Goal: Task Accomplishment & Management: Manage account settings

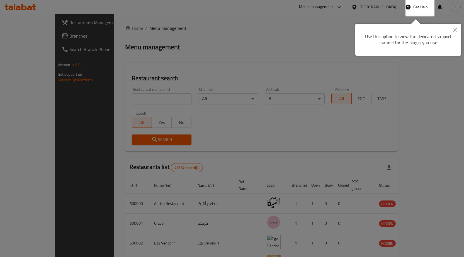
click at [455, 30] on icon "Close" at bounding box center [456, 30] width 4 height 4
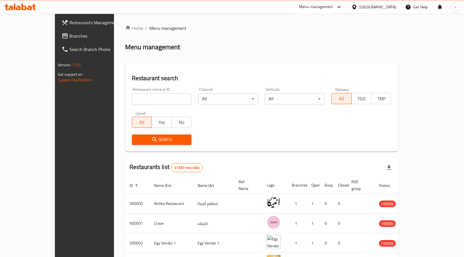
click at [69, 38] on span "Branches" at bounding box center [98, 36] width 59 height 7
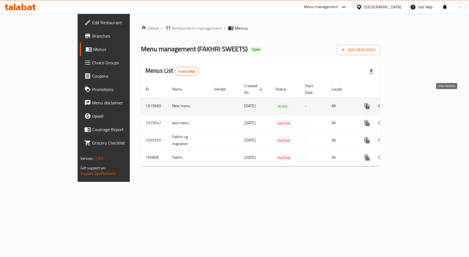
click at [414, 103] on link "enhanced table" at bounding box center [406, 106] width 13 height 13
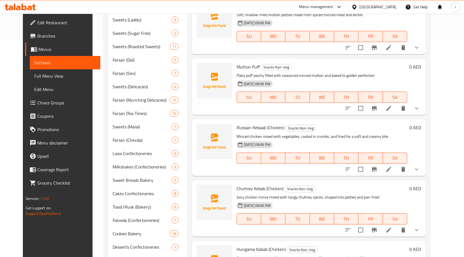
scroll to position [223, 0]
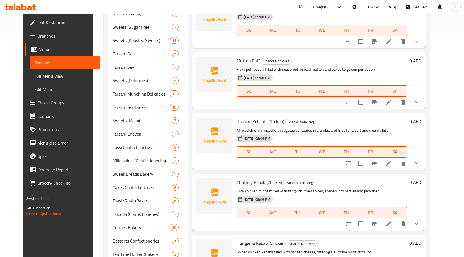
drag, startPoint x: 466, startPoint y: 112, endPoint x: 113, endPoint y: 96, distance: 353.0
click at [113, 96] on span "Farsan (Munching Delicacies)" at bounding box center [141, 94] width 57 height 7
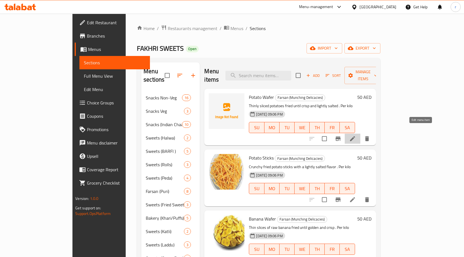
click at [356, 136] on icon at bounding box center [353, 139] width 7 height 7
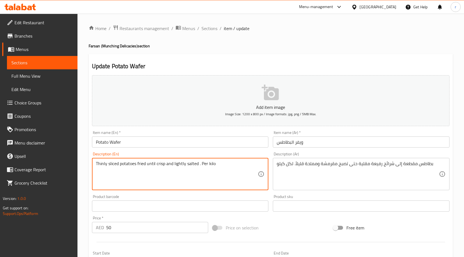
click at [201, 164] on textarea "Thinly sliced potatoes fried until crisp and lightly salted . Per kilo" at bounding box center [177, 174] width 162 height 27
drag, startPoint x: 218, startPoint y: 162, endPoint x: 91, endPoint y: 163, distance: 127.5
click at [91, 163] on div "Description (En) Thinly sliced potatoes fried until crisp and lightly salted . …" at bounding box center [180, 171] width 181 height 43
click at [233, 167] on textarea "Thinly sliced potatoes fried until crisp and lightly salted . Per kilo" at bounding box center [177, 174] width 162 height 27
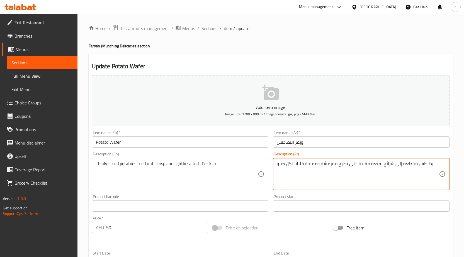
drag, startPoint x: 357, startPoint y: 163, endPoint x: 435, endPoint y: 160, distance: 78.2
drag, startPoint x: 322, startPoint y: 163, endPoint x: 338, endPoint y: 167, distance: 16.2
click at [338, 167] on textarea "بطاطس مقطعة إلى شرائح رفيعة مقلية حتى تصبح مقرمشة ومملحة قليلاً. لكل كيلو" at bounding box center [358, 174] width 162 height 27
drag, startPoint x: 305, startPoint y: 162, endPoint x: 297, endPoint y: 167, distance: 9.4
click at [297, 167] on textarea "بطاطس مقطعة إلى شرائح رفيعة مقلية حتى تصبح كريسب ومملحة قليلاً. لكل كيلو" at bounding box center [358, 174] width 162 height 27
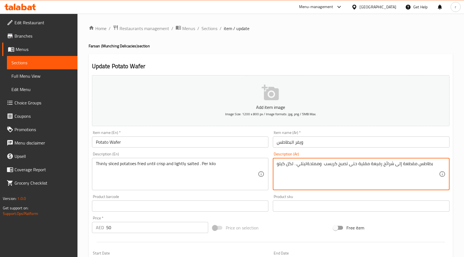
click at [306, 164] on textarea "بطاطس مقطعة إلى شرائح رفيعة مقلية حتى تصبح كريسب ومملحةليتلي . لكل كيلو" at bounding box center [358, 174] width 162 height 27
click at [307, 164] on textarea "بطاطس مقطعة إلى شرائح رفيعة مقلية حتى تصبح كريسب ومملحةليتلي . لكل كيلو" at bounding box center [358, 174] width 162 height 27
click at [405, 177] on textarea "بطاطس مقطعة إلى شرائح رفيعة مقلية حتى تصبح كريسب ومملحة ليتلي . لكل كيلو" at bounding box center [358, 174] width 162 height 27
click at [438, 166] on textarea "بطاطس مقطعة إلى شرائح رفيعة مقلية حتى تصبح كريسب ومملحة ليتلي . لكل كيلو" at bounding box center [358, 174] width 162 height 27
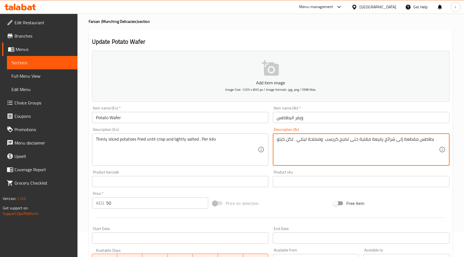
scroll to position [56, 0]
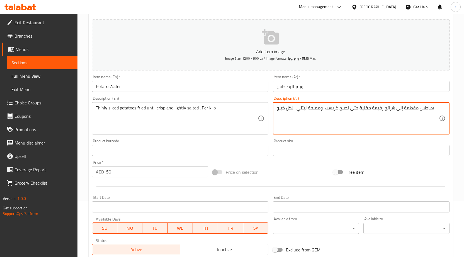
type textarea "بطاطس مقطعة إلى شرائح رفيعة مقلية حتى تصبح كريسب ومملحة ليتلي . لكل كيلو"
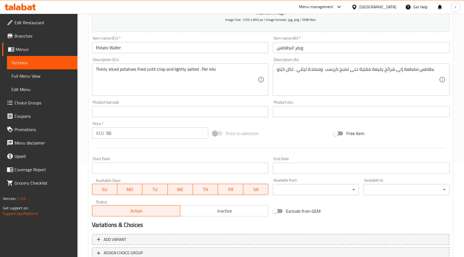
scroll to position [137, 0]
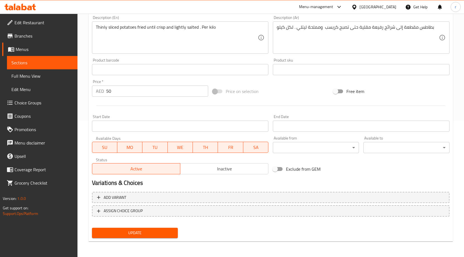
click at [154, 234] on span "Update" at bounding box center [135, 233] width 77 height 7
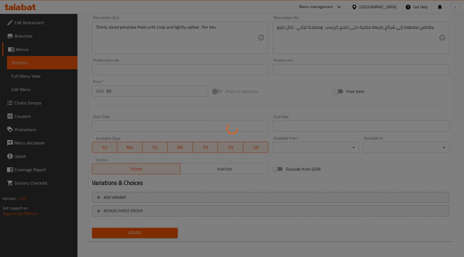
click at [60, 66] on div at bounding box center [232, 128] width 464 height 257
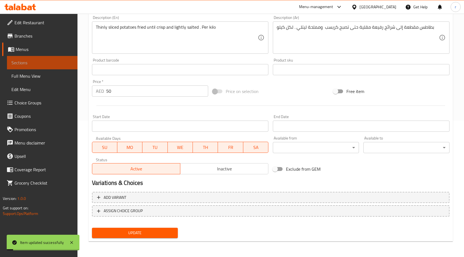
click at [59, 68] on link "Sections" at bounding box center [42, 62] width 71 height 13
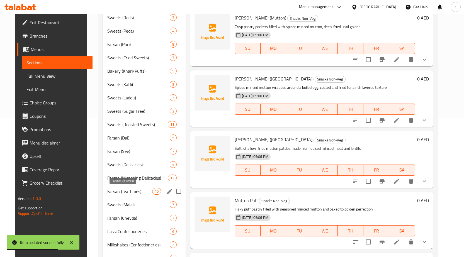
scroll to position [139, 0]
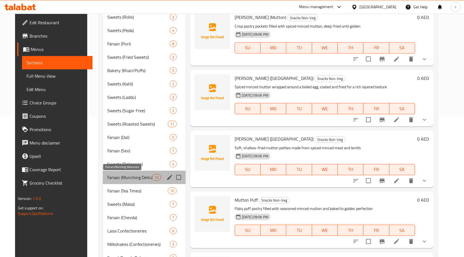
click at [111, 180] on span "Farsan (Munching Delicacies)" at bounding box center [129, 177] width 45 height 7
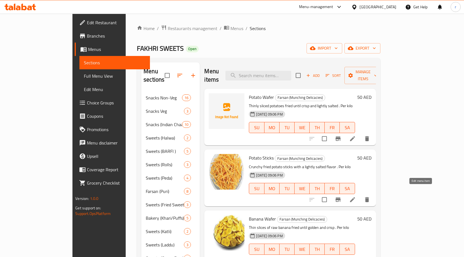
click at [356, 197] on icon at bounding box center [353, 200] width 7 height 7
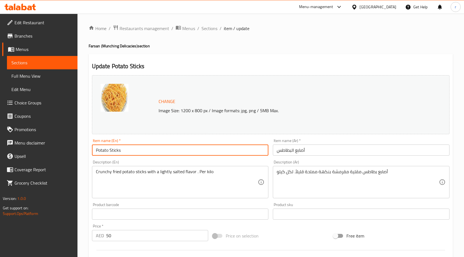
drag, startPoint x: 127, startPoint y: 151, endPoint x: 80, endPoint y: 150, distance: 47.7
click at [80, 150] on div "Home / Restaurants management / Menus / Sections / item / update Farsan (Munchi…" at bounding box center [271, 208] width 387 height 389
click at [173, 146] on input "Potato Sticks" at bounding box center [180, 150] width 177 height 11
drag, startPoint x: 109, startPoint y: 149, endPoint x: 122, endPoint y: 151, distance: 12.7
click at [122, 151] on input "Potato Sticks" at bounding box center [180, 150] width 177 height 11
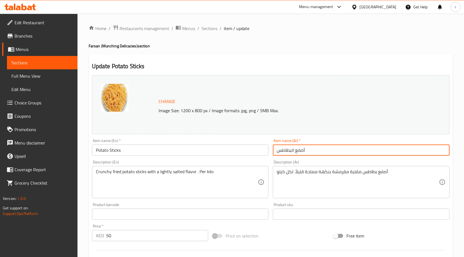
click at [322, 151] on input "أصابع البطاطس" at bounding box center [361, 150] width 177 height 11
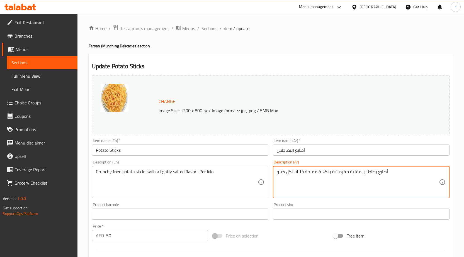
drag, startPoint x: 378, startPoint y: 172, endPoint x: 393, endPoint y: 172, distance: 15.1
click at [322, 153] on input "أصابع البطاطس" at bounding box center [361, 150] width 177 height 11
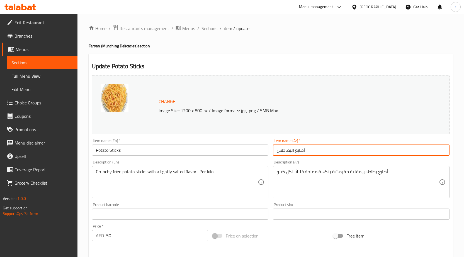
drag, startPoint x: 311, startPoint y: 151, endPoint x: 261, endPoint y: 152, distance: 49.4
click at [261, 152] on div "Change Image Size: 1200 x 800 px / Image formats: jpg, png / 5MB Max. Item name…" at bounding box center [271, 197] width 362 height 249
type input "F"
drag, startPoint x: 306, startPoint y: 149, endPoint x: 279, endPoint y: 153, distance: 27.4
click at [279, 153] on input "بطاكس" at bounding box center [361, 150] width 177 height 11
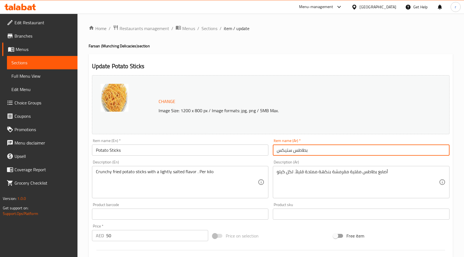
type input "بطاطس ستيكس"
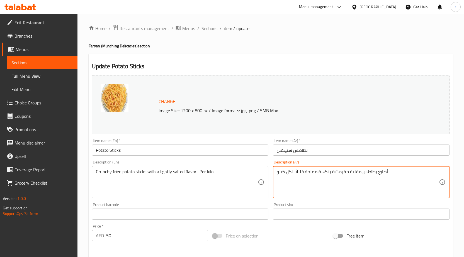
drag, startPoint x: 377, startPoint y: 171, endPoint x: 390, endPoint y: 172, distance: 12.6
drag, startPoint x: 380, startPoint y: 173, endPoint x: 402, endPoint y: 172, distance: 22.1
click at [402, 172] on textarea "ستيكس بطاطس مقلية مقرمشة بنكهة مملحة قليلاً. لكل كيلو" at bounding box center [358, 182] width 162 height 27
click at [377, 172] on textarea "اصابع بطاطس مقلية مقرمشة بنكهة مملحة قليلاً. لكل كيلو" at bounding box center [358, 182] width 162 height 27
drag, startPoint x: 379, startPoint y: 173, endPoint x: 382, endPoint y: 174, distance: 3.2
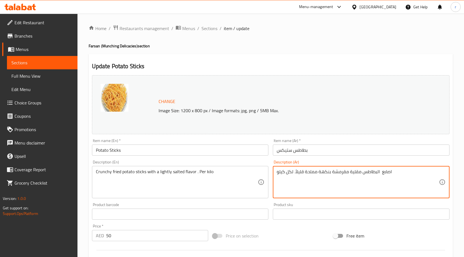
click at [382, 174] on textarea "اصابع البطاطس مقلية مقرمشة بنكهة مملحة قليلاً. لكل كيلو" at bounding box center [358, 182] width 162 height 27
click at [391, 172] on textarea "اصابع البطاطس مقلية مقرمشة بنكهة مملحة قليلاً. لكل كيلو" at bounding box center [358, 182] width 162 height 27
type textarea "اصابع البطاطس مقلية مقرمشة بنكهة مملحة قليلاً. لكل كيلو"
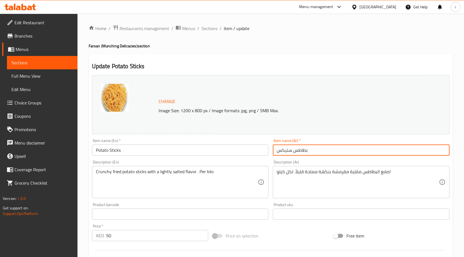
drag, startPoint x: 292, startPoint y: 150, endPoint x: 272, endPoint y: 152, distance: 20.5
click at [272, 152] on div "Item name (Ar)   * بطاطس ستيكس Item name (Ar) *" at bounding box center [361, 147] width 181 height 21
drag, startPoint x: 316, startPoint y: 153, endPoint x: 277, endPoint y: 152, distance: 38.8
click at [277, 152] on input "بطاطس ستيكس" at bounding box center [361, 150] width 177 height 11
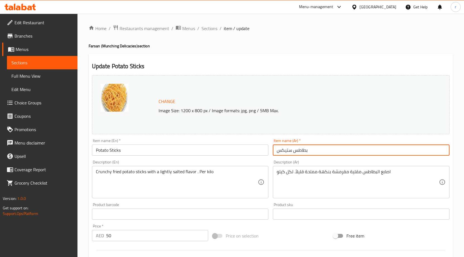
drag, startPoint x: 319, startPoint y: 149, endPoint x: 285, endPoint y: 154, distance: 33.8
click at [285, 154] on input "بطاطس ستيكس" at bounding box center [361, 150] width 177 height 11
type input "بطاطس ستي"
drag, startPoint x: 305, startPoint y: 150, endPoint x: 272, endPoint y: 151, distance: 33.2
click at [272, 151] on div "Item name (Ar)   * بطاطس ستي Item name (Ar) *" at bounding box center [361, 147] width 181 height 21
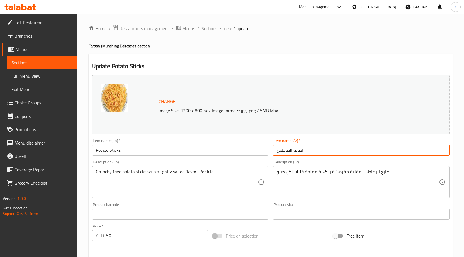
type input "اصابع الطاطس"
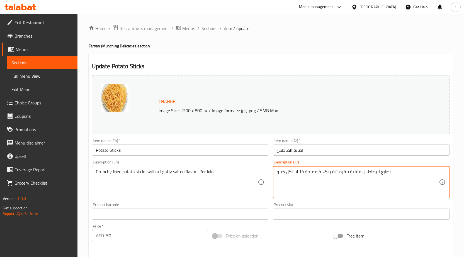
drag, startPoint x: 349, startPoint y: 172, endPoint x: 333, endPoint y: 174, distance: 16.4
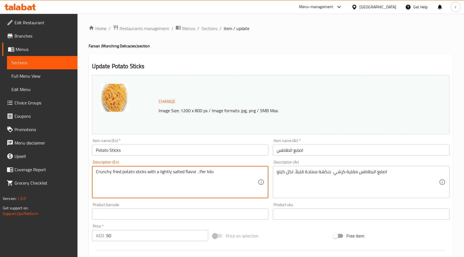
drag, startPoint x: 110, startPoint y: 172, endPoint x: 95, endPoint y: 174, distance: 15.8
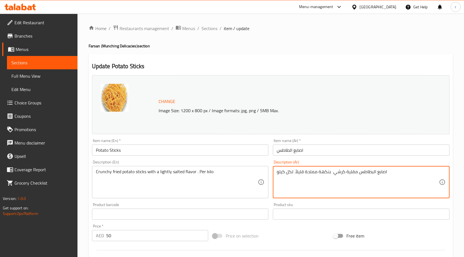
drag, startPoint x: 345, startPoint y: 173, endPoint x: 338, endPoint y: 175, distance: 7.9
click at [344, 178] on textarea "اصابع البطاطس مقلية كرشي بنكهة مملحة قليلاً. لكل كيلو" at bounding box center [358, 182] width 162 height 27
drag, startPoint x: 345, startPoint y: 172, endPoint x: 333, endPoint y: 175, distance: 12.2
click at [333, 175] on textarea "اصابع البطاطس مقلية كرشي بنكهة مملحة قليلاً. لكل كيلو" at bounding box center [358, 182] width 162 height 27
paste textarea "ن"
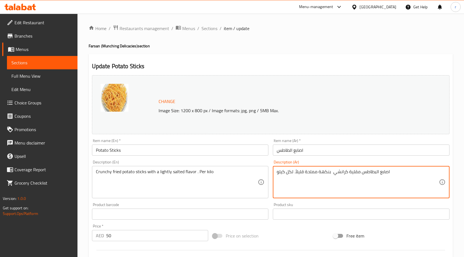
drag, startPoint x: 329, startPoint y: 173, endPoint x: 334, endPoint y: 173, distance: 4.5
click at [334, 173] on textarea "اصابع البطاطس مقلية كرانشي بنكهة مملحة قليلاً. لكل كيلو" at bounding box center [358, 182] width 162 height 27
click at [313, 186] on textarea "اصابع البطاطس مقلية كرانشي بنكهة مملحة قليلاً. لكل كيلو" at bounding box center [358, 182] width 162 height 27
click at [409, 177] on textarea "اصابع البطاطس مقلية كرانشي بنكهة مملحة قليلاً. لكل كيلو" at bounding box center [358, 182] width 162 height 27
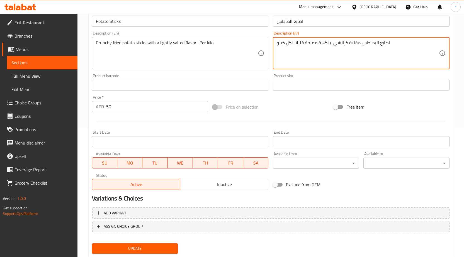
scroll to position [145, 0]
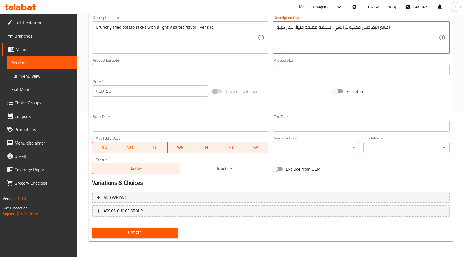
type textarea "اصابع البطاطس مقلية كرانشي بنكهة مملحة قليلاً. لكل كيلو"
click at [135, 230] on span "Update" at bounding box center [135, 233] width 77 height 7
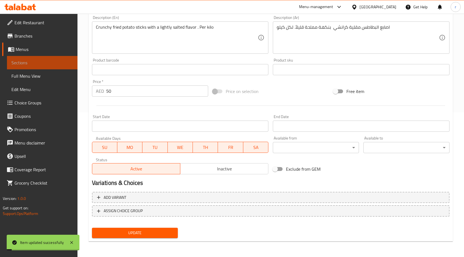
click at [34, 62] on span "Sections" at bounding box center [42, 62] width 62 height 7
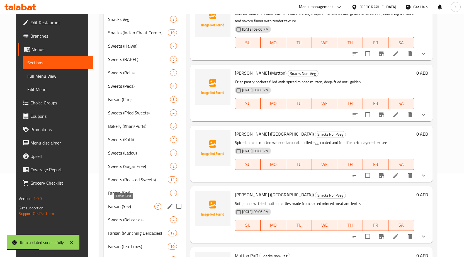
scroll to position [112, 0]
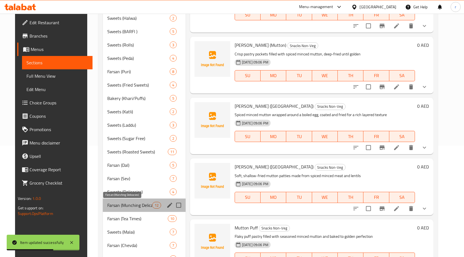
click at [132, 208] on span "Farsan (Munching Delicacies)" at bounding box center [129, 205] width 45 height 7
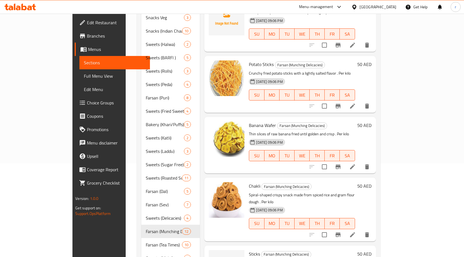
scroll to position [63, 0]
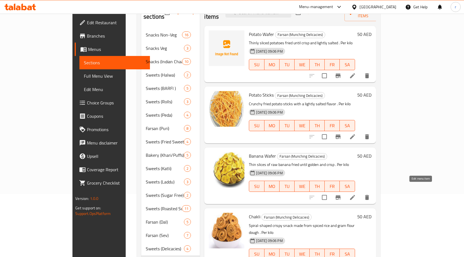
click at [355, 195] on icon at bounding box center [352, 197] width 5 height 5
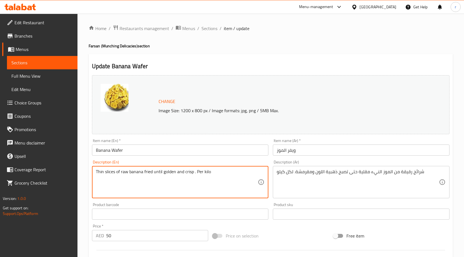
drag, startPoint x: 222, startPoint y: 175, endPoint x: 88, endPoint y: 168, distance: 133.8
paste textarea "deep-fried until golden, lightly salted or spiced, giving a crunchy, mildly swe…"
drag, startPoint x: 191, startPoint y: 183, endPoint x: 92, endPoint y: 169, distance: 100.0
click at [92, 169] on div "Thin slices of raw banana deep-fried until golden, lightly salted or spiced, gi…" at bounding box center [180, 182] width 177 height 32
type textarea "Thin slices of raw banana deep-fried until golden, lightly salted or spiced, gi…"
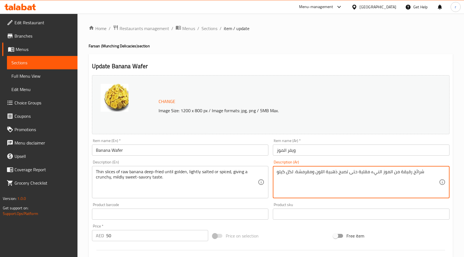
drag, startPoint x: 432, startPoint y: 172, endPoint x: 270, endPoint y: 161, distance: 162.2
paste textarea "خام مقلية حتى تصبح ذهبية اللون، مملحة قليلاً أو متبلة، مما يعطيها طعمًا مقرمشًا…"
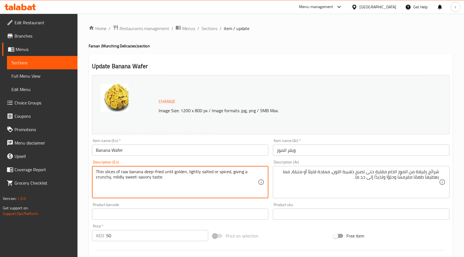
drag, startPoint x: 144, startPoint y: 172, endPoint x: 153, endPoint y: 173, distance: 9.6
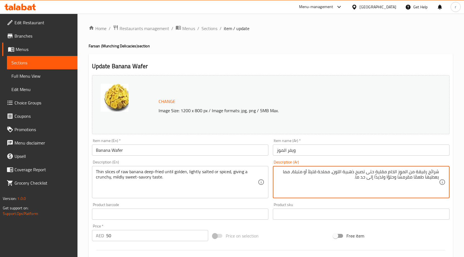
click at [399, 172] on textarea "شرائح رقيقة من الموز الخام مقلية حتى تصبح ذهبية اللون، مملحة قليلاً أو متبلة، م…" at bounding box center [358, 182] width 162 height 27
click at [391, 173] on textarea "شرائح رقيقة من الموز الخام مقلية حتى تصبح ذهبية اللون، مملحة قليلاً أو متبلة، م…" at bounding box center [358, 182] width 162 height 27
click at [389, 173] on textarea "شرائح رقيقة من الموز الخام مقلية حتى تصبح ذهبية اللون، مملحة قليلاً أو متبلة، م…" at bounding box center [358, 182] width 162 height 27
drag, startPoint x: 399, startPoint y: 177, endPoint x: 412, endPoint y: 179, distance: 13.7
click at [412, 179] on textarea "شرائح رقيقة من الموز الخام مقلية حتى تصبح ذهبية اللون، مملحة قليلاً أو متبلة، م…" at bounding box center [358, 182] width 162 height 27
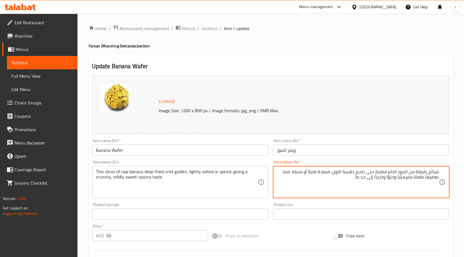
click at [407, 188] on textarea "شرائح رقيقة من الموز الخام مقلية حتى تصبح ذهبية اللون، مملحة قليلاً أو متبلة، م…" at bounding box center [358, 182] width 162 height 27
drag, startPoint x: 396, startPoint y: 177, endPoint x: 410, endPoint y: 178, distance: 13.2
click at [410, 178] on textarea "شرائح رقيقة من الموز الخام مقلية حتى تصبح ذهبية اللون، مملحة قليلاً أو متبلة، م…" at bounding box center [358, 182] width 162 height 27
click at [405, 189] on textarea "شرائح رقيقة من الموز الخام مقلية حتى تصبح ذهبية اللون، مملحة قليلاً أو متبلة، م…" at bounding box center [358, 182] width 162 height 27
drag, startPoint x: 398, startPoint y: 177, endPoint x: 412, endPoint y: 179, distance: 14.4
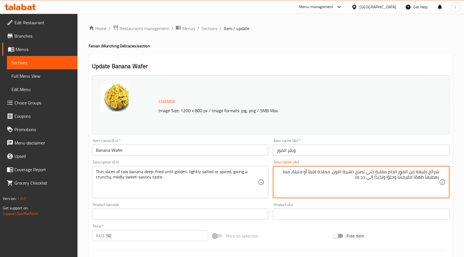
click at [412, 179] on textarea "شرائح رقيقة من الموز الخام مقلية حتى تصبح ذهبية اللون، مملحة قليلاً أو متبلة، م…" at bounding box center [358, 182] width 162 height 27
click at [381, 178] on textarea "شرائح رقيقة من الموز الخام مقلية حتى تصبح ذهبية اللون، مملحة قليلاً أو متبلة، م…" at bounding box center [358, 182] width 162 height 27
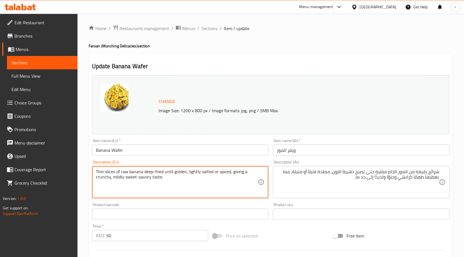
drag, startPoint x: 138, startPoint y: 178, endPoint x: 151, endPoint y: 181, distance: 13.5
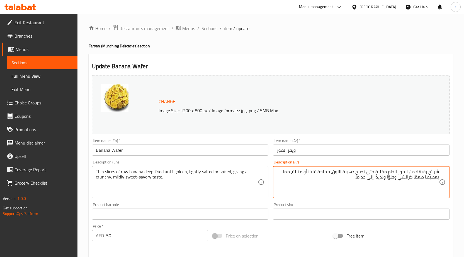
drag, startPoint x: 375, startPoint y: 179, endPoint x: 348, endPoint y: 179, distance: 26.8
click at [348, 179] on textarea "شرائح رقيقة من الموز الخام مقلية حتى تصبح ذهبية اللون، مملحة قليلاً أو متبلة، م…" at bounding box center [358, 182] width 162 height 27
click at [398, 177] on textarea "شرائح رقيقة من الموز الخام مقلية حتى تصبح ذهبية اللون، مملحة قليلاً أو متبلة، م…" at bounding box center [358, 182] width 162 height 27
drag, startPoint x: 398, startPoint y: 178, endPoint x: 390, endPoint y: 180, distance: 8.1
click at [390, 180] on textarea "شرائح رقيقة من الموز الخام مقلية حتى تصبح ذهبية اللون، مملحة قليلاً أو متبلة، م…" at bounding box center [358, 182] width 162 height 27
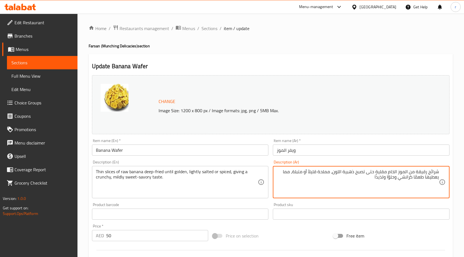
click at [357, 185] on textarea "شرائح رقيقة من الموز الخام مقلية حتى تصبح ذهبية اللون، مملحة قليلاً أو متبلة، م…" at bounding box center [358, 182] width 162 height 27
click at [398, 179] on textarea "شرائح رقيقة من الموز الخام مقلية حتى تصبح ذهبية اللون، مملحة قليلاً أو متبلة، م…" at bounding box center [358, 182] width 162 height 27
click at [358, 179] on textarea "شرائح رقيقة من الموز الخام مقلية حتى تصبح ذهبية اللون، مملحة قليلاً أو متبلة، م…" at bounding box center [358, 182] width 162 height 27
drag, startPoint x: 372, startPoint y: 178, endPoint x: 359, endPoint y: 180, distance: 13.0
click at [359, 180] on textarea "شرائح رقيقة من الموز الخام مقلية حتى تصبح ذهبية اللون، مملحة قليلاً أو متبلة، م…" at bounding box center [358, 182] width 162 height 27
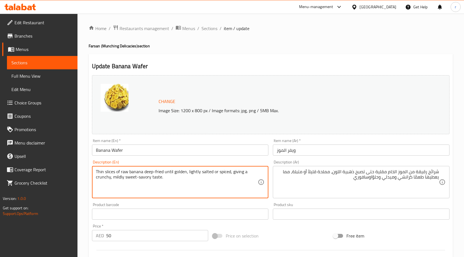
click at [142, 177] on textarea "Thin slices of raw banana deep-fried until golden, lightly salted or spiced, gi…" at bounding box center [177, 182] width 162 height 27
click at [138, 184] on textarea "Thin slices of raw banana deep-fried until golden, lightly salted or spiced, gi…" at bounding box center [177, 182] width 162 height 27
drag, startPoint x: 138, startPoint y: 177, endPoint x: 151, endPoint y: 179, distance: 13.2
click at [151, 179] on textarea "Thin slices of raw banana deep-fried until golden, lightly salted or spiced, gi…" at bounding box center [177, 182] width 162 height 27
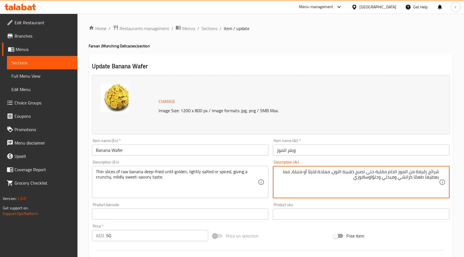
drag, startPoint x: 373, startPoint y: 177, endPoint x: 351, endPoint y: 180, distance: 21.6
click at [351, 180] on textarea "شرائح رقيقة من الموز الخام مقلية حتى تصبح ذهبية اللون، مملحة قليلاً أو متبلة، م…" at bounding box center [358, 182] width 162 height 27
click at [371, 180] on textarea "شرائح رقيقة من الموز الخام مقلية حتى تصبح ذهبية اللون، مملحة قليلاً أو متبلة، م…" at bounding box center [358, 182] width 162 height 27
type textarea "شرائح رقيقة من الموز الخام مقلية حتى تصبح ذهبية اللون، مملحة قليلاً أو متبلة، م…"
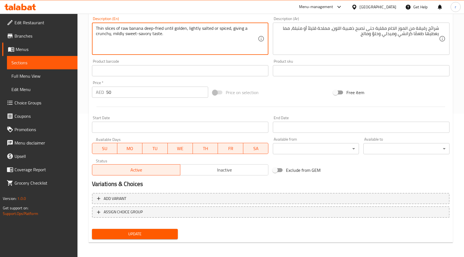
scroll to position [145, 0]
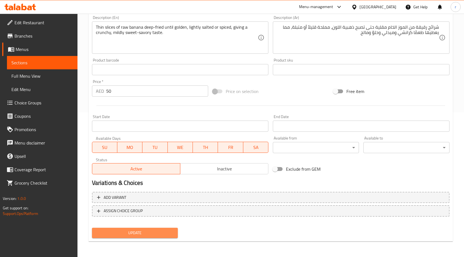
click at [153, 234] on span "Update" at bounding box center [135, 233] width 77 height 7
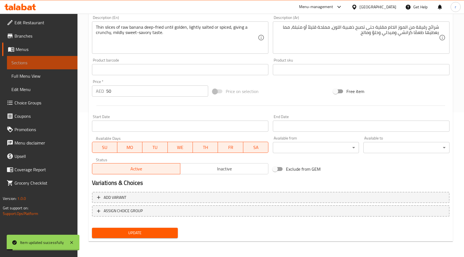
click at [59, 68] on link "Sections" at bounding box center [42, 62] width 71 height 13
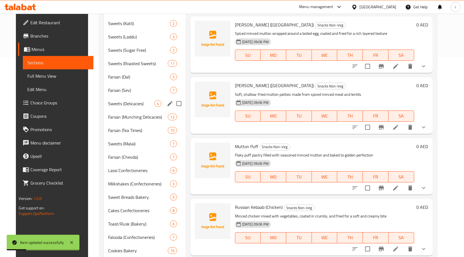
scroll to position [201, 0]
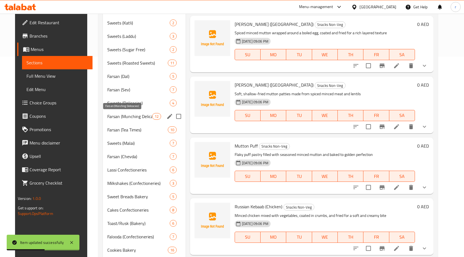
click at [127, 119] on span "Farsan (Munching Delicacies)" at bounding box center [129, 116] width 45 height 7
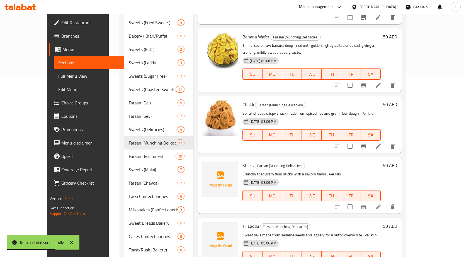
scroll to position [145, 0]
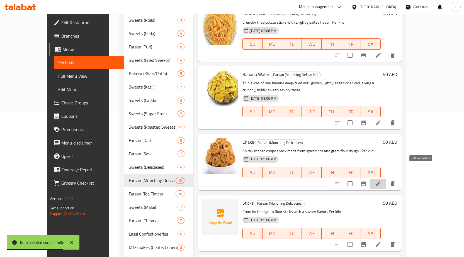
click at [381, 182] on icon at bounding box center [378, 184] width 5 height 5
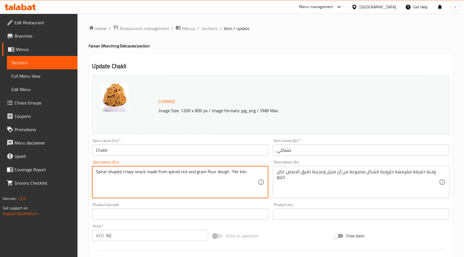
drag, startPoint x: 253, startPoint y: 173, endPoint x: 90, endPoint y: 179, distance: 163.8
paste textarea "A spiral-shaped savory made from spiced rice flour dough, deep-fried until cris…"
drag, startPoint x: 189, startPoint y: 181, endPoint x: 94, endPoint y: 172, distance: 95.0
click at [94, 172] on div "A spiral-shaped savory made from spiced rice flour dough, deep-fried until cris…" at bounding box center [180, 182] width 177 height 32
type textarea "A spiral-shaped savory made from spiced rice flour dough, deep-fried until cris…"
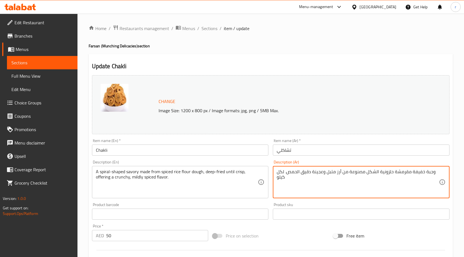
drag, startPoint x: 304, startPoint y: 179, endPoint x: 445, endPoint y: 159, distance: 141.7
click at [427, 183] on textarea "وجبة خفيفة مقرمشة حلزونية الشكل مصنوعة من أرز متبل وعجينة دقيق الحمص. لكل كيلو" at bounding box center [358, 182] width 162 height 27
drag, startPoint x: 437, startPoint y: 171, endPoint x: 349, endPoint y: 174, distance: 88.2
click at [349, 174] on textarea "وجبة خفيفة مقرمشة حلزونية الشكل مصنوعة من أرز متبل وعجينة دقيق الحمص. لكل كيلو" at bounding box center [358, 182] width 162 height 27
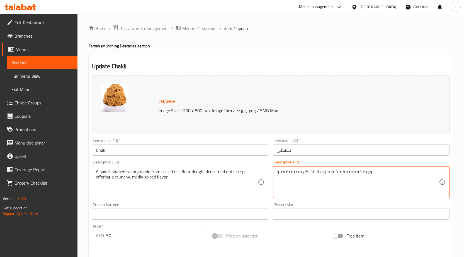
drag, startPoint x: 394, startPoint y: 174, endPoint x: 269, endPoint y: 170, distance: 125.9
click at [269, 170] on div "Change Image Size: 1200 x 800 px / Image formats: jpg, png / 5MB Max. Item name…" at bounding box center [271, 197] width 362 height 249
paste textarea "طبق لذيذ على شكل حلزوني مصنوع من عجينة دقيق الأرز المتبلة، مقلية حتى تصبح مقرمش…"
drag, startPoint x: 306, startPoint y: 172, endPoint x: 319, endPoint y: 174, distance: 13.2
click at [319, 174] on textarea "طبق لذيذ على شكل حلزوني مصنوع من عجينة دقيق الأرز المتبلة، مقلية حتى تصبح مقرمش…" at bounding box center [358, 182] width 162 height 27
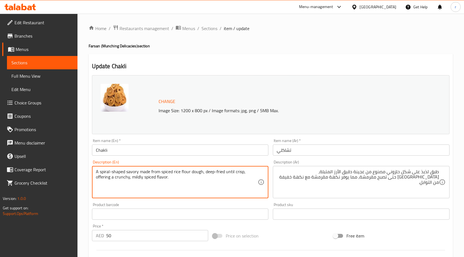
drag, startPoint x: 206, startPoint y: 172, endPoint x: 227, endPoint y: 174, distance: 21.0
click at [227, 174] on textarea "A spiral-shaped savory made from spiced rice flour dough, deep-fried until cris…" at bounding box center [177, 182] width 162 height 27
click at [238, 171] on textarea "A spiral-shaped savory made from spiced rice flour dough, deep-fried until cris…" at bounding box center [177, 182] width 162 height 27
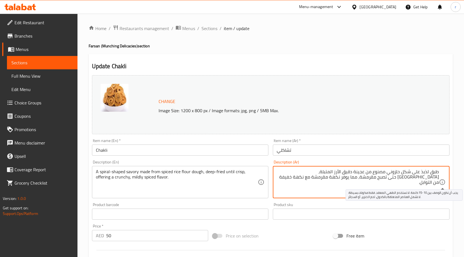
drag, startPoint x: 423, startPoint y: 178, endPoint x: 443, endPoint y: 179, distance: 20.1
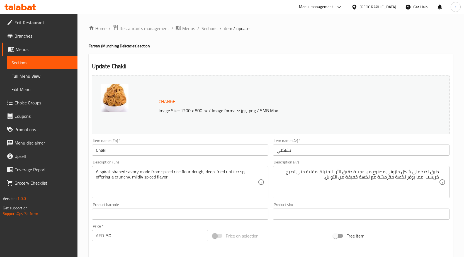
drag, startPoint x: 95, startPoint y: 177, endPoint x: 140, endPoint y: 178, distance: 44.6
click at [140, 178] on div "A spiral-shaped savory made from spiced rice flour dough, deep-fried until cris…" at bounding box center [180, 182] width 177 height 32
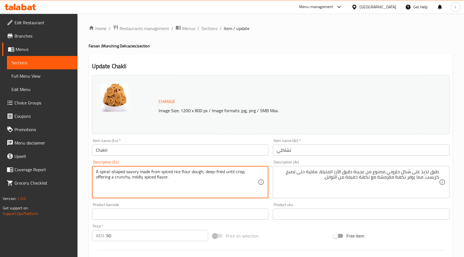
click at [118, 183] on textarea "A spiral-shaped savory made from spiced rice flour dough, deep-fried until cris…" at bounding box center [177, 182] width 162 height 27
drag, startPoint x: 96, startPoint y: 178, endPoint x: 171, endPoint y: 177, distance: 74.8
click at [171, 177] on textarea "A spiral-shaped savory made from spiced rice flour dough, deep-fried until cris…" at bounding box center [177, 182] width 162 height 27
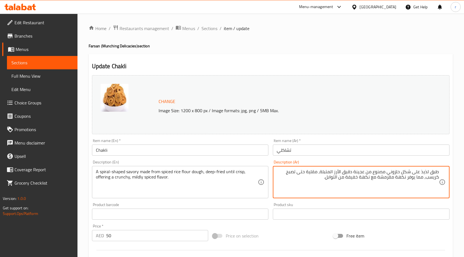
drag, startPoint x: 418, startPoint y: 177, endPoint x: 423, endPoint y: 177, distance: 5.0
drag, startPoint x: 422, startPoint y: 178, endPoint x: 425, endPoint y: 178, distance: 3.1
click at [425, 178] on textarea "طبق لذيذ على شكل حلزوني مصنوع من عجينة دقيق الأرز المتبلة، مقلية حتى تصبح كريسب…" at bounding box center [358, 182] width 162 height 27
drag, startPoint x: 387, startPoint y: 177, endPoint x: 403, endPoint y: 181, distance: 16.3
click at [405, 178] on textarea "طبق لذيذ على شكل حلزوني مصنوع من عجينة دقيق الأرز المتبلة، مقلية حتى تصبح كريسب…" at bounding box center [358, 182] width 162 height 27
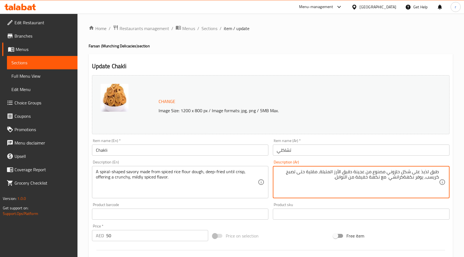
click at [404, 178] on textarea "طبق لذيذ على شكل حلزوني مصنوع من عجينة دقيق الأرز المتبلة، مقلية حتى تصبح كريسب…" at bounding box center [358, 182] width 162 height 27
drag, startPoint x: 387, startPoint y: 178, endPoint x: 329, endPoint y: 181, distance: 57.6
click at [329, 181] on textarea "طبق لذيذ على شكل حلزوني مصنوع من عجينة دقيق الأرز المتبلة، مقلية حتى تصبح كريسب…" at bounding box center [358, 182] width 162 height 27
type textarea "طبق لذيذ على شكل حلزوني مصنوع من عجينة دقيق الأرز المتبلة، مقلية حتى تصبح كريسب…"
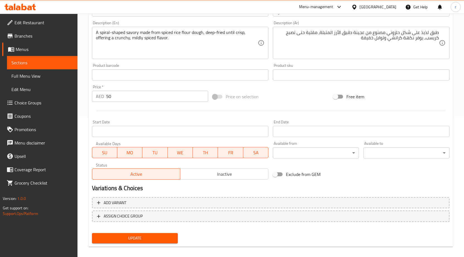
scroll to position [145, 0]
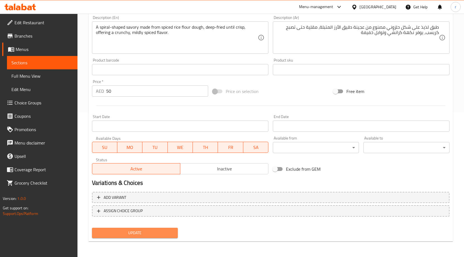
click at [148, 232] on span "Update" at bounding box center [135, 233] width 77 height 7
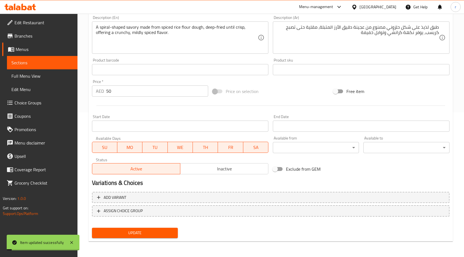
click at [37, 65] on span "Sections" at bounding box center [42, 62] width 62 height 7
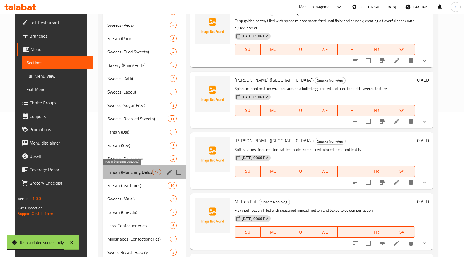
click at [125, 175] on span "Farsan (Munching Delicacies)" at bounding box center [129, 172] width 45 height 7
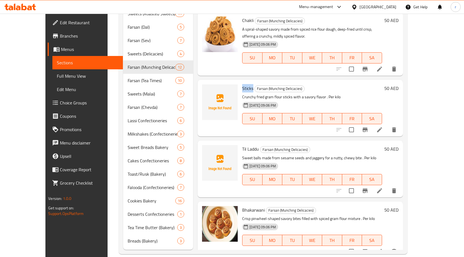
drag, startPoint x: 242, startPoint y: 82, endPoint x: 231, endPoint y: 83, distance: 11.2
click at [242, 85] on h6 "Sticks Farsan (Munching Delicacies)" at bounding box center [312, 89] width 140 height 8
copy span "Sticks"
click at [398, 127] on icon "delete" at bounding box center [394, 130] width 7 height 7
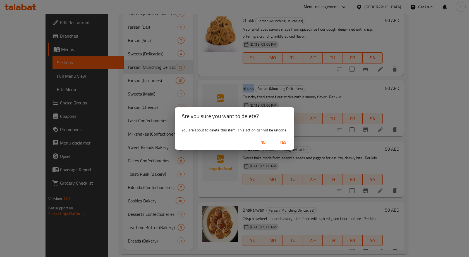
click at [283, 142] on span "Yes" at bounding box center [282, 142] width 13 height 7
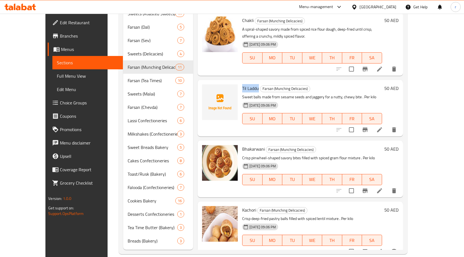
drag, startPoint x: 247, startPoint y: 81, endPoint x: 232, endPoint y: 82, distance: 15.9
click at [242, 84] on span "Til Laddu" at bounding box center [250, 88] width 17 height 8
copy span "Til Laddu"
click at [396, 127] on icon "delete" at bounding box center [395, 129] width 4 height 5
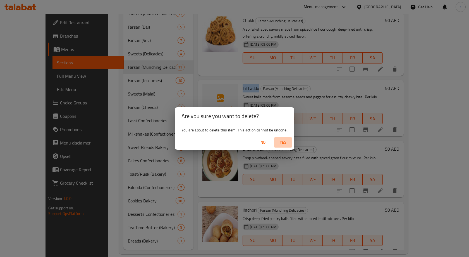
click at [284, 143] on span "Yes" at bounding box center [282, 142] width 13 height 7
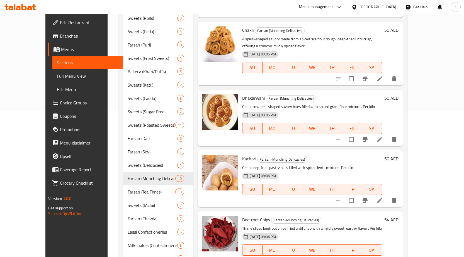
scroll to position [112, 0]
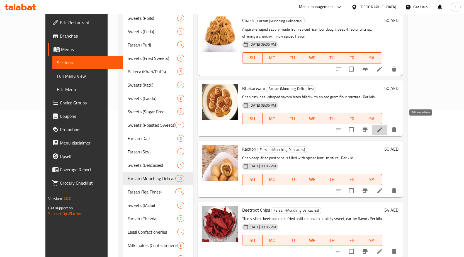
click at [383, 127] on icon at bounding box center [380, 130] width 7 height 7
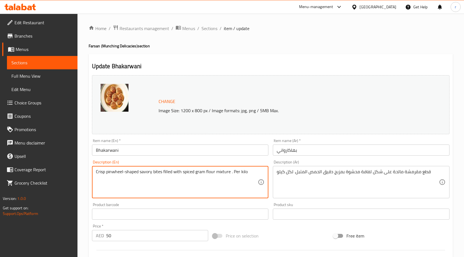
drag, startPoint x: 252, startPoint y: 173, endPoint x: 86, endPoint y: 168, distance: 165.2
paste textarea "A Gujarati specialty made of small, crisp rolls filled with spiced gram flour m…"
type textarea "A Gujarati specialty made of small, crisp rolls filled with spiced gram flour m…"
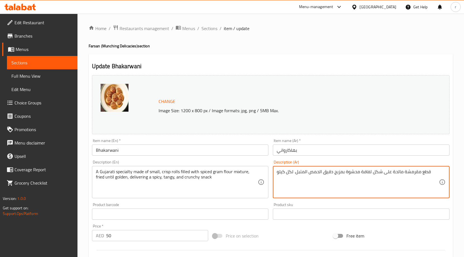
drag, startPoint x: 434, startPoint y: 171, endPoint x: 269, endPoint y: 173, distance: 165.2
paste textarea "طبق غوجاراتي خاص مصنوع من لفائف صغيرة مقرمشة محشوة بخليط من دقيق الحمص المتبل، …"
drag, startPoint x: 404, startPoint y: 172, endPoint x: 412, endPoint y: 174, distance: 8.1
click at [412, 174] on textarea "طبق غوجاراتي خاص مصنوع من لفائف صغيرة مقرمشة محشوة بخليط من دقيق الحمص المتبل، …" at bounding box center [358, 182] width 162 height 27
drag, startPoint x: 374, startPoint y: 172, endPoint x: 363, endPoint y: 175, distance: 11.4
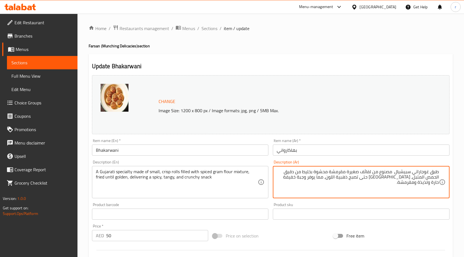
click at [363, 175] on textarea "طبق غوجاراتي سبيشيال مصنوع من لفائف صغيرة مقرمشة محشوة بخليط من دقيق الحمص المت…" at bounding box center [358, 182] width 162 height 27
click at [374, 173] on textarea "طبق غوجاراتي سبيشيال مصنوع منرول صغيرة مقرمشة محشوة بخليط من دقيق الحمص المتبل،…" at bounding box center [358, 182] width 162 height 27
drag, startPoint x: 352, startPoint y: 173, endPoint x: 319, endPoint y: 171, distance: 33.5
click at [319, 171] on textarea "طبق غوجاراتي سبيشيال مصنوع من رول صغيرة مقرمشة محشوة بخليط من دقيق الحمص المتبل…" at bounding box center [358, 182] width 162 height 27
click at [351, 172] on textarea "طبق غوجاراتي سبيشيال مصنوع من رول صغيرةمملوئة بخليط من دقيق الحمص المتبل، مقلية…" at bounding box center [358, 182] width 162 height 27
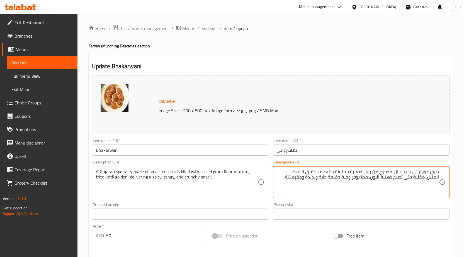
drag, startPoint x: 318, startPoint y: 177, endPoint x: 296, endPoint y: 179, distance: 21.8
click at [296, 179] on textarea "طبق غوجاراتي سبيشيال مصنوع من رول صغيرة مملوئة بخليط من دقيق الحمص المتبل، مقلي…" at bounding box center [358, 182] width 162 height 27
drag, startPoint x: 333, startPoint y: 177, endPoint x: 322, endPoint y: 180, distance: 10.4
click at [322, 180] on textarea "طبق غوجاراتي سبيشيال مصنوع من رول صغيرة مملوئة بخليط من دقيق الحمص المتبل، مقلي…" at bounding box center [358, 182] width 162 height 27
click at [333, 180] on textarea "طبق غوجاراتي سبيشيال مصنوع من رول صغيرة مملوئة بخليط من دقيق الحمص المتبل، مقلي…" at bounding box center [358, 182] width 162 height 27
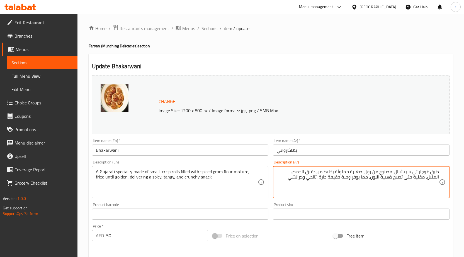
click at [343, 179] on textarea "طبق غوجاراتي سبيشيال مصنوع من رول صغيرة مملوئة بخليط من دقيق الحمص المتبل، مقلي…" at bounding box center [358, 182] width 162 height 27
type textarea "طبق غوجاراتي سبيشيال مصنوع من رول صغيرة مملوئة بخليط من دقيق الحمص المتبل، مقلي…"
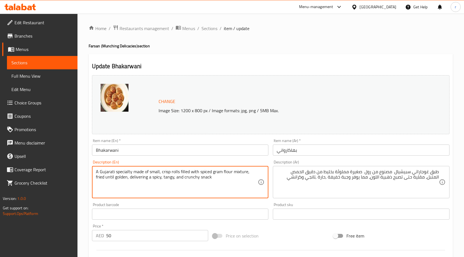
drag, startPoint x: 120, startPoint y: 176, endPoint x: 131, endPoint y: 180, distance: 11.9
click at [131, 186] on textarea "A Gujarati specialty made of small, crisp rolls filled with spiced gram flour m…" at bounding box center [177, 182] width 162 height 27
drag, startPoint x: 119, startPoint y: 179, endPoint x: 139, endPoint y: 182, distance: 20.0
click at [139, 182] on textarea "A Gujarati specialty made of small, crisp rolls filled with spiced gram flour m…" at bounding box center [177, 182] width 162 height 27
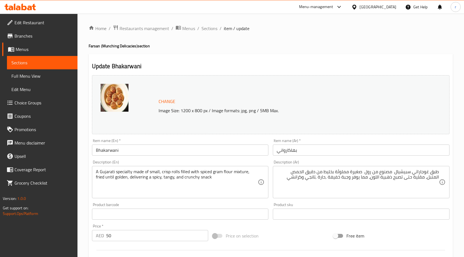
click at [215, 179] on textarea "A Gujarati specialty made of small, crisp rolls filled with spiced gram flour m…" at bounding box center [177, 182] width 162 height 27
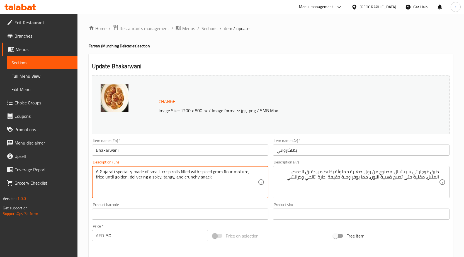
drag, startPoint x: 211, startPoint y: 178, endPoint x: 92, endPoint y: 173, distance: 118.9
click at [92, 173] on div "A Gujarati specialty made of small, crisp rolls filled with spiced gram flour m…" at bounding box center [180, 182] width 177 height 32
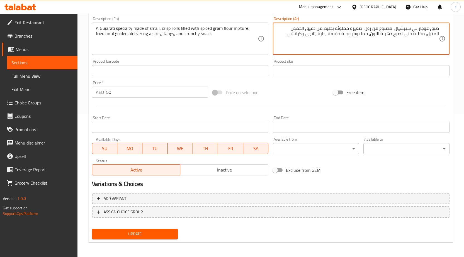
scroll to position [145, 0]
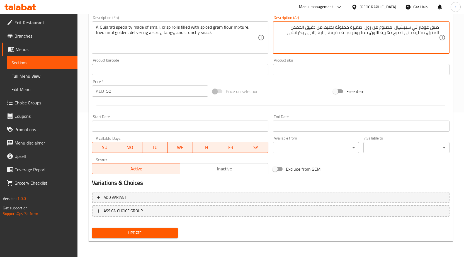
click at [145, 231] on span "Update" at bounding box center [135, 233] width 77 height 7
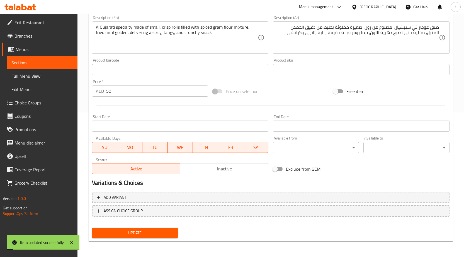
click at [61, 64] on span "Sections" at bounding box center [42, 62] width 62 height 7
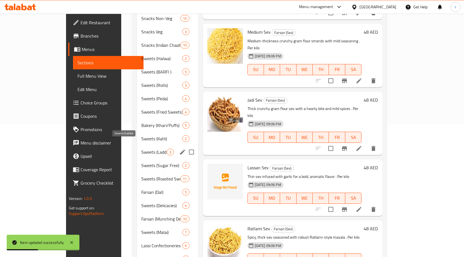
scroll to position [139, 0]
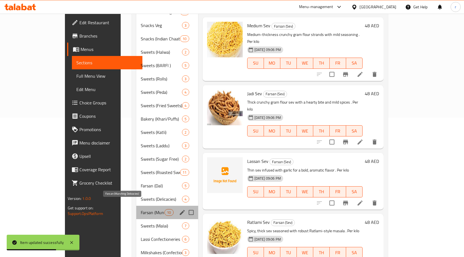
click at [141, 210] on span "Farsan (Munching Delicacies)" at bounding box center [153, 213] width 24 height 7
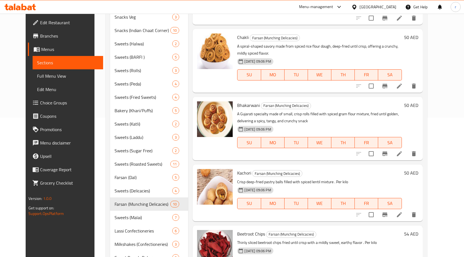
scroll to position [112, 0]
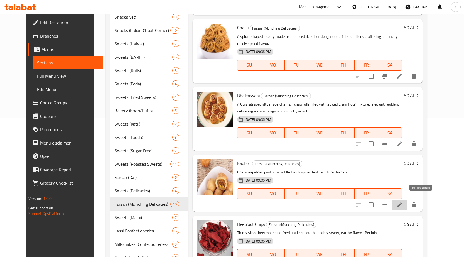
click at [402, 203] on icon at bounding box center [399, 205] width 5 height 5
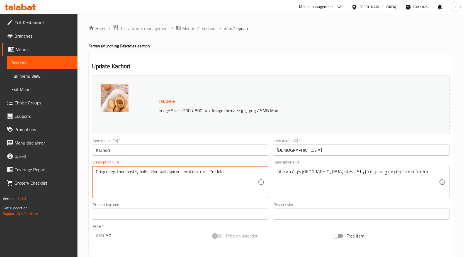
drag, startPoint x: 230, startPoint y: 174, endPoint x: 93, endPoint y: 175, distance: 137.5
paste textarea "A crisp, deep-fried pastry filled with a spiced lentil or pea mixture, offering…"
type textarea "A crisp, deep-fried pastry filled with a spiced lentil or pea mixture, offering…"
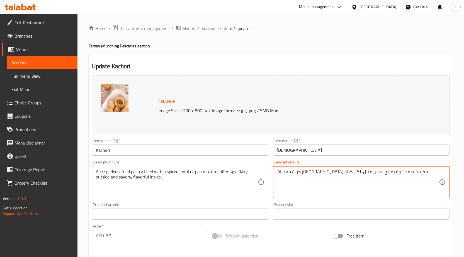
drag, startPoint x: 404, startPoint y: 172, endPoint x: 270, endPoint y: 173, distance: 134.2
click at [408, 175] on textarea "كرات معجنات مقلية مقرمشة محشوة بمزيج عدس متبل. لكل كيلو" at bounding box center [358, 182] width 162 height 27
paste textarea "عجنات مقرمشة مقلية محشوة بخليط من العدس أو البازلاء المتبلة، تقدم طبقة خارجية م…"
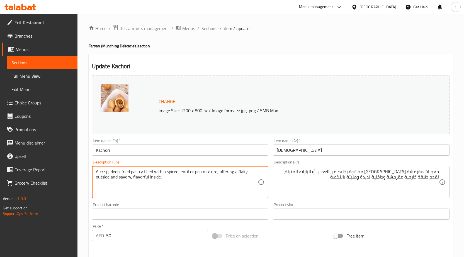
drag, startPoint x: 142, startPoint y: 173, endPoint x: 132, endPoint y: 173, distance: 10.3
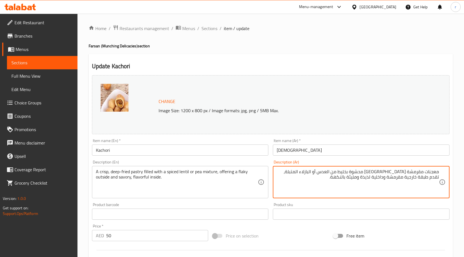
click at [426, 172] on textarea "معجنات مقرمشة مقلية محشوة بخليط من العدس أو البازلاء المتبلة، تقدم طبقة خارجية …" at bounding box center [358, 182] width 162 height 27
drag, startPoint x: 427, startPoint y: 172, endPoint x: 439, endPoint y: 172, distance: 12.0
click at [439, 172] on textarea "معجنات مقرمشة مقلية محشوة بخليط من العدس أو البازلاء المتبلة، تقدم طبقة خارجية …" at bounding box center [358, 182] width 162 height 27
click at [430, 173] on textarea "معجنات مقرمشة مقلية محشوة بخليط من العدس أو البازلاء المتبلة، تقدم طبقة خارجية …" at bounding box center [358, 182] width 162 height 27
drag, startPoint x: 424, startPoint y: 172, endPoint x: 442, endPoint y: 172, distance: 17.6
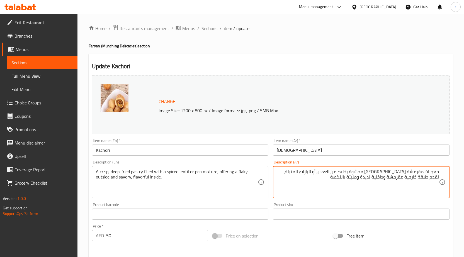
click at [442, 172] on div "معجنات مقرمشة مقلية محشوة بخليط من العدس أو البازلاء المتبلة، تقدم طبقة خارجية …" at bounding box center [361, 182] width 177 height 32
drag, startPoint x: 408, startPoint y: 171, endPoint x: 427, endPoint y: 173, distance: 18.5
click at [427, 173] on textarea "باستري مقرمشة مقلية محشوة بخليط من العدس أو البازلاء المتبلة، تقدم طبقة خارجية …" at bounding box center [358, 182] width 162 height 27
click at [428, 171] on textarea "باستريكريسب مقلية محشوة بخليط من العدس أو البازلاء المتبلة، تقدم طبقة خارجية مق…" at bounding box center [358, 182] width 162 height 27
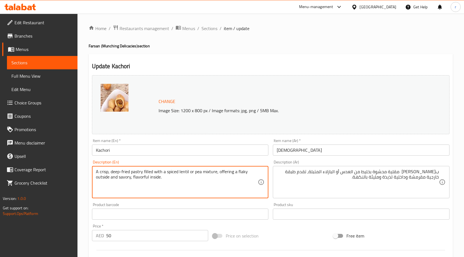
drag, startPoint x: 190, startPoint y: 171, endPoint x: 165, endPoint y: 170, distance: 24.6
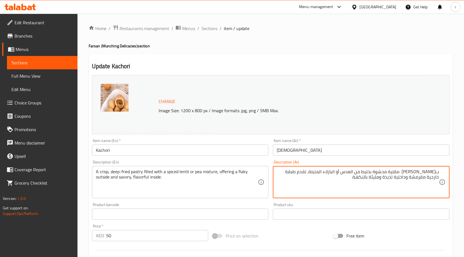
click at [348, 182] on textarea "باستري كريسب مقلية محشوة بخليط من العدس أو البازلاء المتبلة، تقدم طبقة خارجية م…" at bounding box center [358, 182] width 162 height 27
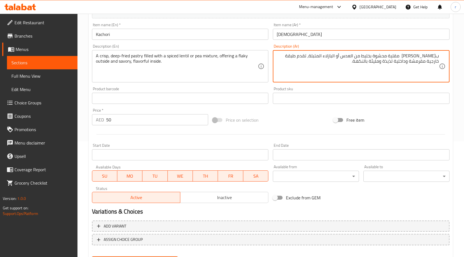
scroll to position [61, 0]
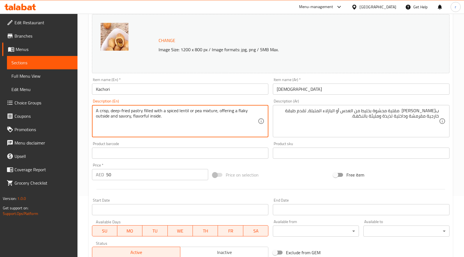
drag, startPoint x: 237, startPoint y: 109, endPoint x: 247, endPoint y: 112, distance: 9.7
click at [247, 112] on textarea "A crisp, deep-fried pastry filled with a spiced lentil or pea mixture, offering…" at bounding box center [177, 121] width 162 height 27
click at [251, 112] on textarea "A crisp, deep-fried pastry filled with a spiced lentil or pea mixture, offering…" at bounding box center [177, 121] width 162 height 27
drag, startPoint x: 242, startPoint y: 112, endPoint x: 249, endPoint y: 112, distance: 7.3
click at [249, 112] on textarea "A crisp, deep-fried pastry filled with a spiced lentil or pea mixture, offering…" at bounding box center [177, 121] width 162 height 27
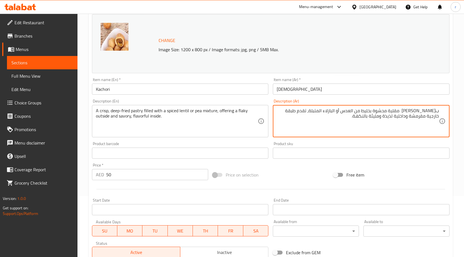
drag, startPoint x: 309, startPoint y: 111, endPoint x: 285, endPoint y: 112, distance: 24.3
click at [309, 111] on textarea "باستري كريسب مقلية محشوة بخليط من العدس أو البازلاء المتبلة، تقدمفلاكي مقرمشة و…" at bounding box center [358, 121] width 162 height 27
drag, startPoint x: 309, startPoint y: 112, endPoint x: 318, endPoint y: 112, distance: 8.9
click at [318, 112] on textarea "باستري كريسب مقلية محشوة بخليط من العدس أو البازلاء المتبلة، تقدم فلاكي مقرمشة …" at bounding box center [358, 121] width 162 height 27
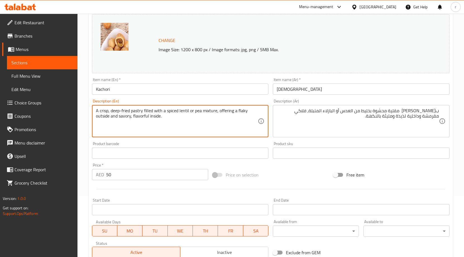
drag, startPoint x: 110, startPoint y: 117, endPoint x: 93, endPoint y: 117, distance: 17.6
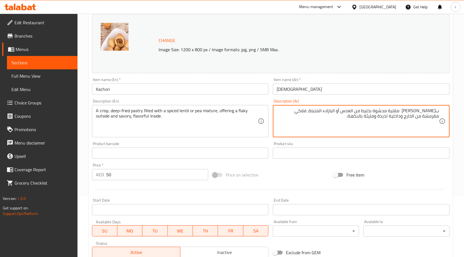
drag, startPoint x: 429, startPoint y: 117, endPoint x: 368, endPoint y: 119, distance: 60.6
click at [368, 119] on textarea "باستري كريسب مقلية محشوة بخليط من العدس أو البازلاء المتبلة، فلاكي مقرمشة من ال…" at bounding box center [358, 121] width 162 height 27
click at [429, 117] on textarea "باستري كريسب مقلية محشوة بخليط من العدس أو البازلاء المتبلة، فلاكي مقرمشة من ال…" at bounding box center [358, 121] width 162 height 27
click at [414, 117] on textarea "باستري كريسب مقلية محشوة بخليط من العدس أو البازلاء المتبلة، فلاكي مقرمشة من ال…" at bounding box center [358, 121] width 162 height 27
click at [412, 117] on textarea "باستري كريسب مقلية محشوة بخليط من العدس أو البازلاء المتبلة، فلاكي مقرمشة من ال…" at bounding box center [358, 121] width 162 height 27
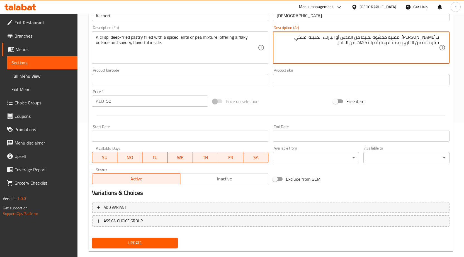
scroll to position [145, 0]
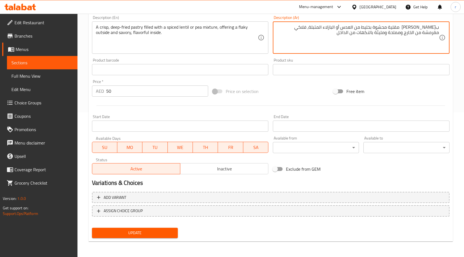
type textarea "باستري كريسب مقلية محشوة بخليط من العدس أو البازلاء المتبلة، فلاكي مقرمشة من ال…"
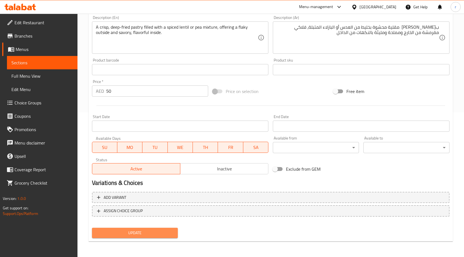
click at [163, 233] on span "Update" at bounding box center [135, 233] width 77 height 7
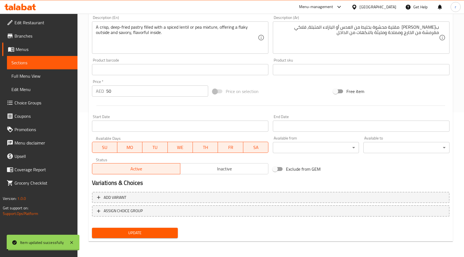
click at [31, 63] on span "Sections" at bounding box center [42, 62] width 62 height 7
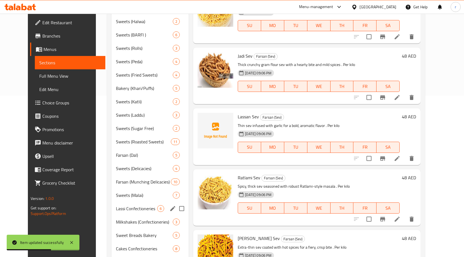
scroll to position [167, 0]
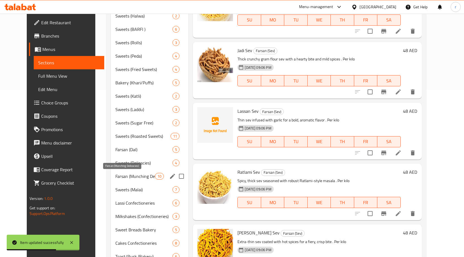
click at [123, 177] on span "Farsan (Munching Delicacies)" at bounding box center [135, 176] width 40 height 7
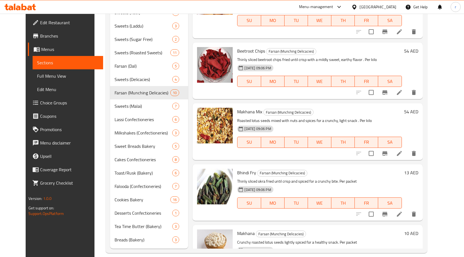
scroll to position [172, 0]
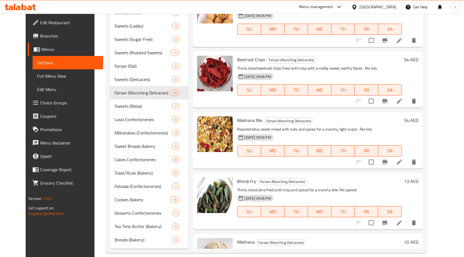
click at [402, 99] on icon at bounding box center [399, 101] width 5 height 5
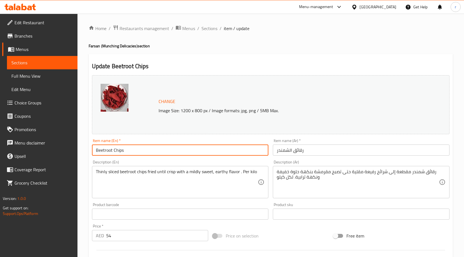
drag, startPoint x: 111, startPoint y: 150, endPoint x: 90, endPoint y: 150, distance: 20.9
click at [90, 150] on div "Item name (En)   * Beetroot Chips Item name (En) *" at bounding box center [180, 147] width 181 height 21
click at [98, 151] on input "Beetroot Chips" at bounding box center [180, 150] width 177 height 11
drag, startPoint x: 112, startPoint y: 151, endPoint x: 94, endPoint y: 150, distance: 18.7
click at [94, 150] on input "Beetroot Chips" at bounding box center [180, 150] width 177 height 11
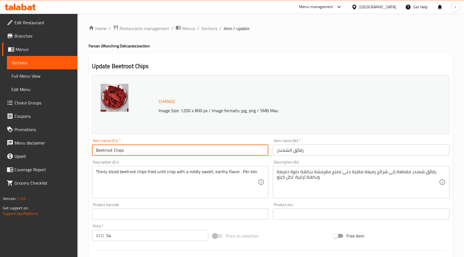
click at [314, 150] on input "رقائق الشمندر" at bounding box center [361, 150] width 177 height 11
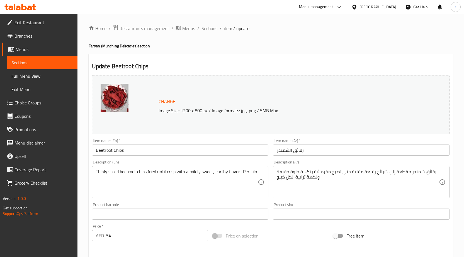
drag, startPoint x: 261, startPoint y: 174, endPoint x: 163, endPoint y: 170, distance: 97.4
click at [150, 167] on div "Thinly sliced beetroot chips fried until crisp with a mildly sweet, earthy flav…" at bounding box center [180, 182] width 177 height 32
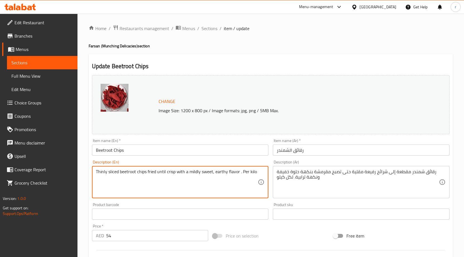
drag, startPoint x: 256, startPoint y: 173, endPoint x: 89, endPoint y: 166, distance: 167.2
click at [89, 166] on div "Update Beetroot Chips Change Image Size: 1200 x 800 px / Image formats: jpg, pn…" at bounding box center [271, 220] width 365 height 333
paste textarea "fried until crisp, lightly salted, giving a crunchy texture with an earthy and …"
type textarea "Thinly sliced beetroot fried until crisp, lightly salted, giving a crunchy text…"
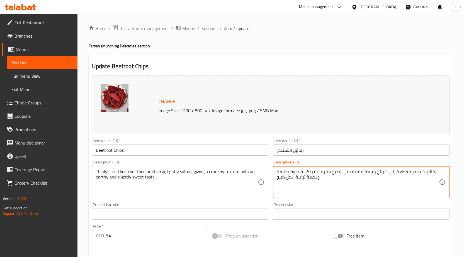
drag, startPoint x: 326, startPoint y: 181, endPoint x: 435, endPoint y: 165, distance: 109.7
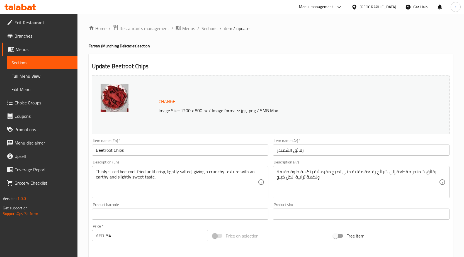
click at [323, 181] on textarea "رقائق شمندر مقطعة إلى شرائح رفيعة مقلية حتى تصبح مقرمشة بنكهة حلوة خفيفة ونكهة …" at bounding box center [358, 182] width 162 height 27
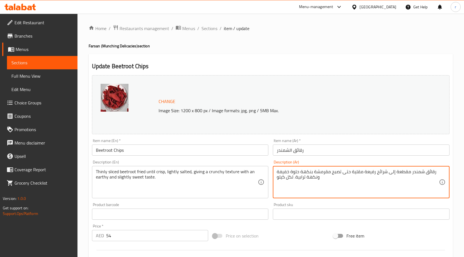
drag, startPoint x: 322, startPoint y: 180, endPoint x: 268, endPoint y: 180, distance: 54.1
click at [268, 180] on div "Change Image Size: 1200 x 800 px / Image formats: jpg, png / 5MB Max. Item name…" at bounding box center [271, 197] width 362 height 249
drag, startPoint x: 435, startPoint y: 172, endPoint x: 322, endPoint y: 171, distance: 113.3
click at [322, 171] on textarea "رقائق شمندر مقطعة إلى شرائح رفيعة مقلية حتى تصبح مقرمشة بنكهة حلوة خفيفة" at bounding box center [358, 182] width 162 height 27
drag, startPoint x: 394, startPoint y: 175, endPoint x: 272, endPoint y: 174, distance: 121.4
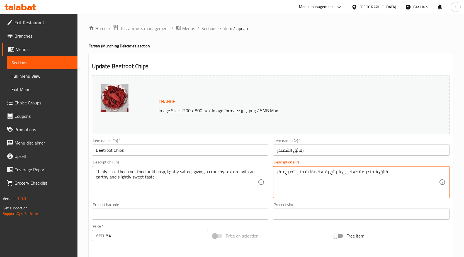
click at [272, 174] on div "Description (Ar) رقائق شمندر مقطعة إلى شرائح رفيعة مقلية حتى تصبح مقر Descripti…" at bounding box center [361, 179] width 181 height 43
paste textarea "رائح رقيقة من البنجر مقلية حتى تصبح مقرمشة، مملحة قليلاً، مما يعطيها ملمسًا مقر…"
drag, startPoint x: 362, startPoint y: 172, endPoint x: 349, endPoint y: 175, distance: 13.1
click at [349, 175] on textarea "شرائح رقيقة من البنجر مقلية حتى تصبح مقرمشة، مملحة قليلاً، مما يعطيها ملمسًا مق…" at bounding box center [358, 182] width 162 height 27
drag, startPoint x: 325, startPoint y: 173, endPoint x: 289, endPoint y: 174, distance: 35.4
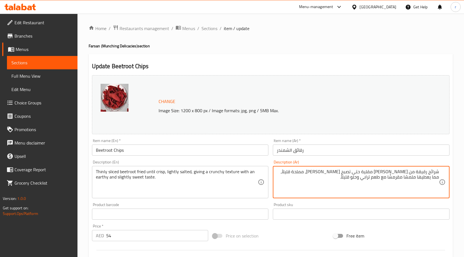
click at [289, 174] on textarea "شرائح رقيقة من البنجر مقلية حتى تصبح كريسب، مملحة قليلاً، مما يعطيها ملمسًا مقر…" at bounding box center [358, 182] width 162 height 27
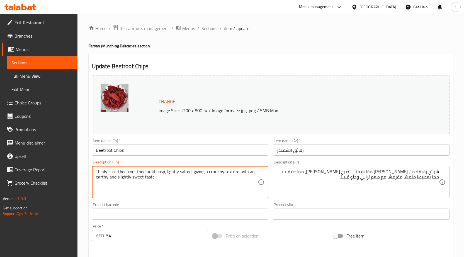
drag, startPoint x: 236, startPoint y: 172, endPoint x: 224, endPoint y: 175, distance: 12.8
click at [224, 175] on textarea "Thinly sliced beetroot fried until crisp, lightly salted, giving a crunchy text…" at bounding box center [177, 182] width 162 height 27
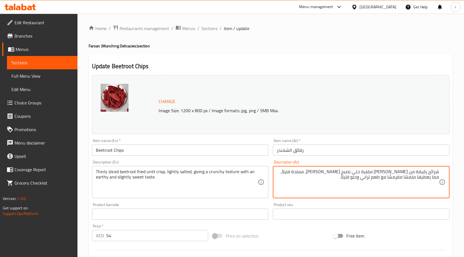
drag, startPoint x: 325, startPoint y: 172, endPoint x: 287, endPoint y: 168, distance: 38.1
drag, startPoint x: 298, startPoint y: 173, endPoint x: 284, endPoint y: 174, distance: 14.0
click at [284, 174] on textarea "شرائح رقيقة من البنجر مقلية حتى تصبح كريسب، مملحة قليلاً، تعطي ملمس مقرمشًا مع …" at bounding box center [358, 182] width 162 height 27
drag, startPoint x: 430, startPoint y: 178, endPoint x: 397, endPoint y: 180, distance: 33.3
click at [430, 178] on textarea "شرائح رقيقة من البنجر مقلية حتى تصبح كريسب، مملحة قليلاً، تعطي ملمس كرانشي مع ط…" at bounding box center [358, 182] width 162 height 27
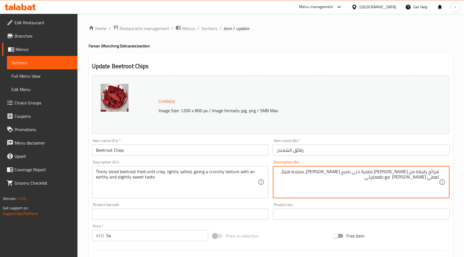
click at [431, 177] on textarea "شرائح رقيقة من البنجر مقلية حتى تصبح كريسب، مملحة قليلاً، تعطي ملمس كرانشي مع ط…" at bounding box center [358, 182] width 162 height 27
click at [417, 179] on textarea "شرائح رقيقة من البنجر مقلية حتى تصبح كريسب، مملحة قليلاً، تعطي ملمس كرانشي مع ط…" at bounding box center [358, 182] width 162 height 27
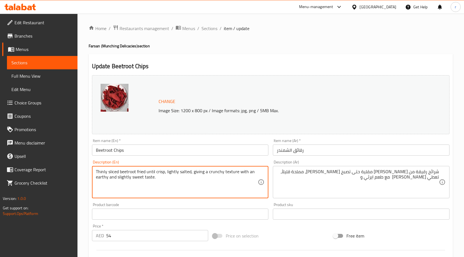
drag, startPoint x: 116, startPoint y: 176, endPoint x: 131, endPoint y: 179, distance: 14.5
drag, startPoint x: 118, startPoint y: 175, endPoint x: 124, endPoint y: 179, distance: 6.4
click at [126, 187] on textarea "Thinly sliced beetroot fried until crisp, lightly salted, giving a crunchy text…" at bounding box center [177, 182] width 162 height 27
drag, startPoint x: 129, startPoint y: 177, endPoint x: 117, endPoint y: 180, distance: 11.9
click at [117, 180] on textarea "Thinly sliced beetroot fried until crisp, lightly salted, giving a crunchy text…" at bounding box center [177, 182] width 162 height 27
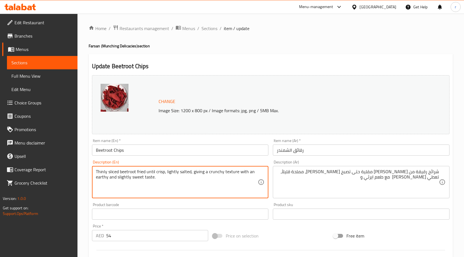
click at [126, 187] on textarea "Thinly sliced beetroot fried until crisp, lightly salted, giving a crunchy text…" at bounding box center [177, 182] width 162 height 27
drag, startPoint x: 130, startPoint y: 178, endPoint x: 117, endPoint y: 182, distance: 13.5
click at [117, 182] on textarea "Thinly sliced beetroot fried until crisp, lightly salted, giving a crunchy text…" at bounding box center [177, 182] width 162 height 27
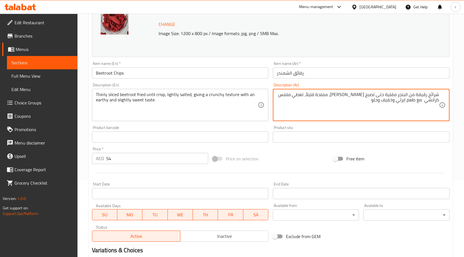
scroll to position [84, 0]
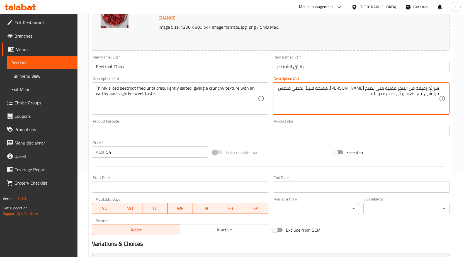
type textarea "شرائح رقيقة من البنجر مقلية حتى تصبح [PERSON_NAME]، مملحة قليلاً، تعطي ملمس كرا…"
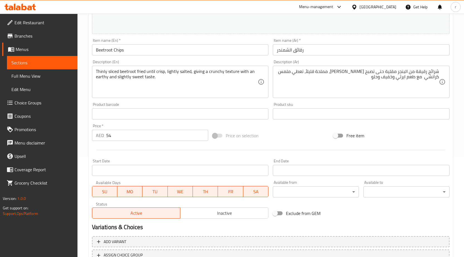
scroll to position [145, 0]
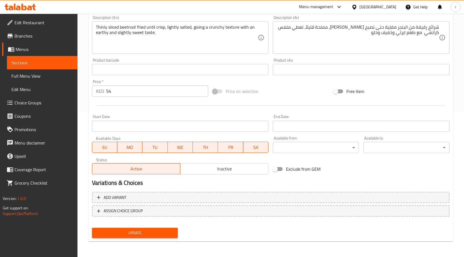
click at [145, 231] on span "Update" at bounding box center [135, 233] width 77 height 7
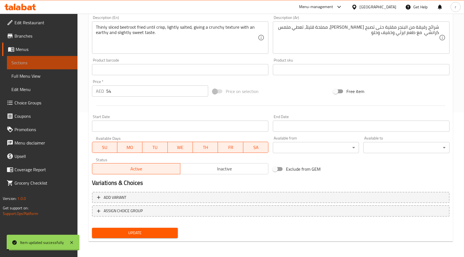
click at [61, 61] on span "Sections" at bounding box center [42, 62] width 62 height 7
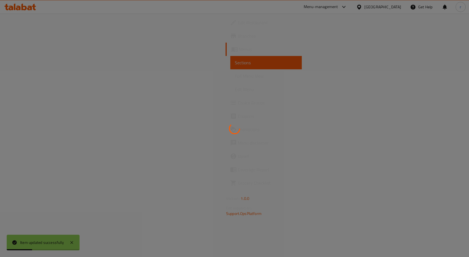
click at [52, 64] on div at bounding box center [234, 128] width 469 height 257
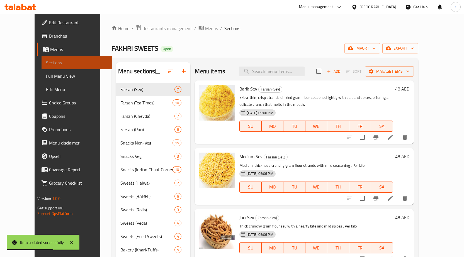
click at [54, 64] on span "Sections" at bounding box center [77, 62] width 62 height 7
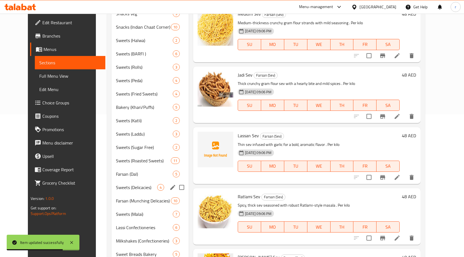
scroll to position [167, 0]
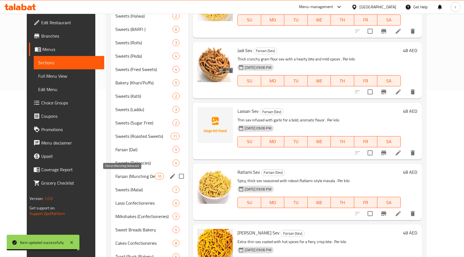
click at [120, 177] on span "Farsan (Munching Delicacies)" at bounding box center [135, 176] width 40 height 7
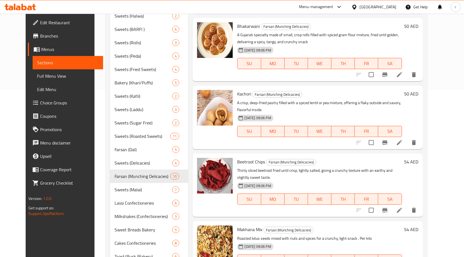
scroll to position [139, 0]
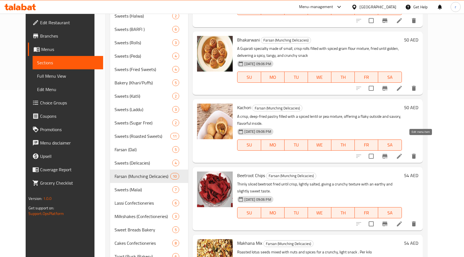
click at [402, 154] on icon at bounding box center [399, 156] width 5 height 5
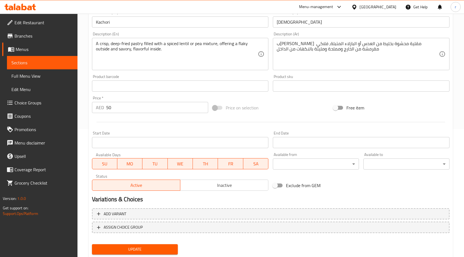
scroll to position [145, 0]
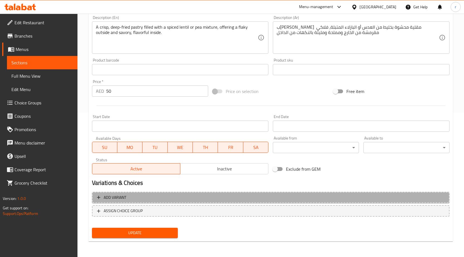
click at [120, 200] on span "Add variant" at bounding box center [115, 197] width 23 height 7
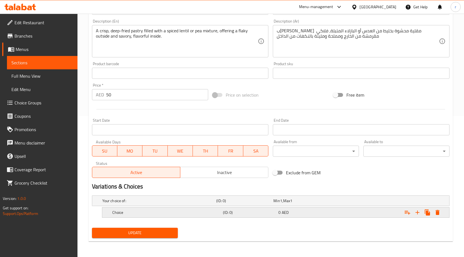
click at [150, 212] on h5 "Choice" at bounding box center [166, 213] width 109 height 6
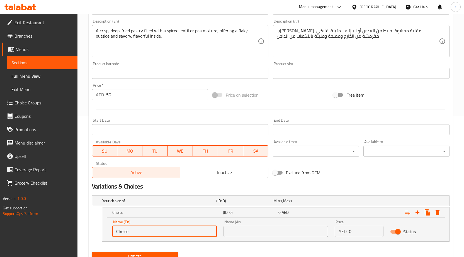
drag, startPoint x: 137, startPoint y: 231, endPoint x: 110, endPoint y: 231, distance: 27.3
click at [110, 231] on div "Name (En) Choice Name (En)" at bounding box center [164, 229] width 111 height 24
click at [141, 230] on input "Choice" at bounding box center [164, 231] width 105 height 11
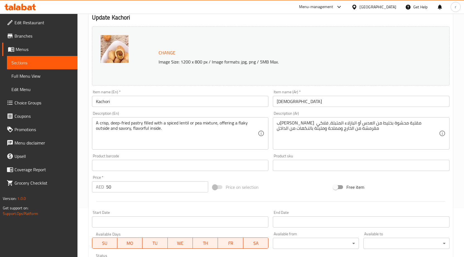
scroll to position [30, 0]
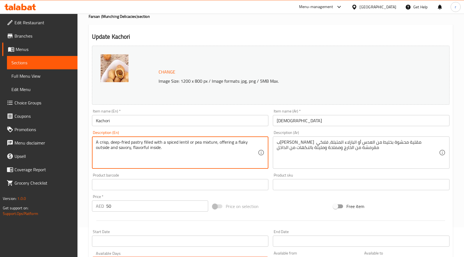
drag, startPoint x: 189, startPoint y: 142, endPoint x: 179, endPoint y: 144, distance: 10.2
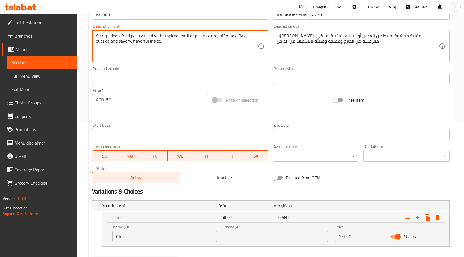
scroll to position [165, 0]
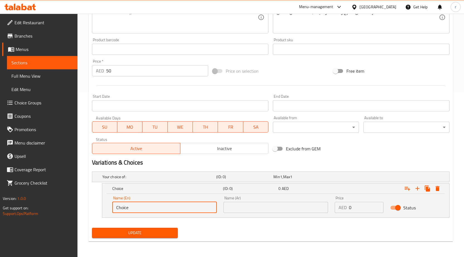
drag, startPoint x: 143, startPoint y: 207, endPoint x: 104, endPoint y: 209, distance: 39.1
click at [104, 209] on div "Name (En) Choice Name (En) Name (Ar) Name (Ar) Price AED 0 Price Status" at bounding box center [275, 206] width 347 height 24
paste input "lentil"
drag, startPoint x: 140, startPoint y: 207, endPoint x: 108, endPoint y: 207, distance: 32.4
click at [108, 207] on div "Name (En) lentil Name (En) Name (Ar) Name (Ar) Price AED 0 Price Status" at bounding box center [275, 206] width 347 height 24
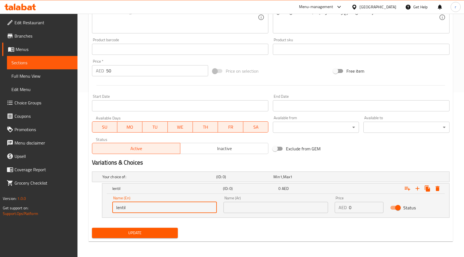
type input "lentil"
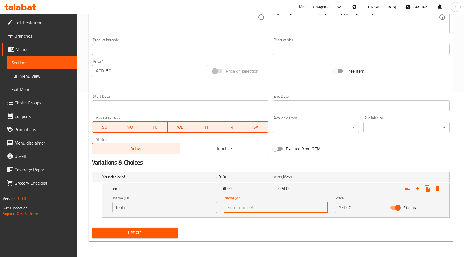
click at [277, 209] on input "text" at bounding box center [276, 207] width 105 height 11
type input "u"
type input "عدس"
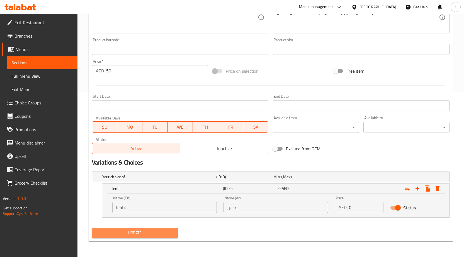
click at [168, 232] on span "Update" at bounding box center [135, 233] width 77 height 7
click at [365, 210] on input "0" at bounding box center [366, 207] width 35 height 11
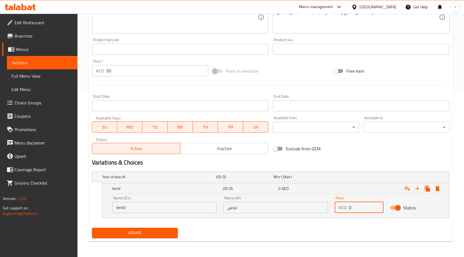
drag, startPoint x: 348, startPoint y: 208, endPoint x: 355, endPoint y: 208, distance: 7.3
click at [355, 208] on div "AED 0 Price" at bounding box center [359, 207] width 49 height 11
drag, startPoint x: 355, startPoint y: 208, endPoint x: 349, endPoint y: 210, distance: 6.9
click at [349, 210] on input "0" at bounding box center [366, 207] width 35 height 11
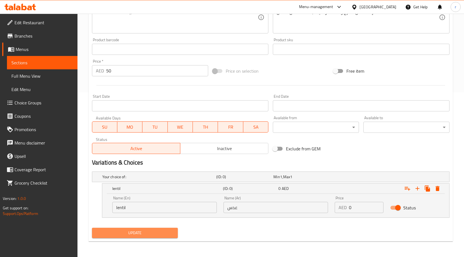
click at [165, 231] on span "Update" at bounding box center [135, 233] width 77 height 7
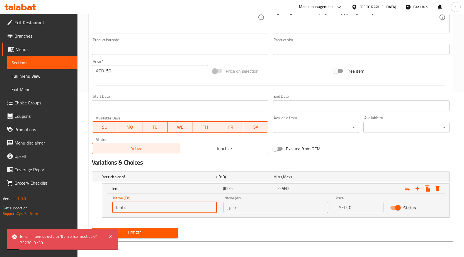
click at [160, 210] on input "lentil" at bounding box center [164, 207] width 105 height 11
click at [250, 210] on input "عدس" at bounding box center [276, 207] width 105 height 11
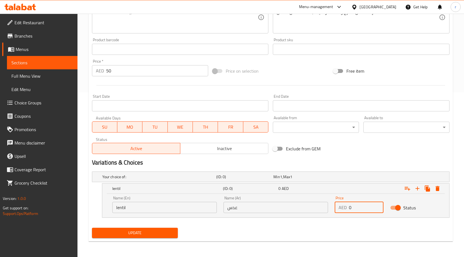
drag, startPoint x: 355, startPoint y: 207, endPoint x: 344, endPoint y: 209, distance: 11.6
click at [344, 209] on div "AED 0 Price" at bounding box center [359, 207] width 49 height 11
type input "50"
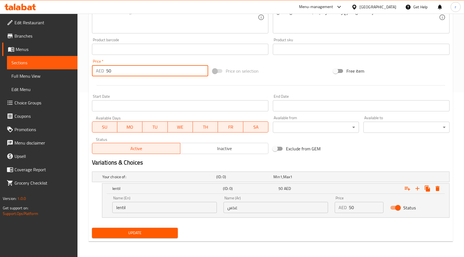
drag, startPoint x: 115, startPoint y: 69, endPoint x: 103, endPoint y: 70, distance: 12.4
click at [103, 70] on div "AED 50 Price *" at bounding box center [150, 70] width 116 height 11
type input "0"
click at [133, 232] on span "Update" at bounding box center [135, 233] width 77 height 7
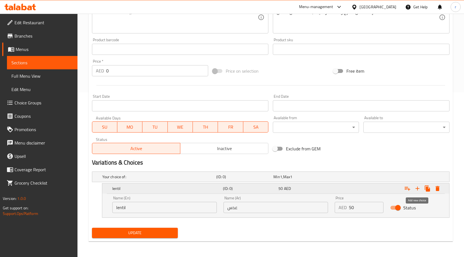
click at [417, 191] on icon "Expand" at bounding box center [418, 189] width 7 height 7
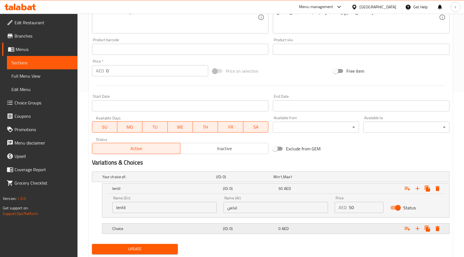
click at [160, 227] on h5 "Choice" at bounding box center [166, 229] width 109 height 6
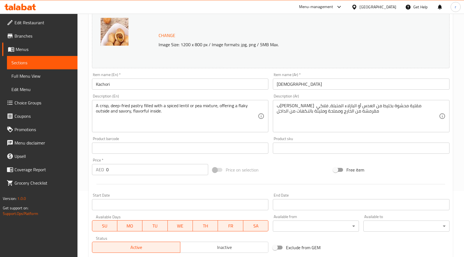
scroll to position [66, 0]
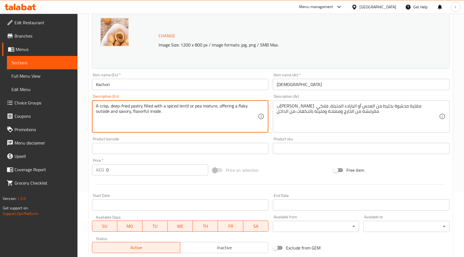
drag, startPoint x: 195, startPoint y: 107, endPoint x: 201, endPoint y: 107, distance: 5.9
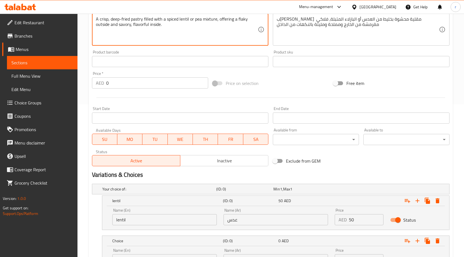
scroll to position [205, 0]
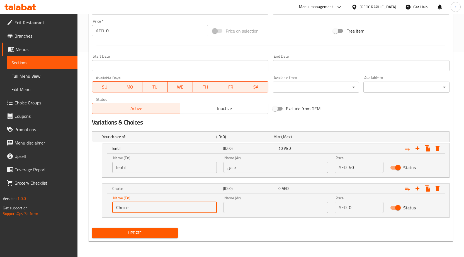
drag, startPoint x: 145, startPoint y: 208, endPoint x: 109, endPoint y: 209, distance: 36.3
click at [109, 209] on div "Name (En) Choice Name (En)" at bounding box center [164, 205] width 111 height 24
paste input "pea"
type input "pea"
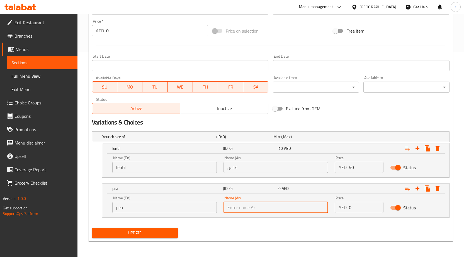
click at [250, 211] on input "text" at bounding box center [276, 207] width 105 height 11
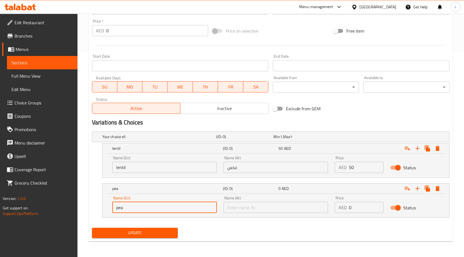
drag, startPoint x: 138, startPoint y: 210, endPoint x: 113, endPoint y: 210, distance: 24.5
click at [113, 210] on input "pea" at bounding box center [164, 207] width 105 height 11
click at [280, 210] on input "text" at bounding box center [276, 207] width 105 height 11
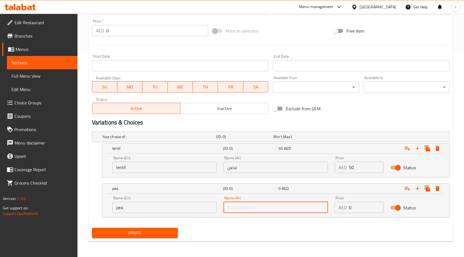
paste input "بازلاء"
type input "بازلاء"
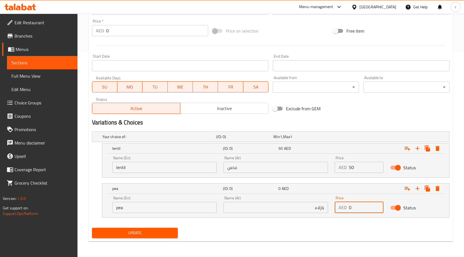
drag, startPoint x: 355, startPoint y: 211, endPoint x: 345, endPoint y: 211, distance: 9.8
click at [345, 211] on div "AED 0 Price" at bounding box center [359, 207] width 49 height 11
type input "50"
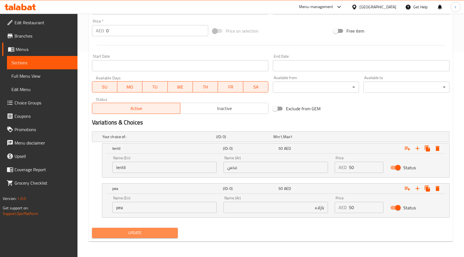
click at [156, 236] on span "Update" at bounding box center [135, 233] width 77 height 7
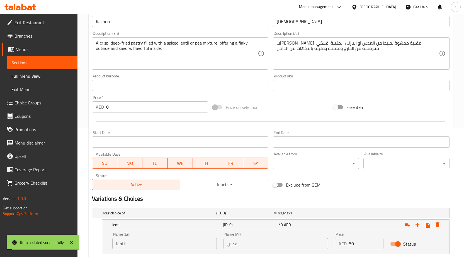
scroll to position [122, 0]
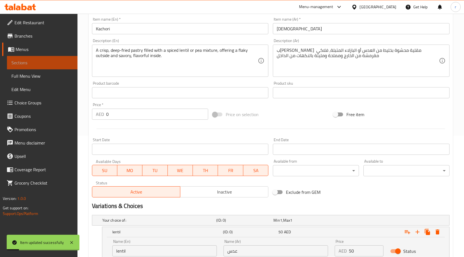
click at [54, 62] on span "Sections" at bounding box center [42, 62] width 62 height 7
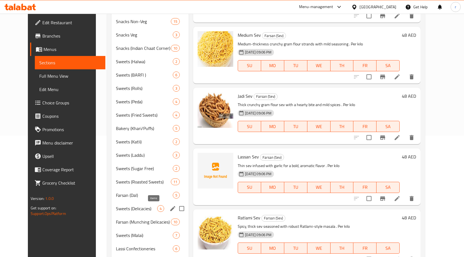
scroll to position [150, 0]
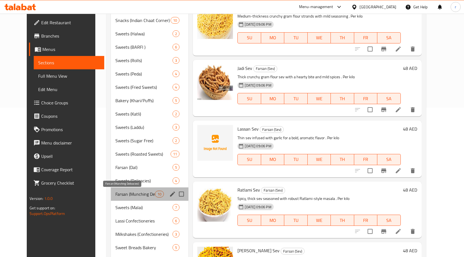
click at [124, 192] on span "Farsan (Munching Delicacies)" at bounding box center [135, 194] width 40 height 7
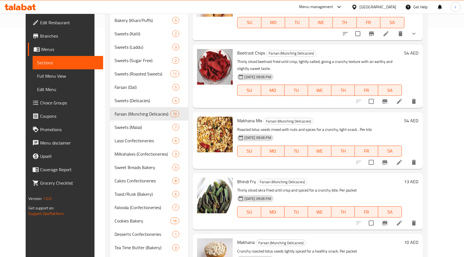
scroll to position [233, 0]
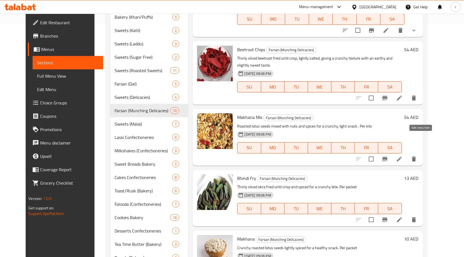
click at [403, 156] on icon at bounding box center [399, 159] width 7 height 7
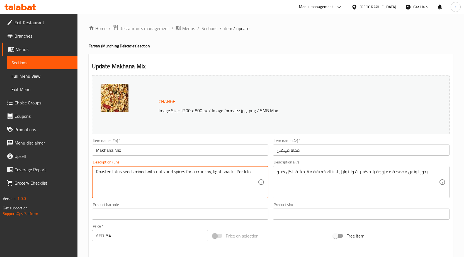
drag, startPoint x: 256, startPoint y: 173, endPoint x: 96, endPoint y: 168, distance: 159.6
paste textarea "A healthy roasted snack mix of puffed lotus seeds combined with spices, nuts, o…"
type textarea "A healthy roasted snack mix of puffed lotus seeds combined with spices, nuts, o…"
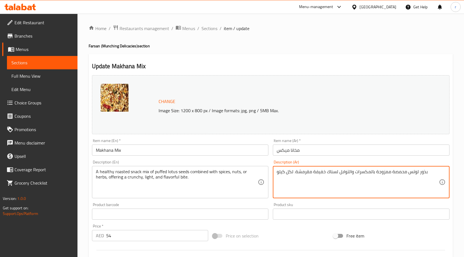
drag, startPoint x: 437, startPoint y: 175, endPoint x: 264, endPoint y: 174, distance: 173.8
paste textarea "مزيج من الوجبات الخفيفة الصحية المحمصة من بذور اللوتس المنفوخة مع التوابل والمك…"
drag, startPoint x: 431, startPoint y: 173, endPoint x: 443, endPoint y: 172, distance: 12.3
click at [442, 172] on div "مزيج من الوجبات الخفيفة الصحية المحمصة من بذور اللوتس المنفوخة مع التوابل والمك…" at bounding box center [361, 182] width 177 height 32
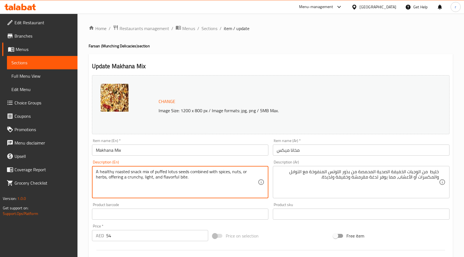
drag, startPoint x: 190, startPoint y: 172, endPoint x: 271, endPoint y: 175, distance: 80.9
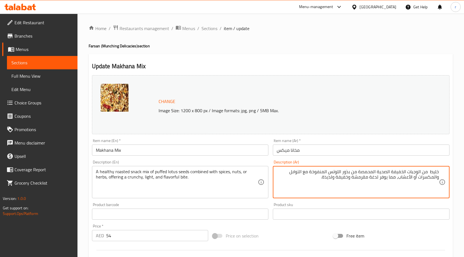
drag, startPoint x: 328, startPoint y: 172, endPoint x: 312, endPoint y: 173, distance: 16.3
click at [436, 178] on textarea "خليط من الوجبات الخفيفة الصحية المحمصة من بذور اللوتس كومبيند مع التوابل والمكس…" at bounding box center [358, 182] width 162 height 27
click at [439, 179] on textarea "خليط من الوجبات الخفيفة الصحية المحمصة من بذور اللوتس كومبيند مع التوابل والمكس…" at bounding box center [358, 182] width 162 height 27
drag, startPoint x: 437, startPoint y: 179, endPoint x: 442, endPoint y: 180, distance: 5.2
click at [439, 179] on div "خليط من الوجبات الخفيفة الصحية المحمصة من بذور اللوتس كومبيند مع التوابل والمكس…" at bounding box center [361, 182] width 177 height 32
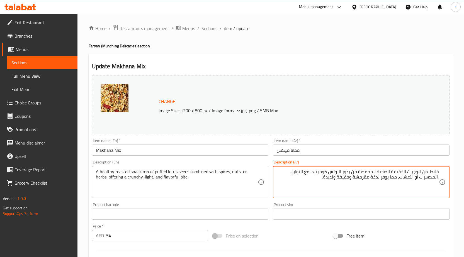
drag, startPoint x: 398, startPoint y: 178, endPoint x: 381, endPoint y: 181, distance: 17.3
click at [381, 181] on textarea "خليط من الوجبات الخفيفة الصحية المحمصة من بذور اللوتس كومبيند مع التوابل ,المكس…" at bounding box center [358, 182] width 162 height 27
click at [377, 190] on textarea "خليط من الوجبات الخفيفة الصحية المحمصة من بذور اللوتس كومبيند مع التوابل ,المكس…" at bounding box center [358, 182] width 162 height 27
click at [377, 177] on textarea "خليط من الوجبات الخفيفة الصحية المحمصة من بذور اللوتس كومبيند مع التوابل ,المكس…" at bounding box center [358, 182] width 162 height 27
drag, startPoint x: 354, startPoint y: 178, endPoint x: 367, endPoint y: 180, distance: 13.8
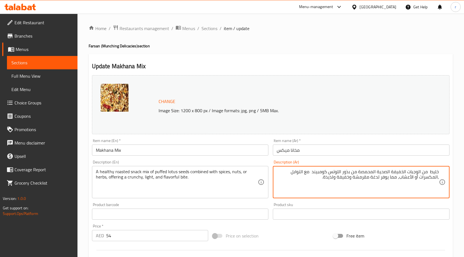
click at [367, 180] on textarea "خليط من الوجبات الخفيفة الصحية المحمصة من بذور اللوتس كومبيند مع التوابل ,المكس…" at bounding box center [358, 182] width 162 height 27
click at [348, 188] on textarea "خليط من الوجبات الخفيفة الصحية المحمصة من بذور اللوتس كومبيند مع التوابل ,المكس…" at bounding box center [358, 182] width 162 height 27
drag, startPoint x: 380, startPoint y: 177, endPoint x: 372, endPoint y: 179, distance: 7.9
click at [372, 179] on textarea "خليط من الوجبات الخفيفة الصحية المحمصة من بذور اللوتس كومبيند مع التوابل ,المكس…" at bounding box center [358, 182] width 162 height 27
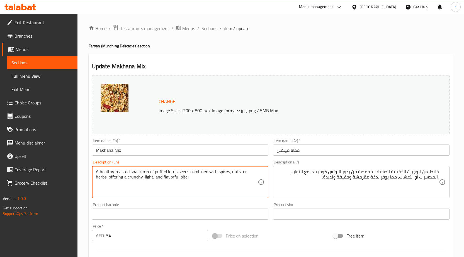
drag, startPoint x: 178, startPoint y: 178, endPoint x: 187, endPoint y: 178, distance: 9.5
click at [187, 178] on textarea "A healthy roasted snack mix of puffed lotus seeds combined with spices, nuts, o…" at bounding box center [177, 182] width 162 height 27
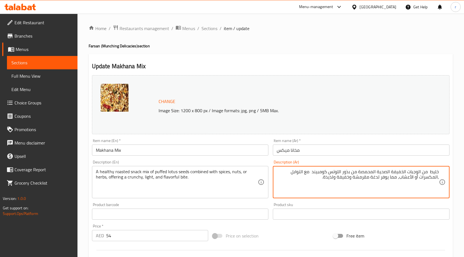
drag, startPoint x: 380, startPoint y: 178, endPoint x: 370, endPoint y: 181, distance: 10.1
drag, startPoint x: 370, startPoint y: 178, endPoint x: 355, endPoint y: 181, distance: 15.6
click at [355, 181] on textarea "خليط من الوجبات الخفيفة الصحية المحمصة من بذور اللوتس كومبيند مع التوابل ,المكس…" at bounding box center [358, 182] width 162 height 27
drag, startPoint x: 336, startPoint y: 177, endPoint x: 326, endPoint y: 180, distance: 10.8
click at [326, 180] on textarea "خليط من الوجبات الخفيفة الصحية المحمصة من بذور اللوتس كومبيند مع التوابل ,المكس…" at bounding box center [358, 182] width 162 height 27
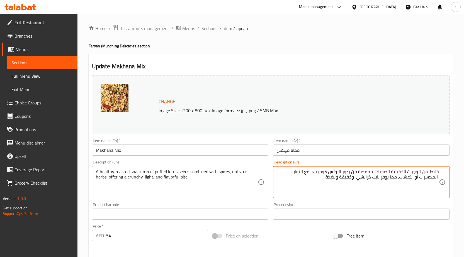
type textarea "خليط من الوجبات الخفيفة الصحية المحمصة من بذور اللوتس كومبيند مع التوابل ,المكس…"
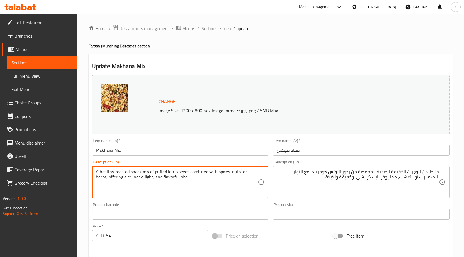
drag, startPoint x: 172, startPoint y: 176, endPoint x: 196, endPoint y: 178, distance: 23.5
click at [196, 178] on textarea "A healthy roasted snack mix of puffed lotus seeds combined with spices, nuts, o…" at bounding box center [177, 182] width 162 height 27
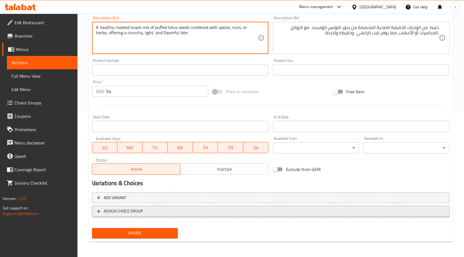
scroll to position [145, 0]
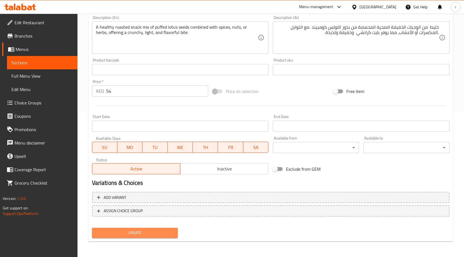
click at [153, 231] on span "Update" at bounding box center [135, 233] width 77 height 7
click at [40, 68] on link "Sections" at bounding box center [42, 62] width 71 height 13
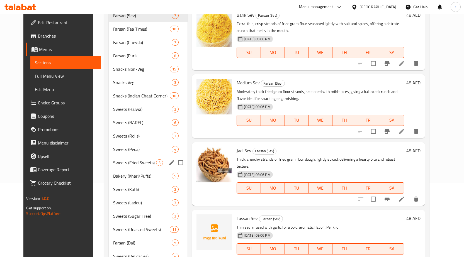
scroll to position [84, 0]
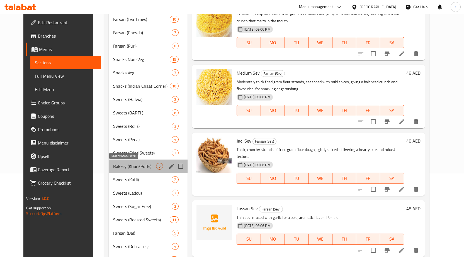
click at [124, 168] on span "Bakery (Khari/Puffs)" at bounding box center [134, 166] width 43 height 7
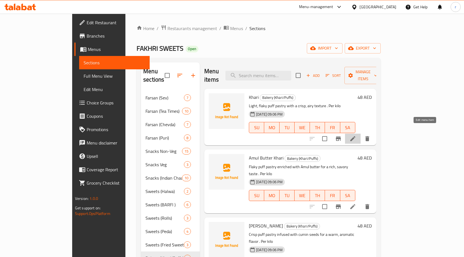
click at [356, 136] on icon at bounding box center [353, 138] width 5 height 5
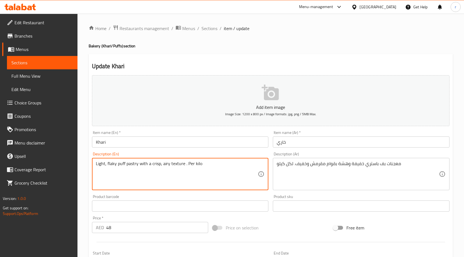
drag, startPoint x: 208, startPoint y: 163, endPoint x: 92, endPoint y: 163, distance: 116.0
paste textarea "A light, airy, and flaky puff pastry baked until golden and crisp, offering a m…"
type textarea "A light, airy, and flaky puff pastry baked until golden and crisp, offering a m…"
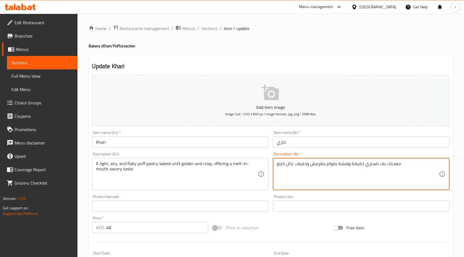
drag, startPoint x: 403, startPoint y: 165, endPoint x: 269, endPoint y: 164, distance: 134.7
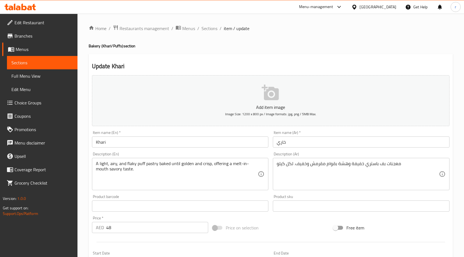
click at [426, 174] on textarea "معجنات بف باستري خفيفة وهشة بقوام مقرمش وخفيف. لكل كيلو" at bounding box center [358, 174] width 162 height 27
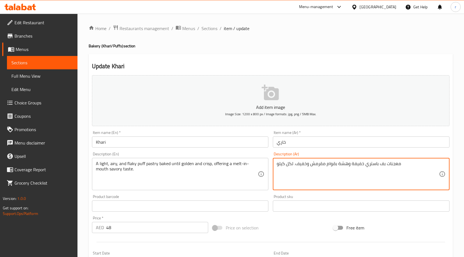
click at [426, 174] on textarea "معجنات بف باستري خفيفة وهشة بقوام مقرمش وخفيف. لكل كيلو" at bounding box center [358, 174] width 162 height 27
paste textarea "عجينة نفخة خفيفة ورقيقة تُخبز حتى تصبح ذهبية اللون ومقرمشة، مما يمنحها مذاقًا ل…"
drag, startPoint x: 400, startPoint y: 164, endPoint x: 396, endPoint y: 165, distance: 4.3
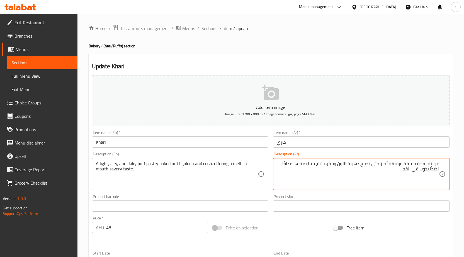
click at [396, 165] on textarea "عجينة نفخة خفيفة ورقيقة تُخبز حتى تصبح ذهبية اللون ومقرمشة، مما يمنحها مذاقًا ل…" at bounding box center [358, 174] width 162 height 27
drag, startPoint x: 403, startPoint y: 165, endPoint x: 390, endPoint y: 167, distance: 12.4
click at [390, 167] on textarea "عجينة نفخة خفيفة ورقيقة تُخبز حتى تصبح ذهبية اللون ومقرمشة، مما يمنحها مذاقًا ل…" at bounding box center [358, 174] width 162 height 27
drag, startPoint x: 417, startPoint y: 163, endPoint x: 447, endPoint y: 163, distance: 29.8
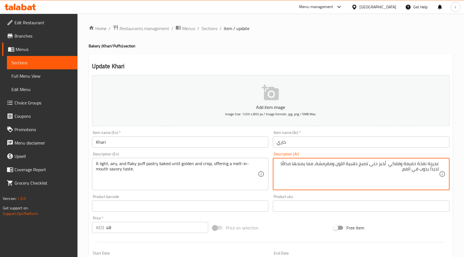
click at [447, 163] on div "عجينة نفخة خفيفة وفلاكي تُخبز حتى تصبح ذهبية اللون ومقرمشة، مما يمنحها مذاقًا ل…" at bounding box center [361, 174] width 177 height 32
drag, startPoint x: 329, startPoint y: 166, endPoint x: 316, endPoint y: 168, distance: 12.9
click at [316, 168] on textarea "باف بيستري خفيفة وفلاكي تُخبز حتى تصبح ذهبية اللون ومقرمشة، مما يمنحها مذاقًا ل…" at bounding box center [358, 174] width 162 height 27
click at [312, 164] on textarea "باف بيستري خفيفة وفلاكي تُخبز حتى تصبح ذهبية اللون وكريسب، مما يمنحها مذاقًا لذ…" at bounding box center [358, 174] width 162 height 27
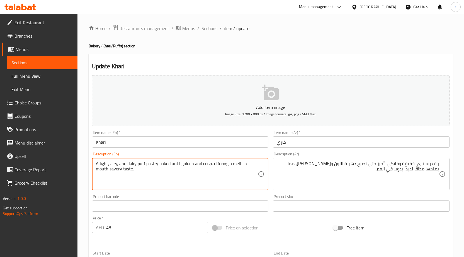
drag, startPoint x: 213, startPoint y: 163, endPoint x: 247, endPoint y: 174, distance: 35.3
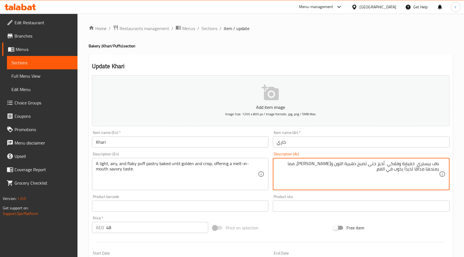
drag, startPoint x: 317, startPoint y: 163, endPoint x: 295, endPoint y: 164, distance: 22.3
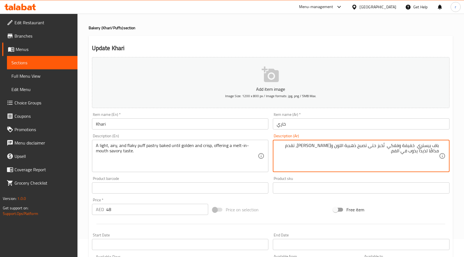
scroll to position [28, 0]
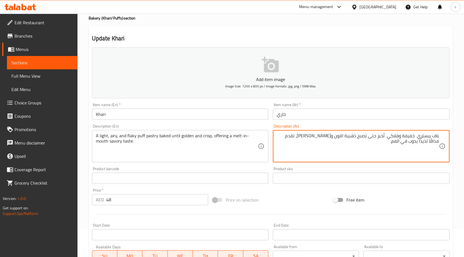
type textarea "باف بيستري خفيفة وفلاكي تُخبز حتى تصبح ذهبية اللون وكريسب، تقدم مذاقًا لذيذًا ي…"
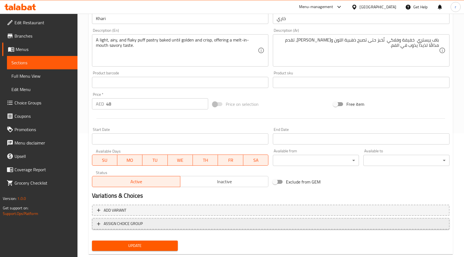
scroll to position [137, 0]
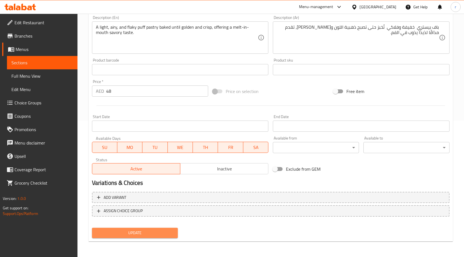
click at [136, 231] on span "Update" at bounding box center [135, 233] width 77 height 7
click at [53, 61] on span "Sections" at bounding box center [42, 62] width 62 height 7
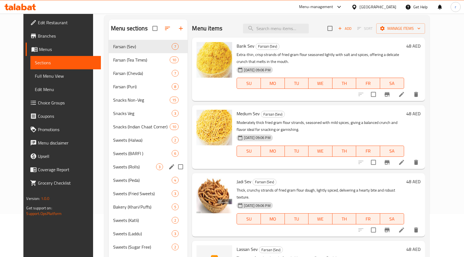
scroll to position [56, 0]
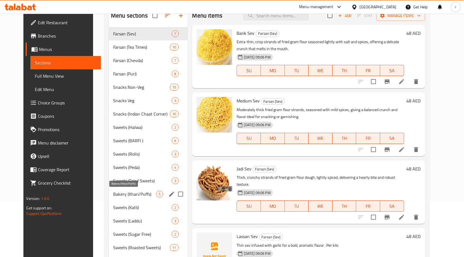
click at [118, 193] on span "Bakery (Khari/Puffs)" at bounding box center [134, 194] width 43 height 7
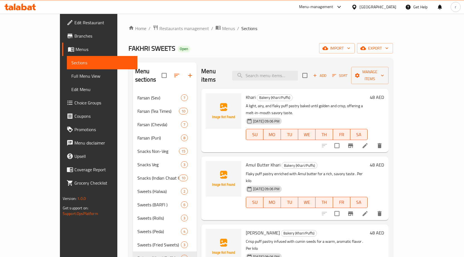
click at [373, 209] on li at bounding box center [366, 214] width 16 height 10
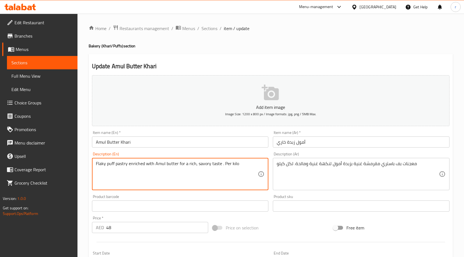
drag, startPoint x: 236, startPoint y: 163, endPoint x: 91, endPoint y: 165, distance: 144.5
click at [91, 165] on div "Description (En) Flaky puff pastry enriched with Amul butter for a rich, savory…" at bounding box center [180, 171] width 181 height 43
paste textarea ", baked for a richer, buttery flavor with a crisp, delicate texture."
type textarea "Flaky puff pastry enriched with Amul butter, baked for a richer, buttery flavor…"
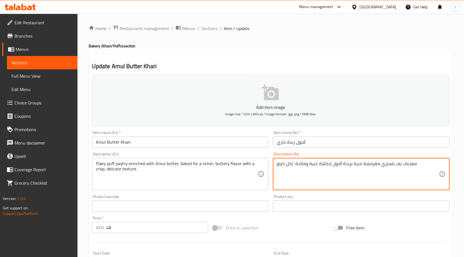
drag, startPoint x: 422, startPoint y: 164, endPoint x: 443, endPoint y: 149, distance: 26.0
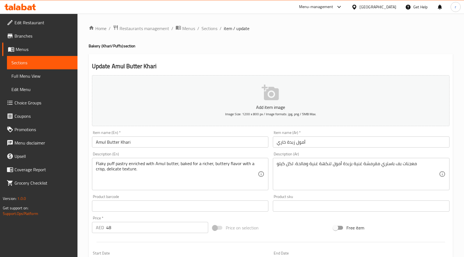
click at [422, 168] on textarea "معجنات بف باستري مقرمشة غنية بزبدة أمول لنكهة غنية ومالحة. لكل كيلو" at bounding box center [358, 174] width 162 height 27
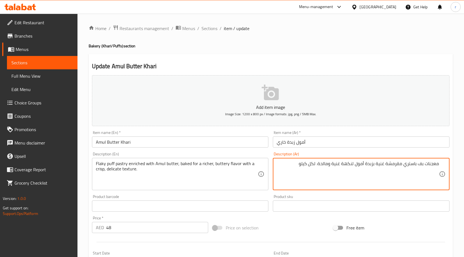
paste textarea "عجينة نفخة متقشرة غنية بزبدة أمول، مخبوزة للحصول على نكهة زبدانية غنية مع ملمس …"
drag, startPoint x: 403, startPoint y: 165, endPoint x: 418, endPoint y: 166, distance: 14.9
click at [418, 166] on textarea "عجينة نفخة متقشرة غنية بزبدة أمول، مخبوزة للحصول على نكهة زبدانية غنية مع ملمس …" at bounding box center [358, 174] width 162 height 27
click at [411, 167] on textarea "عجينة نفخة متقشرة غنية بزبدة أمول، مخبوزة للحصول على نكهة زبدانية غنية مع ملمس …" at bounding box center [358, 174] width 162 height 27
drag, startPoint x: 402, startPoint y: 164, endPoint x: 444, endPoint y: 163, distance: 42.1
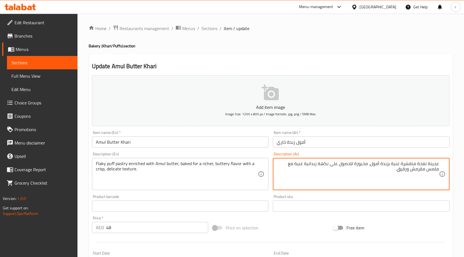
click at [444, 163] on div "عجينة نفخة متقشرة غنية بزبدة أمول، مخبوزة للحصول على نكهة زبدانية غنية مع ملمس …" at bounding box center [361, 174] width 177 height 32
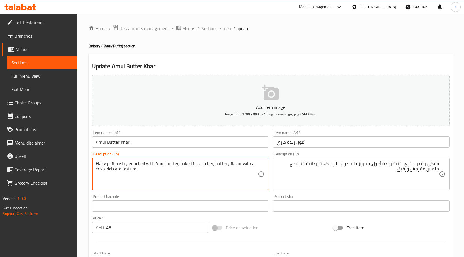
drag, startPoint x: 129, startPoint y: 163, endPoint x: 139, endPoint y: 165, distance: 10.2
click at [138, 164] on textarea "Flaky puff pastry enriched with Amul butter, baked for a richer, buttery flavor…" at bounding box center [177, 174] width 162 height 27
drag, startPoint x: 128, startPoint y: 164, endPoint x: 154, endPoint y: 166, distance: 25.5
click at [154, 166] on textarea "Flaky puff pastry enriched with Amul butter, baked for a richer, buttery flavor…" at bounding box center [177, 174] width 162 height 27
drag, startPoint x: 214, startPoint y: 164, endPoint x: 219, endPoint y: 164, distance: 4.5
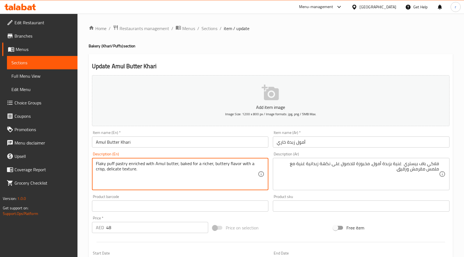
click at [219, 164] on textarea "Flaky puff pastry enriched with Amul butter, baked for a richer, buttery flavor…" at bounding box center [177, 174] width 162 height 27
click at [218, 165] on textarea "Flaky puff pastry enriched with Amul butter, baked for a richer, buttery flavor…" at bounding box center [177, 174] width 162 height 27
drag, startPoint x: 213, startPoint y: 164, endPoint x: 226, endPoint y: 165, distance: 12.9
click at [226, 165] on textarea "Flaky puff pastry enriched with Amul butter, baked for a richer, buttery flavor…" at bounding box center [177, 174] width 162 height 27
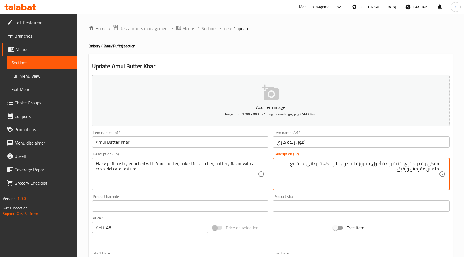
drag, startPoint x: 423, startPoint y: 170, endPoint x: 435, endPoint y: 170, distance: 12.3
click at [435, 170] on textarea "فلاكي باف بيستري غنية بزبدة أمول، مخبوزة للحصول على نكهة زبداني غنية مع ملمس مق…" at bounding box center [358, 174] width 162 height 27
click at [424, 177] on textarea "فلاكي باف بيستري غنية بزبدة أمول، مخبوزة للحصول على نكهة زبداني غنية مع ملمس مق…" at bounding box center [358, 174] width 162 height 27
drag, startPoint x: 426, startPoint y: 169, endPoint x: 442, endPoint y: 171, distance: 15.4
click at [442, 171] on div "فلاكي باف بيستري غنية بزبدة أمول، مخبوزة للحصول على نكهة زبداني غنية مع ملمس مق…" at bounding box center [361, 174] width 177 height 32
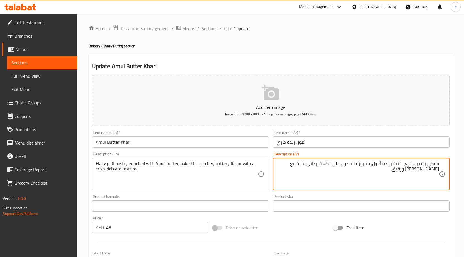
type textarea "فلاكي باف بيستري غنية بزبدة أمول، مخبوزة للحصول على نكهة زبداني غنية مع [PERSON…"
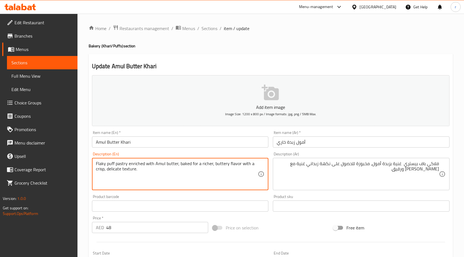
drag, startPoint x: 108, startPoint y: 169, endPoint x: 112, endPoint y: 170, distance: 4.5
click at [114, 172] on textarea "Flaky puff pastry enriched with Amul butter, baked for a richer, buttery flavor…" at bounding box center [177, 174] width 162 height 27
drag, startPoint x: 108, startPoint y: 169, endPoint x: 118, endPoint y: 171, distance: 10.3
click at [118, 171] on textarea "Flaky puff pastry enriched with Amul butter, baked for a richer, buttery flavor…" at bounding box center [177, 174] width 162 height 27
click at [116, 177] on textarea "Flaky puff pastry enriched with Amul butter, baked for a richer, buttery flavor…" at bounding box center [177, 174] width 162 height 27
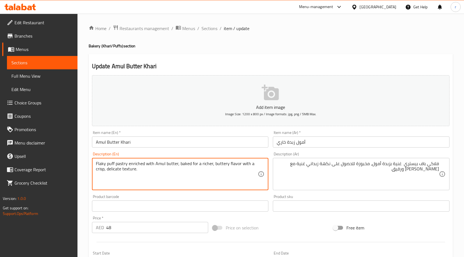
drag, startPoint x: 106, startPoint y: 170, endPoint x: 121, endPoint y: 172, distance: 14.6
click at [121, 172] on textarea "Flaky puff pastry enriched with Amul butter, baked for a richer, buttery flavor…" at bounding box center [177, 174] width 162 height 27
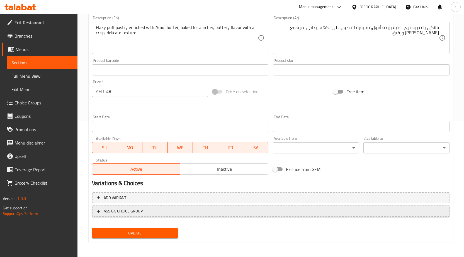
scroll to position [137, 0]
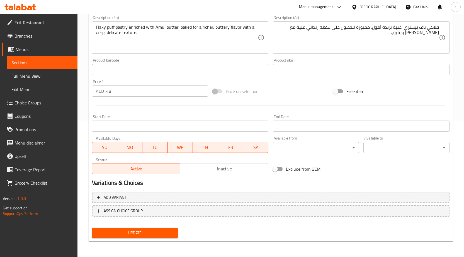
click at [157, 233] on span "Update" at bounding box center [135, 233] width 77 height 7
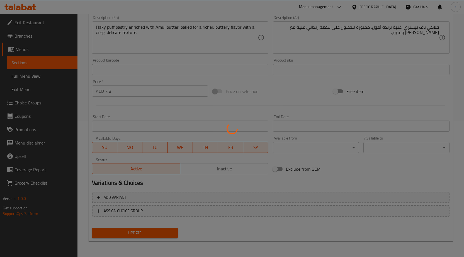
click at [57, 65] on div at bounding box center [232, 128] width 464 height 257
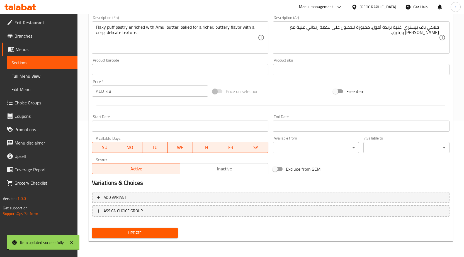
click at [57, 65] on span "Sections" at bounding box center [42, 62] width 62 height 7
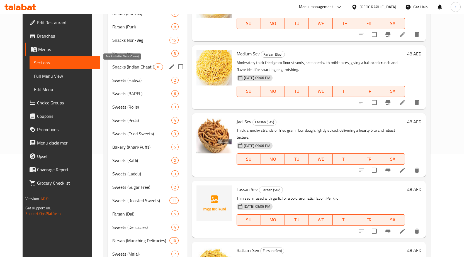
scroll to position [109, 0]
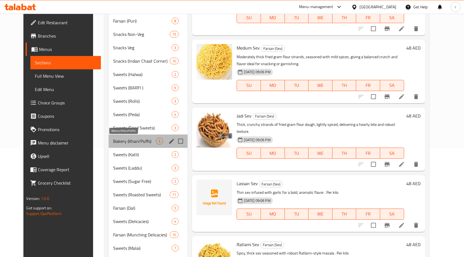
click at [130, 143] on span "Bakery (Khari/Puffs)" at bounding box center [134, 141] width 43 height 7
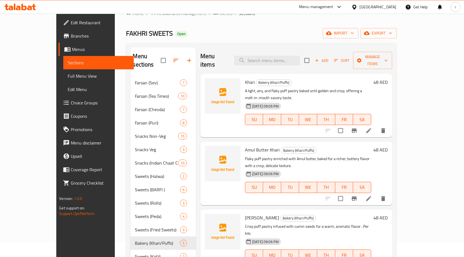
scroll to position [28, 0]
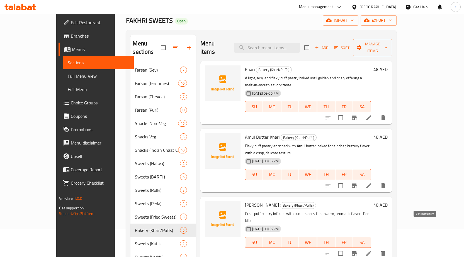
click at [372, 251] on icon at bounding box center [369, 254] width 7 height 7
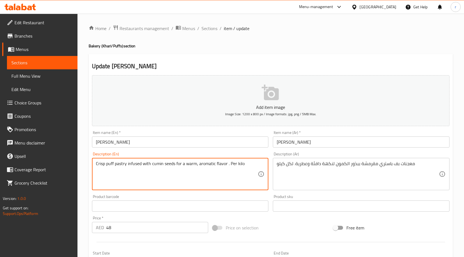
drag, startPoint x: 251, startPoint y: 167, endPoint x: 96, endPoint y: 163, distance: 154.9
paste textarea "flavored with roasted cumin seeds, giving an aromatic and savory twist to the c…"
type textarea "Crisp puff pastry flavored with roasted cumin seeds, giving an aromatic and sav…"
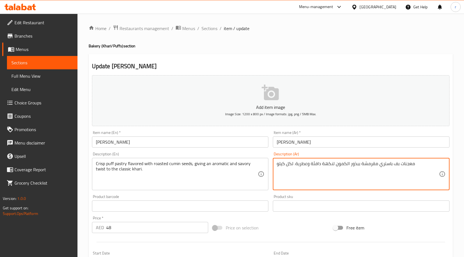
drag, startPoint x: 420, startPoint y: 165, endPoint x: 303, endPoint y: 166, distance: 116.9
click at [328, 176] on textarea "معجنات بف باستري مقرمشة ببذور الكمون لنكهة دافئة وعطرية. لكل كيلو" at bounding box center [358, 174] width 162 height 27
click at [376, 164] on textarea "معجنات بف باستري مقرمشة ببذور الكمون لنكهة دافئة وعطرية. لكل كيلو" at bounding box center [358, 174] width 162 height 27
drag, startPoint x: 418, startPoint y: 165, endPoint x: 271, endPoint y: 165, distance: 147.0
click at [271, 165] on div "Description (Ar) معجنات بف باستري مقرمشة ببذور الكمون لنكهة دافئة وعطرية. لكل ك…" at bounding box center [361, 171] width 181 height 43
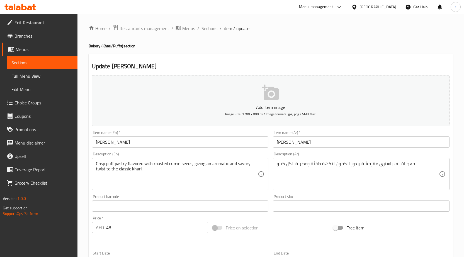
click at [432, 168] on textarea "معجنات بف باستري مقرمشة ببذور الكمون لنكهة دافئة وعطرية. لكل كيلو" at bounding box center [358, 174] width 162 height 27
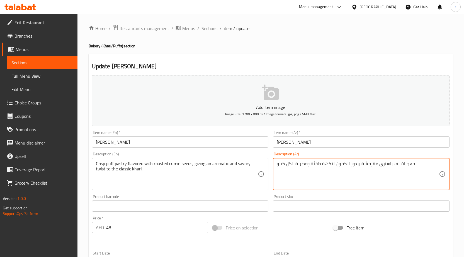
click at [444, 168] on div "معجنات بف باستري مقرمشة ببذور الكمون لنكهة دافئة وعطرية. لكل كيلو Description (…" at bounding box center [361, 174] width 177 height 32
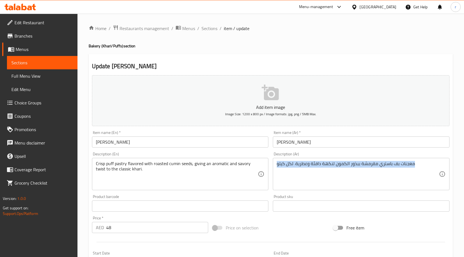
click at [444, 168] on div "معجنات بف باستري مقرمشة ببذور الكمون لنكهة دافئة وعطرية. لكل كيلو Description (…" at bounding box center [361, 174] width 177 height 32
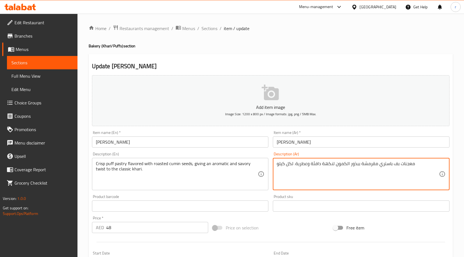
click at [430, 169] on textarea "معجنات بف باستري مقرمشة ببذور الكمون لنكهة دافئة وعطرية. لكل كيلو" at bounding box center [358, 174] width 162 height 27
paste textarea "منتفخة مقرمشة بنكهة بذور الكمون المحمصة، مما يعطي لمسة عطرية ولذيذة لل"
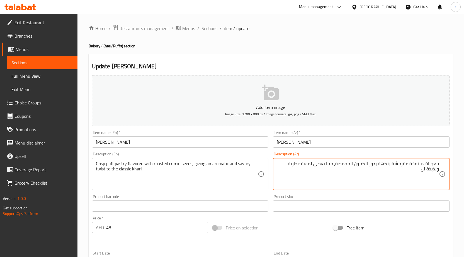
drag, startPoint x: 392, startPoint y: 164, endPoint x: 425, endPoint y: 165, distance: 33.2
click at [425, 165] on textarea "معجنات منتفخة مقرمشة بنكهة بذور الكمون المحمصة، مما يعطي لمسة عطرية ولذيذة لل" at bounding box center [358, 174] width 162 height 27
drag, startPoint x: 406, startPoint y: 164, endPoint x: 447, endPoint y: 165, distance: 41.0
click at [447, 165] on div "معجناتباف بيستري بنكهة بذور الكمون المحمصة، مما يعطي لمسة عطرية ولذيذة لل Descr…" at bounding box center [361, 174] width 177 height 32
drag, startPoint x: 337, startPoint y: 164, endPoint x: 344, endPoint y: 165, distance: 7.3
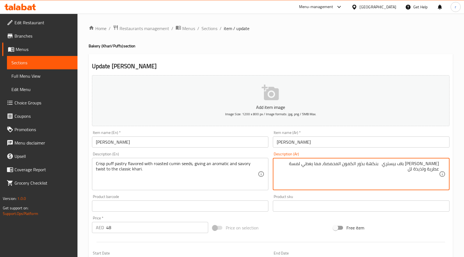
click at [344, 165] on textarea "كريسب باف بيستري بنكهة بذور الكمون المحمصة، مما يعطي لمسة عطرية ولذيذة لل" at bounding box center [358, 174] width 162 height 27
click at [342, 166] on textarea "كريسب باف بيستري بنكهة بذور الكمون المحمصة، يعطي لمسة عطرية ولذيذة لل" at bounding box center [358, 174] width 162 height 27
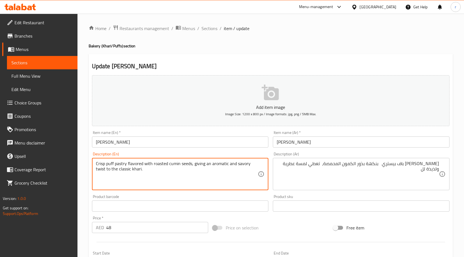
drag, startPoint x: 206, startPoint y: 165, endPoint x: 252, endPoint y: 174, distance: 47.2
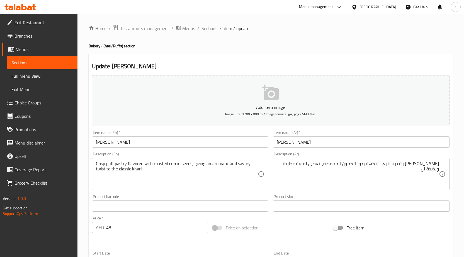
click at [220, 177] on textarea "Crisp puff pastry flavored with roasted cumin seeds, giving an aromatic and sav…" at bounding box center [177, 174] width 162 height 27
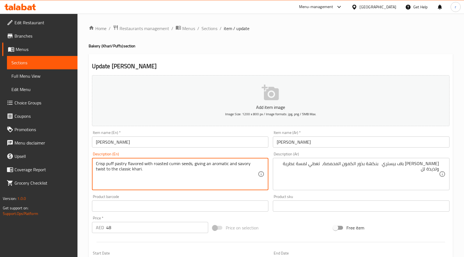
drag, startPoint x: 105, startPoint y: 170, endPoint x: 91, endPoint y: 170, distance: 13.7
click at [91, 170] on div "Description (En) Crisp puff pastry flavored with roasted cumin seeds, giving an…" at bounding box center [180, 171] width 181 height 43
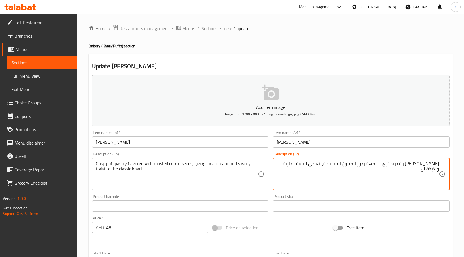
drag, startPoint x: 319, startPoint y: 163, endPoint x: 331, endPoint y: 164, distance: 12.0
click at [331, 164] on textarea "كريسب باف بيستري بنكهة بذور الكمون المحمصة، تعطيتويست عطرية ولذيذة لل" at bounding box center [358, 174] width 162 height 27
click at [334, 164] on textarea "كريسب باف بيستري بنكهة بذور الكمون المحمصة، تعطيتويست عطرية ولذيذة لل" at bounding box center [358, 174] width 162 height 27
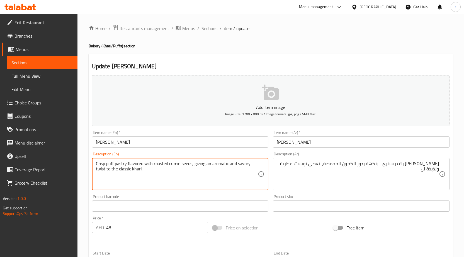
drag, startPoint x: 212, startPoint y: 163, endPoint x: 229, endPoint y: 167, distance: 17.3
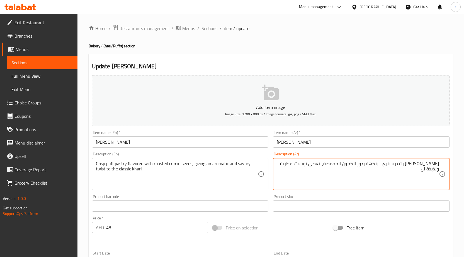
drag, startPoint x: 290, startPoint y: 165, endPoint x: 286, endPoint y: 167, distance: 4.5
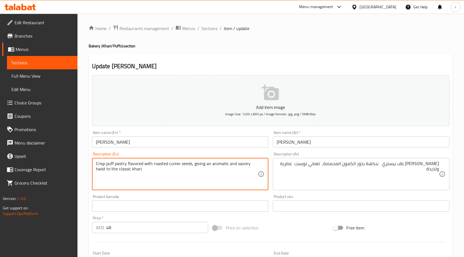
drag, startPoint x: 238, startPoint y: 163, endPoint x: 249, endPoint y: 163, distance: 10.9
click at [243, 168] on textarea "Crisp puff pastry flavored with roasted cumin seeds, giving an aromatic and sav…" at bounding box center [177, 174] width 162 height 27
drag, startPoint x: 237, startPoint y: 165, endPoint x: 257, endPoint y: 165, distance: 20.1
click at [257, 165] on textarea "Crisp puff pastry flavored with roasted cumin seeds, giving an aromatic and sav…" at bounding box center [177, 174] width 162 height 27
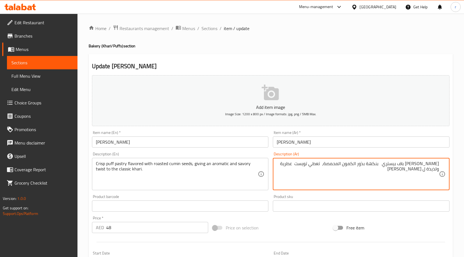
type textarea "[PERSON_NAME] باف بيستري بنكهة بذور الكمون المحمصة، تعطي تويست عطرية ولذيذة ل […"
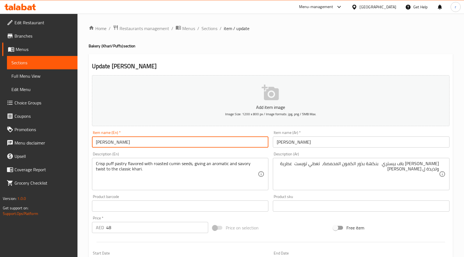
drag, startPoint x: 106, startPoint y: 141, endPoint x: 121, endPoint y: 144, distance: 15.0
click at [121, 144] on input "[PERSON_NAME]" at bounding box center [180, 142] width 177 height 11
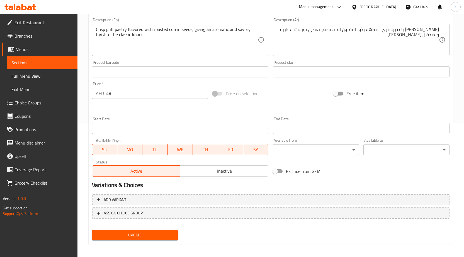
scroll to position [137, 0]
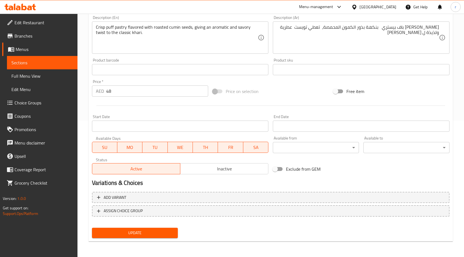
click at [160, 235] on span "Update" at bounding box center [135, 233] width 77 height 7
click at [32, 61] on span "Sections" at bounding box center [42, 62] width 62 height 7
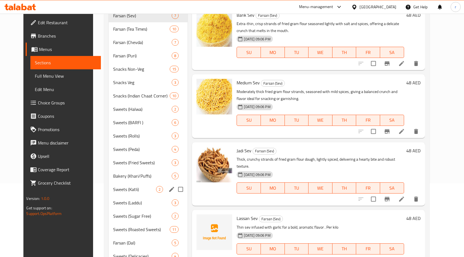
scroll to position [84, 0]
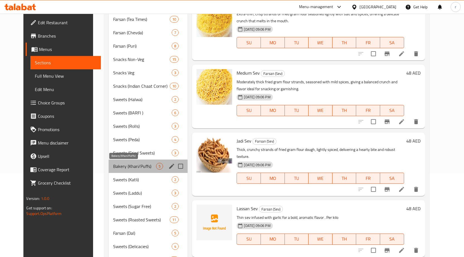
click at [124, 168] on span "Bakery (Khari/Puffs)" at bounding box center [134, 166] width 43 height 7
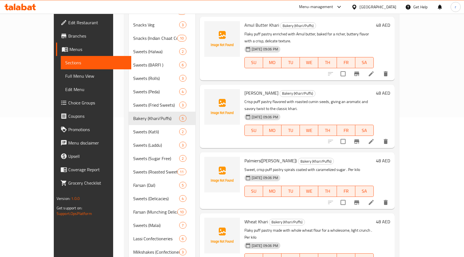
scroll to position [139, 0]
click at [379, 198] on li at bounding box center [372, 203] width 16 height 10
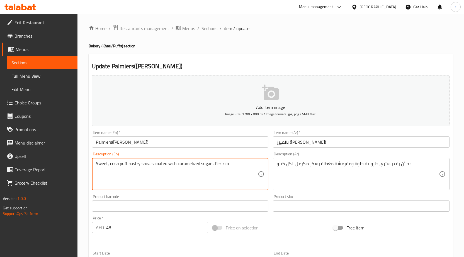
drag, startPoint x: 234, startPoint y: 165, endPoint x: 89, endPoint y: 163, distance: 145.1
paste textarea "Crisp puff pastry sprinkled with sugar, baked into palm-shaped golden layers, o…"
type textarea "Crisp puff pastry sprinkled with sugar, baked into palm-shaped golden layers, o…"
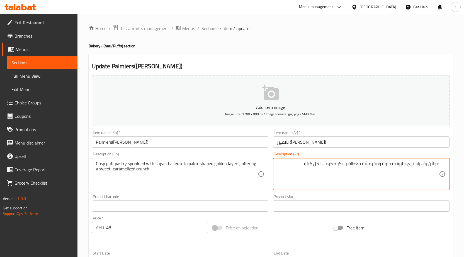
drag, startPoint x: 299, startPoint y: 163, endPoint x: 442, endPoint y: 167, distance: 143.2
click at [442, 167] on div "عجائن بف باستري حلزونية حلوة ومقرمشة مغطاة بسكر مكرمل. لكل كيلو Description (Ar)" at bounding box center [361, 174] width 177 height 32
paste textarea "ينة نفخة مقرمشة مرشوشة بالسكر، مخبوزة في طبقات ذهبية على شكل راحة اليد، تقد"
drag, startPoint x: 400, startPoint y: 164, endPoint x: 443, endPoint y: 165, distance: 43.5
click at [443, 165] on div "عجينة نفخة مقرمشة مرشوشة بالسكر، مخبوزة في طبقات ذهبية على شكل راحة اليد، تقد D…" at bounding box center [361, 174] width 177 height 32
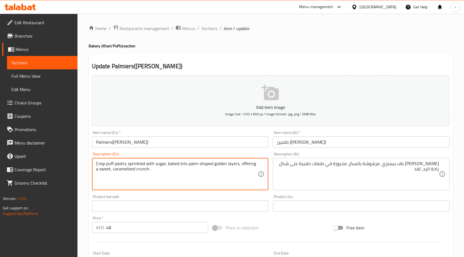
drag, startPoint x: 128, startPoint y: 164, endPoint x: 145, endPoint y: 168, distance: 17.6
click at [160, 165] on textarea "Crisp puff pastry sprinkled with sugar, baked into palm-shaped golden layers, o…" at bounding box center [177, 174] width 162 height 27
click at [164, 165] on textarea "Crisp puff pastry sprinkled with sugar, baked into palm-shaped golden layers, o…" at bounding box center [177, 174] width 162 height 27
click at [175, 164] on textarea "Crisp puff pastry sprinkled with sugar, baked into palm-shaped golden layers, o…" at bounding box center [177, 174] width 162 height 27
click at [190, 165] on textarea "Crisp puff pastry sprinkled with sugar, baked into palm-shaped golden layers, o…" at bounding box center [177, 174] width 162 height 27
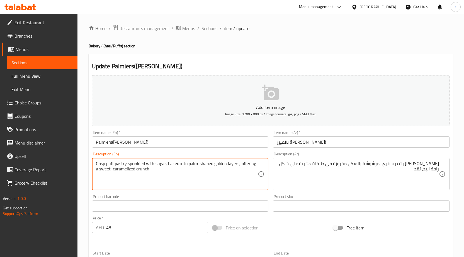
click at [205, 165] on textarea "Crisp puff pastry sprinkled with sugar, baked into palm-shaped golden layers, o…" at bounding box center [177, 174] width 162 height 27
click at [203, 167] on textarea "Crisp puff pastry sprinkled with sugar, baked into palm-shaped golden layers, o…" at bounding box center [177, 174] width 162 height 27
click at [215, 167] on textarea "Crisp puff pastry sprinkled with sugar, baked into palm-shaped golden layers, o…" at bounding box center [177, 174] width 162 height 27
click at [235, 165] on textarea "Crisp puff pastry sprinkled with sugar, baked into palm-shaped golden layers, o…" at bounding box center [177, 174] width 162 height 27
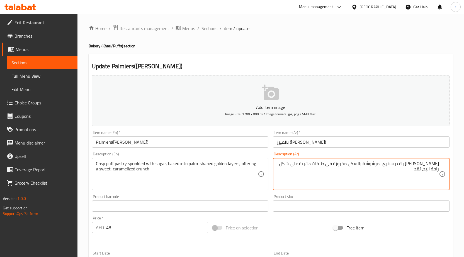
drag, startPoint x: 292, startPoint y: 165, endPoint x: 286, endPoint y: 166, distance: 6.3
drag, startPoint x: 301, startPoint y: 164, endPoint x: 290, endPoint y: 164, distance: 11.2
click at [286, 165] on textarea "كريسب باف بيستري مرشوشة بالسكر، مخبوزة في طبقات ذهبية على شكل راحة اليد، تقد" at bounding box center [358, 174] width 162 height 27
click at [430, 172] on textarea "كريسب باف بيستري مرشوشة بالسكر، مخبوزة في طبقات ذهبية على شكل جولدن ليرز ، تقد" at bounding box center [358, 174] width 162 height 27
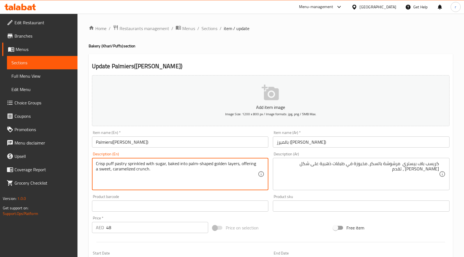
drag, startPoint x: 246, startPoint y: 163, endPoint x: 262, endPoint y: 170, distance: 17.2
drag, startPoint x: 241, startPoint y: 164, endPoint x: 263, endPoint y: 164, distance: 22.3
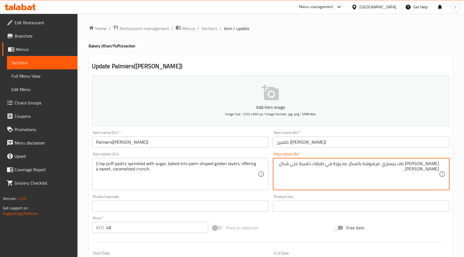
click at [437, 170] on textarea "كريسب باف بيستري مرشوشة بالسكر، مخبوزة في طبقات ذهبية على شكل جولدن ليرز ،" at bounding box center [358, 174] width 162 height 27
click at [436, 173] on textarea "كريسب باف بيستري مرشوشة بالسكر، مخبوزة في طبقات ذهبية على شكل جولدن ليرز ،" at bounding box center [358, 174] width 162 height 27
click at [280, 166] on textarea "كريسب باف بيستري مرشوشة بالسكر، مخبوزة في طبقات ذهبية على شكل جولدن ليرز ،" at bounding box center [358, 174] width 162 height 27
click at [436, 174] on textarea "كريسب باف بيستري مرشوشة بالسكر، مخبوزة في طبقات ذهبية على شكل جولدن ليرز ،" at bounding box center [358, 174] width 162 height 27
click at [276, 165] on div "كريسب باف بيستري مرشوشة بالسكر، مخبوزة في طبقات ذهبية على شكل جولدن ليرز ، Desc…" at bounding box center [361, 174] width 177 height 32
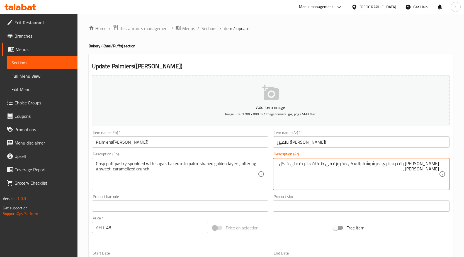
click at [277, 165] on textarea "كريسب باف بيستري مرشوشة بالسكر، مخبوزة في طبقات ذهبية على شكل جولدن ليرز ،" at bounding box center [358, 174] width 162 height 27
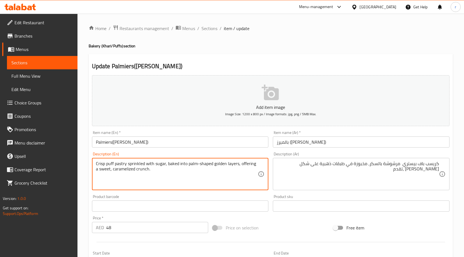
drag, startPoint x: 239, startPoint y: 165, endPoint x: 255, endPoint y: 167, distance: 16.3
click at [253, 177] on textarea "Crisp puff pastry sprinkled with sugar, baked into palm-shaped golden layers, o…" at bounding box center [177, 174] width 162 height 27
drag, startPoint x: 241, startPoint y: 163, endPoint x: 261, endPoint y: 171, distance: 21.5
click at [261, 171] on div "Crisp puff pastry sprinkled with sugar, baked into palm-shaped golden layers, o…" at bounding box center [180, 174] width 177 height 32
drag, startPoint x: 138, startPoint y: 169, endPoint x: 150, endPoint y: 172, distance: 12.4
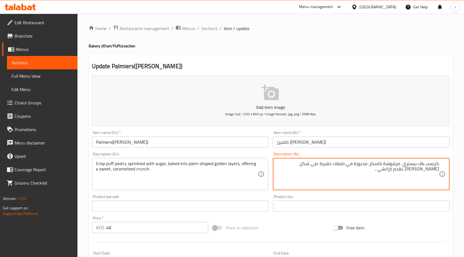
type textarea "كريسب باف بيستري مرشوشة بالسكر، مخبوزة في طبقات ذهبية على شكل جولدن ليرز ،تقدم …"
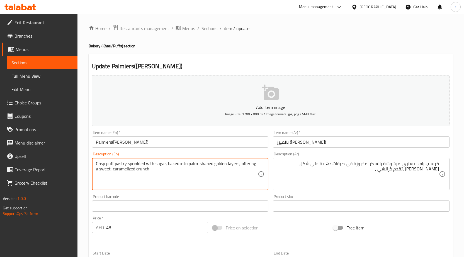
drag, startPoint x: 113, startPoint y: 170, endPoint x: 135, endPoint y: 172, distance: 21.9
type textarea "Crisp puff pastry sprinkled with sugar, baked into palm-shaped golden layers, o…"
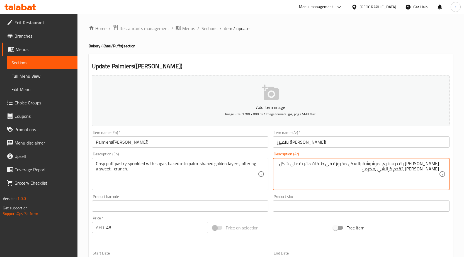
type textarea "كريسب باف بيستري مرشوشة بالسكر، مخبوزة في طبقات ذهبية على شكل جولدن ليرز ،تقدم …"
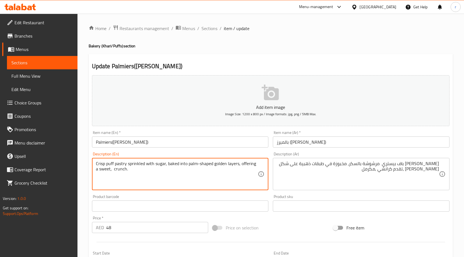
drag, startPoint x: 178, startPoint y: 177, endPoint x: 85, endPoint y: 159, distance: 95.1
click at [85, 159] on div "Home / Restaurants management / Menus / Sections / item / update Bakery (Khari/…" at bounding box center [271, 204] width 387 height 381
paste textarea "caramelized"
type textarea "Crisp puff pastry sprinkled with sugar, baked into palm-shaped golden layers, o…"
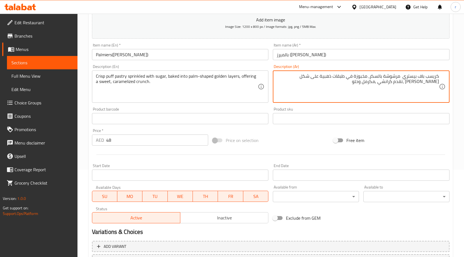
scroll to position [137, 0]
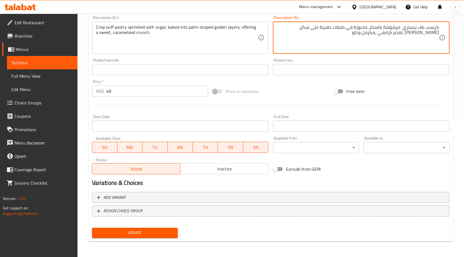
type textarea "كريسب باف بيستري مرشوشة بالسكر، مخبوزة في طبقات ذهبية على شكل [PERSON_NAME] ،تق…"
click at [158, 230] on span "Update" at bounding box center [135, 233] width 77 height 7
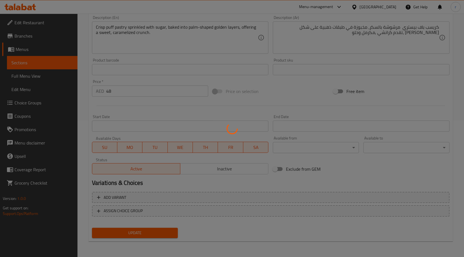
click at [42, 64] on div at bounding box center [232, 128] width 464 height 257
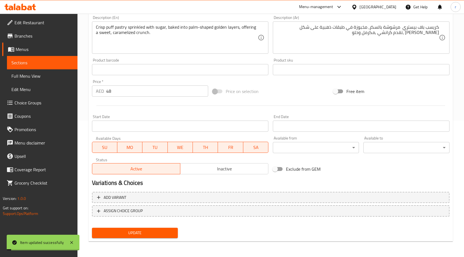
click at [42, 64] on span "Sections" at bounding box center [42, 62] width 62 height 7
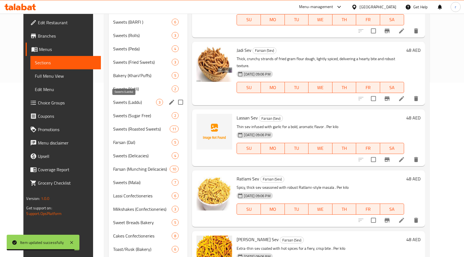
scroll to position [147, 0]
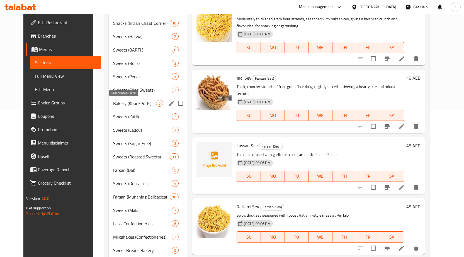
click at [123, 104] on span "Bakery (Khari/Puffs)" at bounding box center [134, 103] width 43 height 7
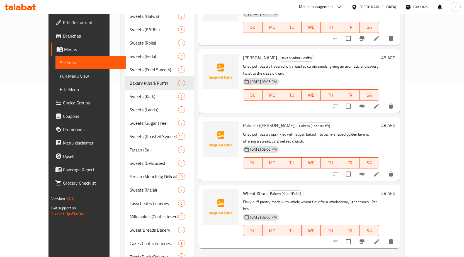
scroll to position [203, 0]
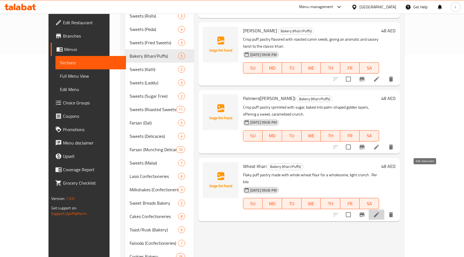
click at [380, 212] on icon at bounding box center [377, 215] width 7 height 7
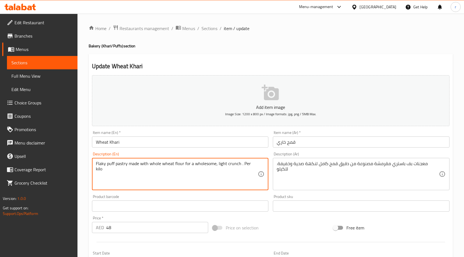
drag, startPoint x: 258, startPoint y: 164, endPoint x: 89, endPoint y: 156, distance: 168.7
paste textarea ", baked until golden, providing a healthier, nutty, and crisp option."
type textarea "Flaky puff pastry made with whole wheat flour, baked until golden, providing a …"
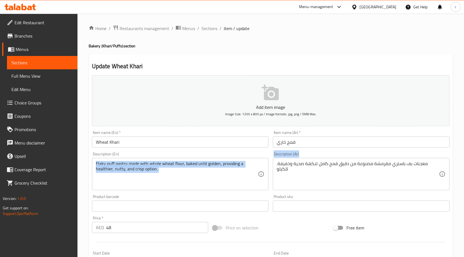
drag, startPoint x: 441, startPoint y: 164, endPoint x: 266, endPoint y: 165, distance: 175.2
click at [266, 165] on div "Add item image Image Size: 1200 x 800 px / Image formats: jpg, png / 5MB Max. I…" at bounding box center [271, 193] width 362 height 240
click at [266, 165] on div "Flaky puff pastry made with whole wheat flour, baked until golden, providing a …" at bounding box center [180, 174] width 177 height 32
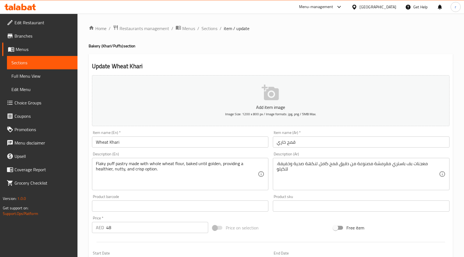
drag, startPoint x: 276, startPoint y: 164, endPoint x: 346, endPoint y: 164, distance: 69.5
click at [346, 164] on div "معجنات بف باستري مقرمشة مصنوعة من دقيق قمح كامل لنكهة صحية وخفيفة. للكيلو Descr…" at bounding box center [361, 174] width 177 height 32
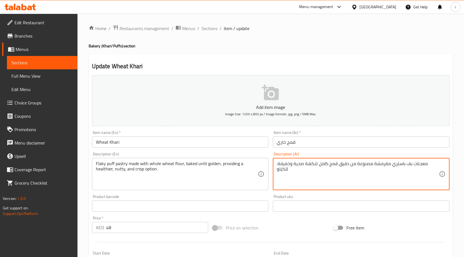
click at [346, 164] on textarea "معجنات بف باستري مقرمشة مصنوعة من دقيق قمح كامل لنكهة صحية وخفيفة. للكيلو" at bounding box center [358, 174] width 162 height 27
click at [408, 167] on textarea "معجنات بف باستري مقرمشة مصنوعة من دقيق قمح كامل لنكهة صحية وخفيفة. للكيلو" at bounding box center [358, 174] width 162 height 27
drag, startPoint x: 439, startPoint y: 165, endPoint x: 276, endPoint y: 166, distance: 162.9
click at [276, 166] on div "معجنات بف باستري مقرمشة مصنوعة من دقيق قمح كامل لنكهة صحية وخفيفة. للكيلو Descr…" at bounding box center [361, 174] width 177 height 32
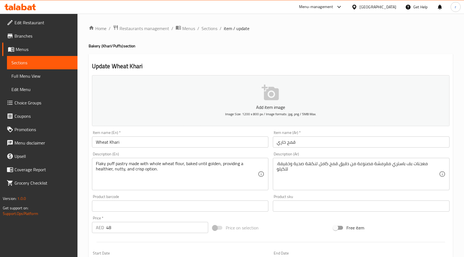
click at [347, 174] on textarea "معجنات بف باستري مقرمشة مصنوعة من دقيق قمح كامل لنكهة صحية وخفيفة. للكيلو" at bounding box center [358, 174] width 162 height 27
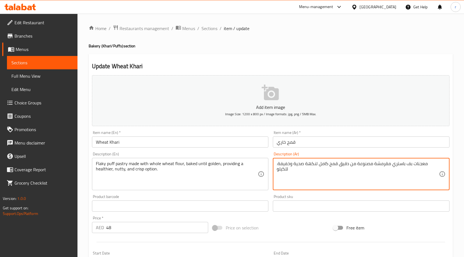
click at [350, 174] on textarea "معجنات بف باستري مقرمشة مصنوعة من دقيق قمح كامل لنكهة صحية وخفيفة. للكيلو" at bounding box center [358, 174] width 162 height 27
drag, startPoint x: 277, startPoint y: 164, endPoint x: 454, endPoint y: 163, distance: 176.9
click at [454, 163] on div "Home / Restaurants management / Menus / Sections / item / update Bakery (Khari/…" at bounding box center [271, 204] width 387 height 381
paste textarea "عجينة نفخة متقشرة مصنوعة من دقيق القمح الكامل، تُخبز حتى تكتسب اللون الذهبي، مم…"
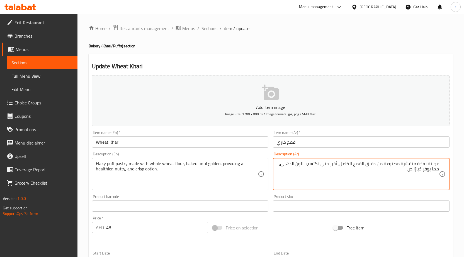
drag, startPoint x: 402, startPoint y: 164, endPoint x: 446, endPoint y: 163, distance: 44.1
click at [446, 163] on div "عجينة نفخة متقشرة مصنوعة من دقيق القمح الكامل، تُخبز حتى تكتسب اللون الذهبي، مم…" at bounding box center [361, 174] width 177 height 32
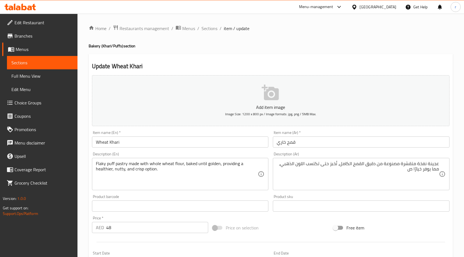
click at [446, 163] on div "عجينة نفخة متقشرة مصنوعة من دقيق القمح الكامل، تُخبز حتى تكتسب اللون الذهبي، مم…" at bounding box center [361, 174] width 177 height 32
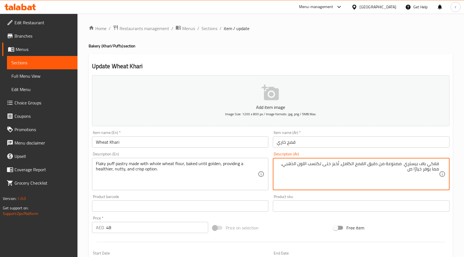
drag, startPoint x: 332, startPoint y: 164, endPoint x: 300, endPoint y: 168, distance: 32.4
click at [300, 168] on textarea "فلاكي باف بيستري مصنوعة من دقيق القمح الكامل، تُخبز حتى تكتسب اللون الذهبي، مما…" at bounding box center [358, 174] width 162 height 27
drag, startPoint x: 332, startPoint y: 163, endPoint x: 313, endPoint y: 165, distance: 18.5
click at [313, 165] on textarea "فلاكي باف بيستري مصنوعة من دقيق القمح الكامل، تُخبز حتى تكتسب اللون الذهبي، مما…" at bounding box center [358, 174] width 162 height 27
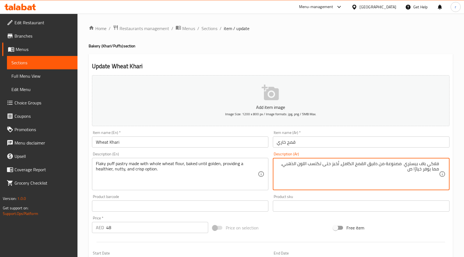
click at [314, 176] on textarea "فلاكي باف بيستري مصنوعة من دقيق القمح الكامل، تُخبز حتى تكتسب اللون الذهبي، مما…" at bounding box center [358, 174] width 162 height 27
drag, startPoint x: 323, startPoint y: 164, endPoint x: 300, endPoint y: 166, distance: 22.7
click at [300, 166] on textarea "فلاكي باف بيستري مصنوعة من دقيق القمح الكامل، تُخبز حتى تكتسب اللون الذهبي، مما…" at bounding box center [358, 174] width 162 height 27
drag, startPoint x: 310, startPoint y: 164, endPoint x: 313, endPoint y: 165, distance: 3.2
click at [313, 165] on textarea "فلاكي باف بيستري مصنوعة من دقيق القمح الكامل، تُخبز حتى تصبح الذهبي، مما يوفر خ…" at bounding box center [358, 174] width 162 height 27
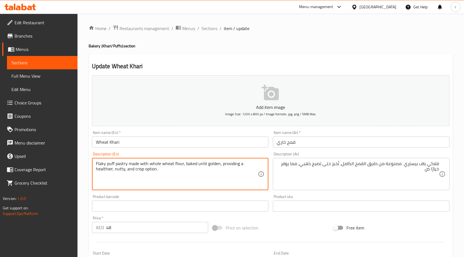
drag, startPoint x: 222, startPoint y: 164, endPoint x: 232, endPoint y: 166, distance: 10.0
click at [231, 175] on textarea "Flaky puff pastry made with whole wheat flour, baked until golden, providing a …" at bounding box center [177, 174] width 162 height 27
drag, startPoint x: 221, startPoint y: 164, endPoint x: 250, endPoint y: 172, distance: 30.0
click at [250, 172] on textarea "Flaky puff pastry made with whole wheat flour, baked until golden, providing a …" at bounding box center [177, 174] width 162 height 27
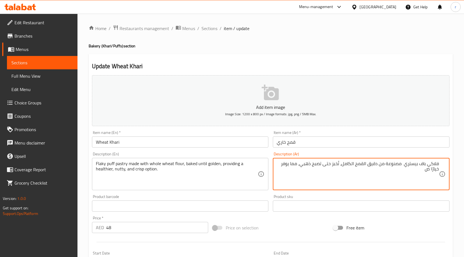
drag, startPoint x: 425, startPoint y: 170, endPoint x: 428, endPoint y: 172, distance: 4.1
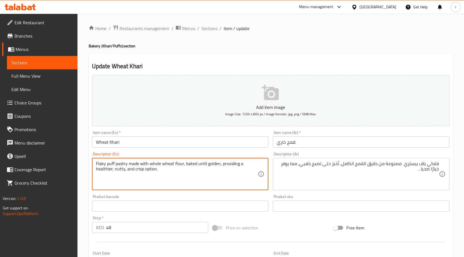
drag, startPoint x: 114, startPoint y: 170, endPoint x: 123, endPoint y: 174, distance: 9.9
drag, startPoint x: 133, startPoint y: 170, endPoint x: 160, endPoint y: 172, distance: 26.6
drag, startPoint x: 134, startPoint y: 169, endPoint x: 155, endPoint y: 172, distance: 22.0
drag, startPoint x: 156, startPoint y: 170, endPoint x: 93, endPoint y: 163, distance: 63.6
click at [93, 163] on div "Flaky puff pastry made with whole wheat flour, baked until golden, providing a …" at bounding box center [180, 174] width 177 height 32
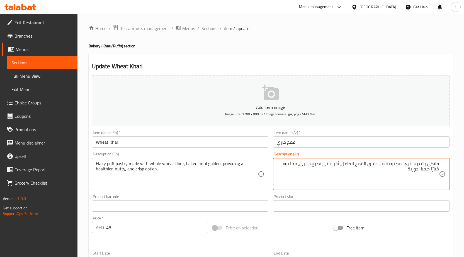
drag, startPoint x: 292, startPoint y: 163, endPoint x: 298, endPoint y: 167, distance: 7.3
click at [298, 167] on textarea "فلاكي باف بيستري مصنوعة من دقيق القمح الكامل، تُخبز حتى تصبح ذهبي، مما يوفر خيا…" at bounding box center [358, 174] width 162 height 27
click at [419, 171] on textarea "فلاكي باف بيستري مصنوعة من دقيق القمح الكامل، تُخبز حتى تصبح ذهبي، يوفر خيارًا …" at bounding box center [358, 174] width 162 height 27
click at [431, 171] on textarea "فلاكي باف بيستري مصنوعة من دقيق القمح الكامل، تُخبز حتى تصبح ذهبي، يوفر خيارًا …" at bounding box center [358, 174] width 162 height 27
click at [416, 171] on textarea "فلاكي باف بيستري مصنوعة من دقيق القمح الكامل، تُخبز حتى تصبح ذهبي، يوفر خيارًا …" at bounding box center [358, 174] width 162 height 27
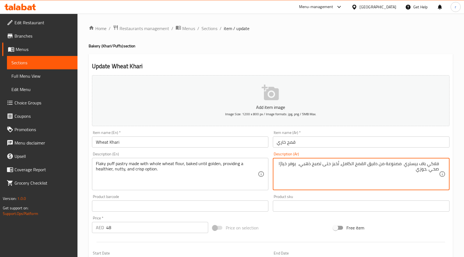
click at [414, 170] on textarea "فلاكي باف بيستري مصنوعة من دقيق القمح الكامل، تُخبز حتى تصبح ذهبي، يوفر خيارًا …" at bounding box center [358, 174] width 162 height 27
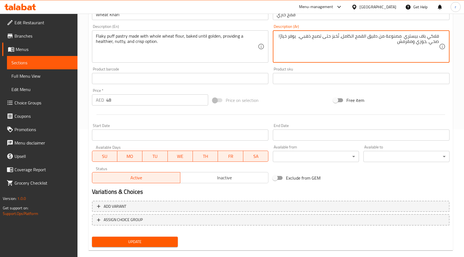
scroll to position [137, 0]
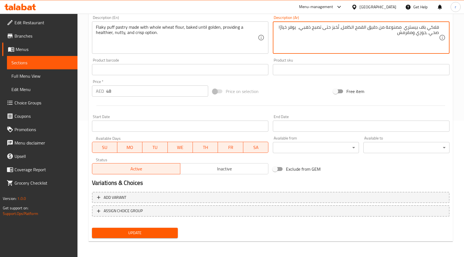
type textarea "فلاكي باف بيستري مصنوعة من دقيق القمح الكامل، تُخبز حتى تصبح ذهبي، يوفر خيارًا …"
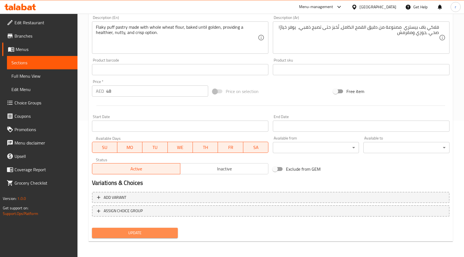
click at [151, 232] on span "Update" at bounding box center [135, 233] width 77 height 7
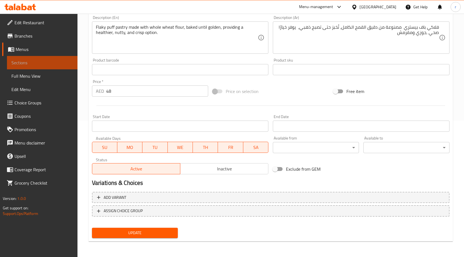
click at [32, 63] on span "Sections" at bounding box center [42, 62] width 62 height 7
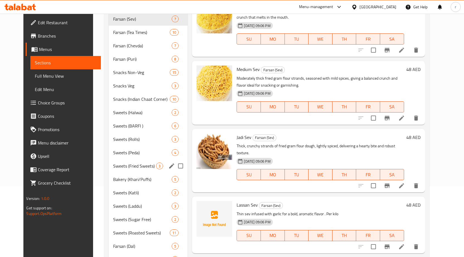
scroll to position [84, 0]
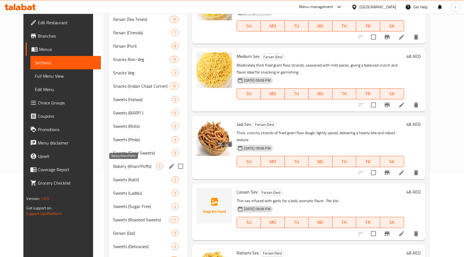
click at [129, 167] on span "Bakery (Khari/Puffs)" at bounding box center [134, 166] width 43 height 7
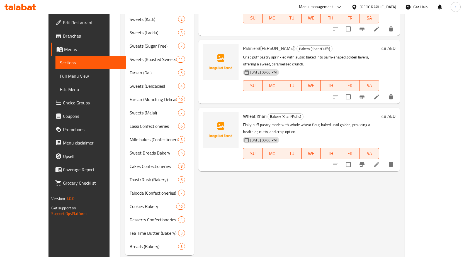
scroll to position [258, 0]
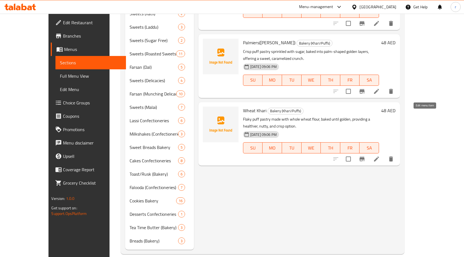
click at [379, 157] on icon at bounding box center [376, 159] width 5 height 5
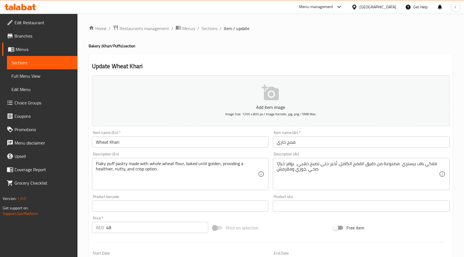
click at [38, 66] on span "Sections" at bounding box center [42, 62] width 62 height 7
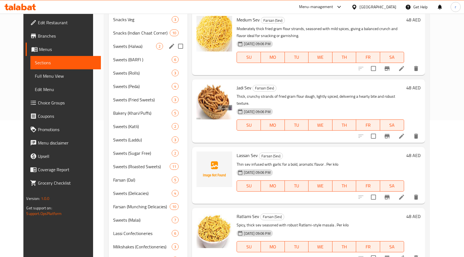
scroll to position [147, 0]
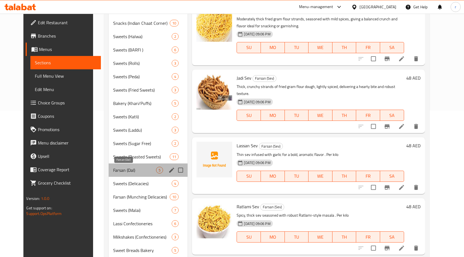
click at [113, 172] on span "Farsan (Dal)" at bounding box center [134, 170] width 43 height 7
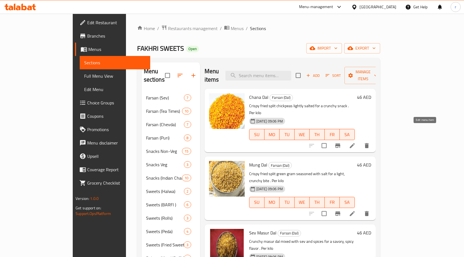
click at [355, 143] on icon at bounding box center [352, 145] width 5 height 5
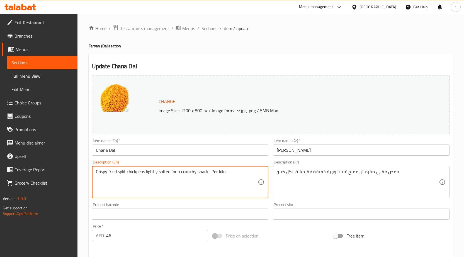
drag, startPoint x: 229, startPoint y: 175, endPoint x: 73, endPoint y: 171, distance: 156.5
paste textarea "Split chickpeas roasted or fried until crisp and lightly salted, offering a cru…"
type textarea "Split chickpeas roasted or fried until crisp and lightly salted, offering a cru…"
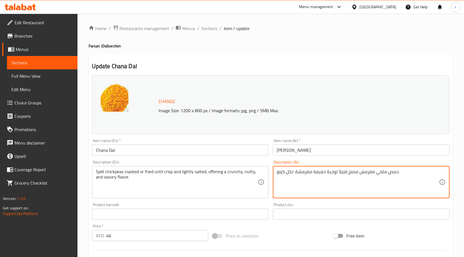
drag, startPoint x: 406, startPoint y: 170, endPoint x: 271, endPoint y: 171, distance: 134.7
click at [401, 175] on textarea "حمص مقلي مقرمش مملح قليلاً لوجبة خفيفة مقرمشة. لكل كيلو" at bounding box center [358, 182] width 162 height 27
click at [402, 174] on textarea "حمص مقلي مقرمش مملح قليلاً لوجبة خفيفة مقرمشة. لكل كيلو" at bounding box center [358, 182] width 162 height 27
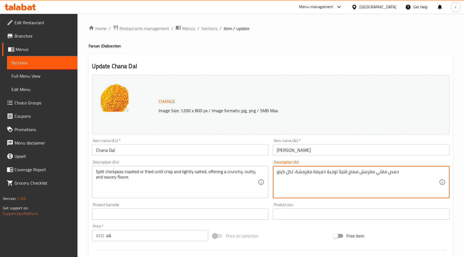
drag, startPoint x: 402, startPoint y: 174, endPoint x: 396, endPoint y: 175, distance: 5.8
click at [396, 175] on textarea "حمص مقلي مقرمش مملح قليلاً لوجبة خفيفة مقرمشة. لكل كيلو" at bounding box center [358, 182] width 162 height 27
paste textarea "قم بتقسيم الحمص المحمص أو المقلي حتى يصبح مقرمشًا ومملحًا قليلاً، مما يوفر نكهة…"
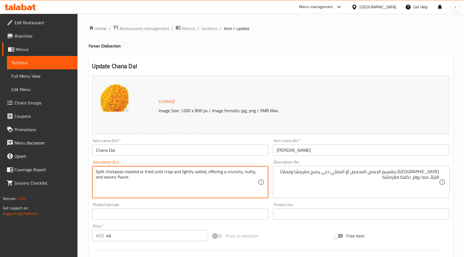
click at [183, 172] on textarea "Split chickpeas roasted or fried until crisp and lightly salted, offering a cru…" at bounding box center [177, 182] width 162 height 27
click at [182, 174] on textarea "Split chickpeas roasted or fried until crisp and lightly salted, offering a cru…" at bounding box center [177, 182] width 162 height 27
click at [180, 172] on textarea "Split chickpeas roasted or fried until crisp and lightly salted, offering a cru…" at bounding box center [177, 182] width 162 height 27
click at [103, 175] on textarea "Split chickpeas roasted or fried until crisp and lightly salted, offering a cru…" at bounding box center [177, 182] width 162 height 27
click at [118, 174] on textarea "Split chickpeas roasted or fried until crisp and lightly salted, offering a cru…" at bounding box center [177, 182] width 162 height 27
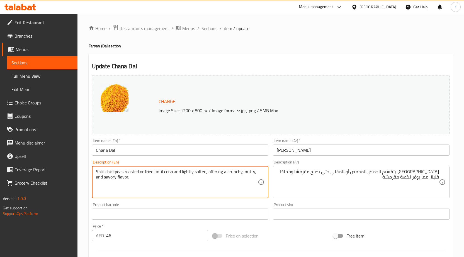
click at [124, 174] on textarea "Split chickpeas roasted or fried until crisp and lightly salted, offering a cru…" at bounding box center [177, 182] width 162 height 27
click at [143, 172] on textarea "Split chickpeas roasted or fried until crisp and lightly salted, offering a cru…" at bounding box center [177, 182] width 162 height 27
click at [156, 174] on textarea "Split chickpeas roasted or fried until crisp and lightly salted, offering a cru…" at bounding box center [177, 182] width 162 height 27
click at [175, 173] on textarea "Split chickpeas roasted or fried until crisp and lightly salted, offering a cru…" at bounding box center [177, 182] width 162 height 27
click at [184, 173] on textarea "Split chickpeas roasted or fried until crisp and lightly salted, offering a cru…" at bounding box center [177, 182] width 162 height 27
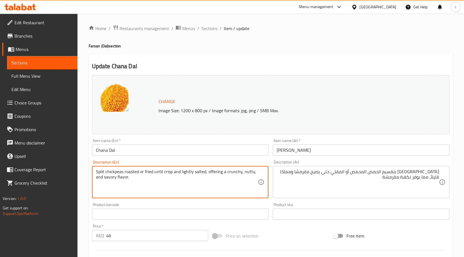
click at [131, 181] on textarea "Split chickpeas roasted or fried until crisp and lightly salted, offering a cru…" at bounding box center [177, 182] width 162 height 27
click at [143, 184] on textarea "Split chickpeas roasted or fried until crisp and lightly salted, offering a cru…" at bounding box center [177, 182] width 162 height 27
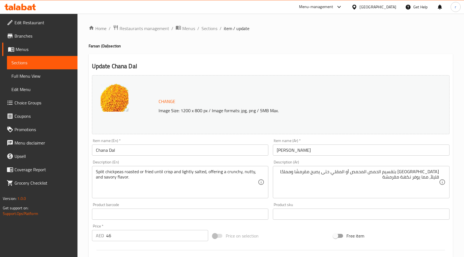
click at [100, 174] on textarea "Split chickpeas roasted or fried until crisp and lightly salted, offering a cru…" at bounding box center [177, 182] width 162 height 27
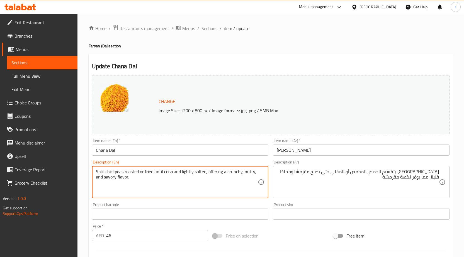
click at [100, 174] on textarea "Split chickpeas roasted or fried until crisp and lightly salted, offering a cru…" at bounding box center [177, 182] width 162 height 27
drag, startPoint x: 155, startPoint y: 173, endPoint x: 172, endPoint y: 173, distance: 16.5
click at [172, 173] on textarea "Split chickpeas roasted or fried until crisp and lightly salted, offering a cru…" at bounding box center [177, 182] width 162 height 27
drag, startPoint x: 182, startPoint y: 174, endPoint x: 205, endPoint y: 172, distance: 23.8
click at [205, 172] on textarea "Split chickpeas roasted or fried until crisp and lightly salted, offering a cru…" at bounding box center [177, 182] width 162 height 27
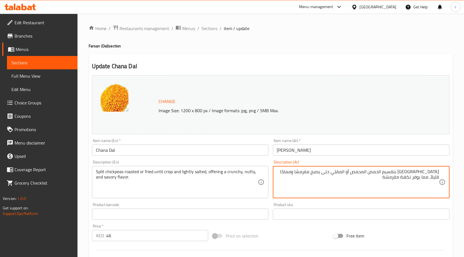
drag, startPoint x: 415, startPoint y: 178, endPoint x: 446, endPoint y: 167, distance: 32.3
type textarea "P"
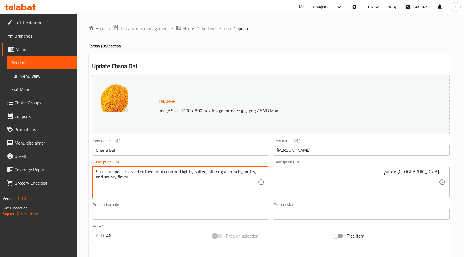
drag, startPoint x: 124, startPoint y: 172, endPoint x: 138, endPoint y: 174, distance: 13.7
drag, startPoint x: 125, startPoint y: 173, endPoint x: 154, endPoint y: 171, distance: 28.5
click at [122, 172] on textarea "Split chickpeas roasted or fried until crisp and lightly salted, offering a cru…" at bounding box center [177, 182] width 162 height 27
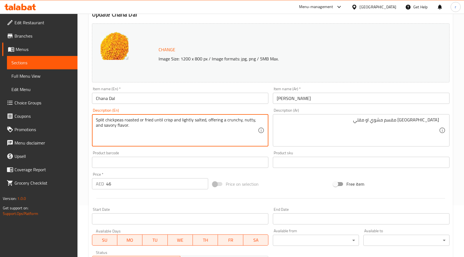
scroll to position [56, 0]
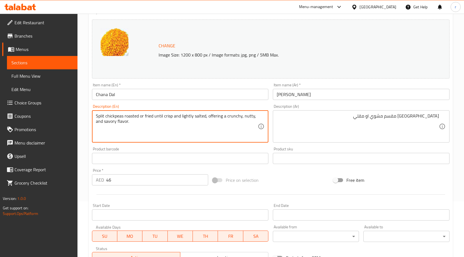
click at [123, 116] on textarea "Split chickpeas roasted or fried until crisp and lightly salted, offering a cru…" at bounding box center [177, 127] width 162 height 27
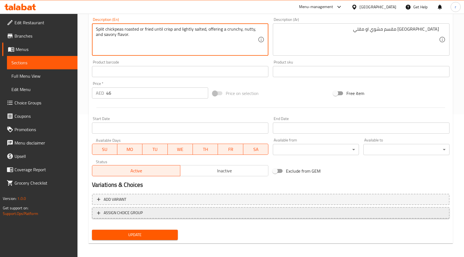
scroll to position [145, 0]
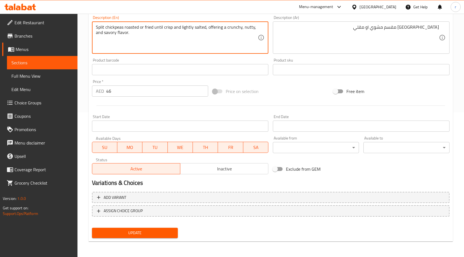
drag, startPoint x: 156, startPoint y: 27, endPoint x: 174, endPoint y: 29, distance: 18.2
click at [163, 40] on textarea "Split chickpeas roasted or fried until crisp and lightly salted, offering a cru…" at bounding box center [177, 38] width 162 height 27
drag, startPoint x: 155, startPoint y: 27, endPoint x: 175, endPoint y: 29, distance: 20.5
click at [175, 29] on textarea "Split chickpeas roasted or fried until crisp and lightly salted, offering a cru…" at bounding box center [177, 38] width 162 height 27
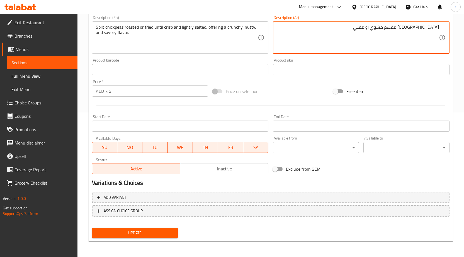
click at [381, 28] on textarea "حمص مقسم مشوي او مقلي" at bounding box center [358, 38] width 162 height 27
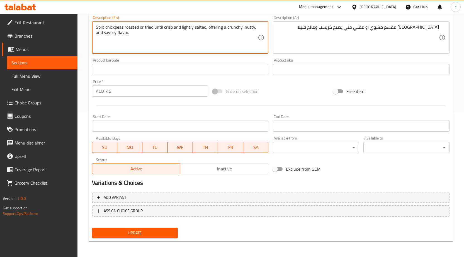
drag, startPoint x: 209, startPoint y: 28, endPoint x: 223, endPoint y: 28, distance: 14.0
click at [220, 36] on textarea "Split chickpeas roasted or fried until crisp and lightly salted, offering a cru…" at bounding box center [177, 38] width 162 height 27
drag, startPoint x: 208, startPoint y: 27, endPoint x: 239, endPoint y: 29, distance: 31.0
click at [239, 29] on textarea "Split chickpeas roasted or fried until crisp and lightly salted, offering a cru…" at bounding box center [177, 38] width 162 height 27
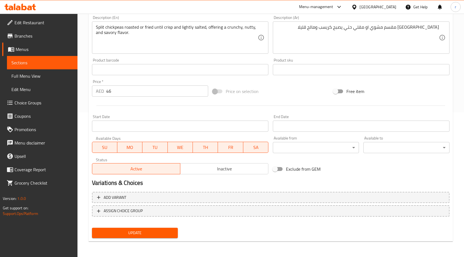
click at [318, 24] on div "حمص مقسم مشوي او مقلي حتي يصبح كريسب ومالح قليلا Description (Ar)" at bounding box center [361, 37] width 177 height 32
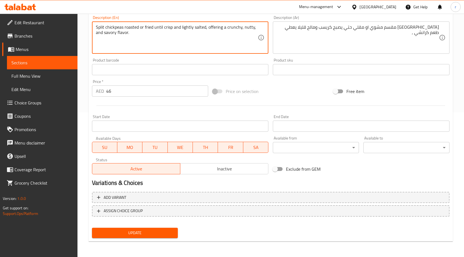
drag, startPoint x: 242, startPoint y: 27, endPoint x: 252, endPoint y: 26, distance: 9.8
click at [252, 30] on textarea "Split chickpeas roasted or fried until crisp and lightly salted, offering a cru…" at bounding box center [177, 38] width 162 height 27
drag, startPoint x: 244, startPoint y: 27, endPoint x: 247, endPoint y: 28, distance: 2.9
click at [247, 28] on textarea "Split chickpeas roasted or fried until crisp and lightly salted, offering a cru…" at bounding box center [177, 38] width 162 height 27
click at [245, 30] on textarea "Split chickpeas roasted or fried until crisp and lightly salted, offering a cru…" at bounding box center [177, 38] width 162 height 27
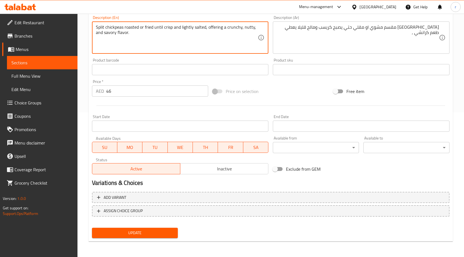
drag, startPoint x: 244, startPoint y: 27, endPoint x: 252, endPoint y: 30, distance: 8.4
click at [252, 30] on textarea "Split chickpeas roasted or fried until crisp and lightly salted, offering a cru…" at bounding box center [177, 38] width 162 height 27
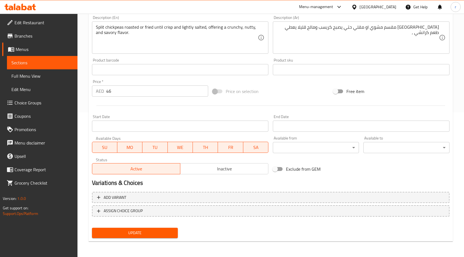
click at [284, 29] on textarea "حمص مقسم مشوي او مقلي حتي يصبح كريسب ومالح قليلا يعطي طعم كرانشي ," at bounding box center [358, 38] width 162 height 27
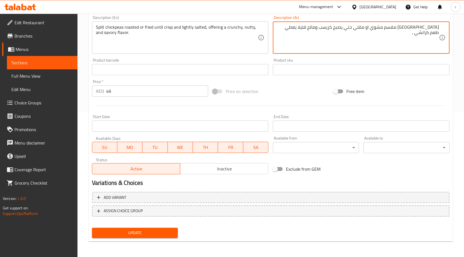
paste textarea "جوزي"
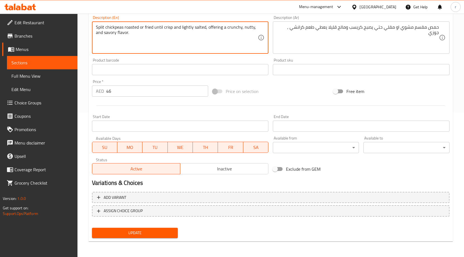
drag, startPoint x: 103, startPoint y: 32, endPoint x: 117, endPoint y: 37, distance: 15.4
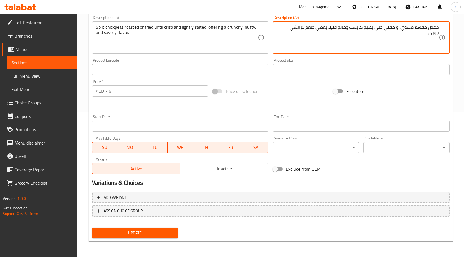
click at [276, 31] on div "حمص مقسم مشوي او مقلي حتي يصبح كريسب ومالح قليلا يعطي طعم كرانشي , جوزي Descrip…" at bounding box center [361, 37] width 177 height 32
click at [278, 29] on textarea "حمص مقسم مشوي او مقلي حتي يصبح كريسب ومالح قليلا يعطي طعم كرانشي , جوزي" at bounding box center [358, 38] width 162 height 27
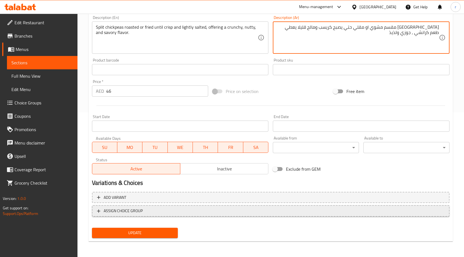
type textarea "[GEOGRAPHIC_DATA] مقسم مشوي او مقلي حتي يصبح كريسب ومالح قليلا يعطي طعم كرانشي …"
click at [127, 208] on span "ASSIGN CHOICE GROUP" at bounding box center [123, 211] width 39 height 7
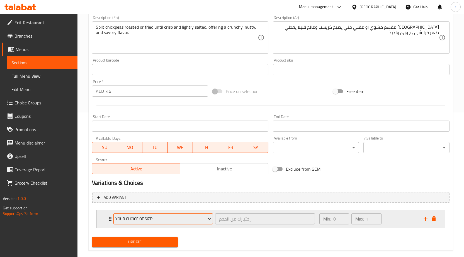
click at [162, 218] on span "Your Choice Of Size:" at bounding box center [163, 219] width 96 height 7
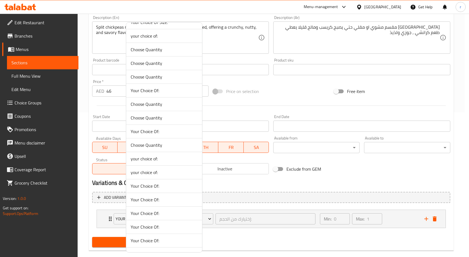
scroll to position [0, 0]
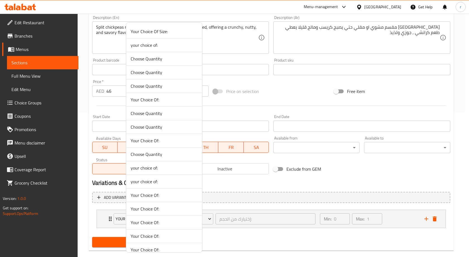
click at [248, 233] on div at bounding box center [234, 128] width 469 height 257
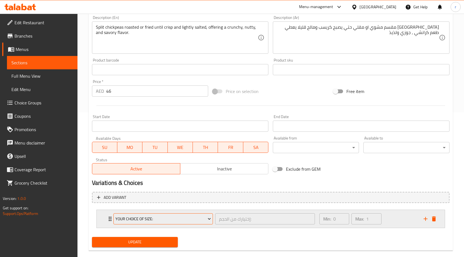
click at [210, 221] on icon "Expand" at bounding box center [210, 219] width 6 height 6
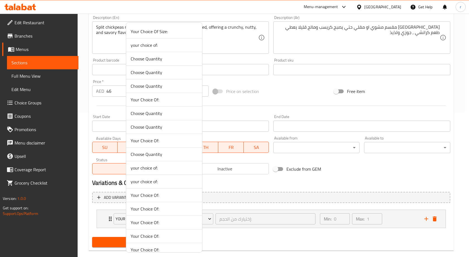
click at [138, 45] on span "your choice of:" at bounding box center [164, 45] width 67 height 7
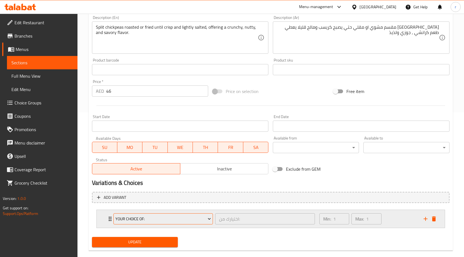
click at [170, 220] on span "your choice of:" at bounding box center [163, 219] width 96 height 7
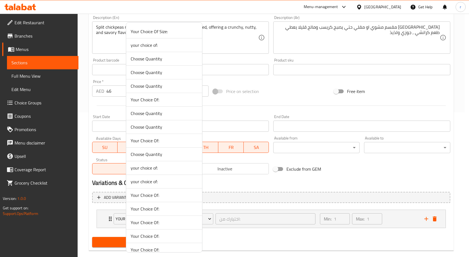
click at [243, 234] on div at bounding box center [234, 128] width 469 height 257
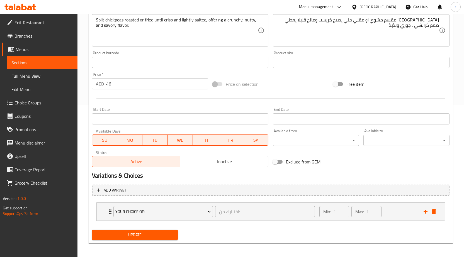
scroll to position [154, 0]
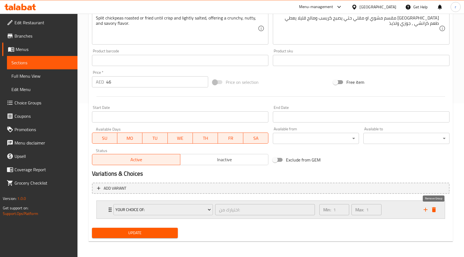
click at [437, 211] on icon "delete" at bounding box center [434, 210] width 7 height 7
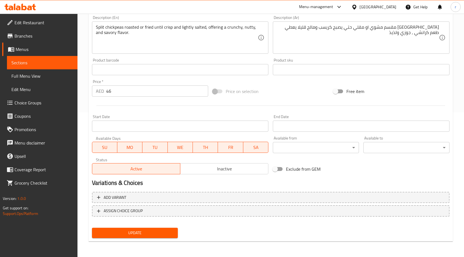
scroll to position [145, 0]
click at [186, 200] on span "Add variant" at bounding box center [271, 197] width 348 height 7
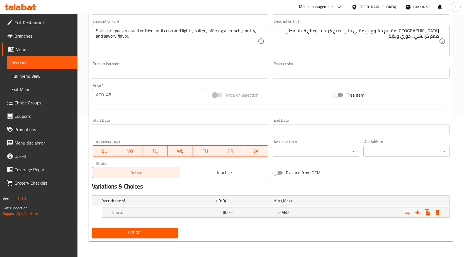
scroll to position [141, 0]
click at [148, 215] on h5 "Choice" at bounding box center [166, 213] width 109 height 6
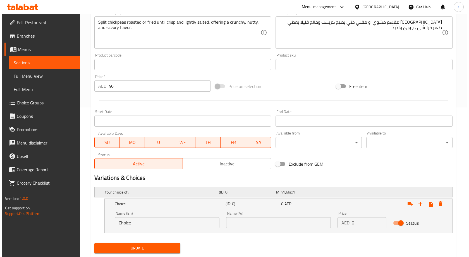
scroll to position [165, 0]
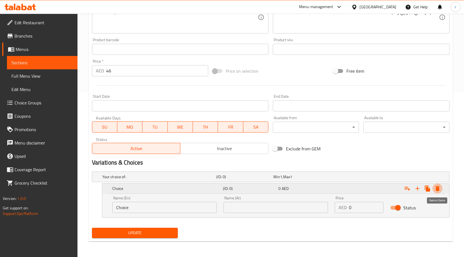
click at [439, 190] on icon "Expand" at bounding box center [438, 188] width 4 height 5
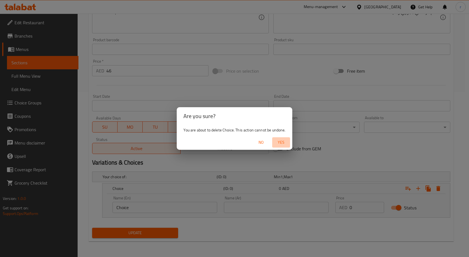
click at [283, 145] on span "Yes" at bounding box center [280, 142] width 13 height 7
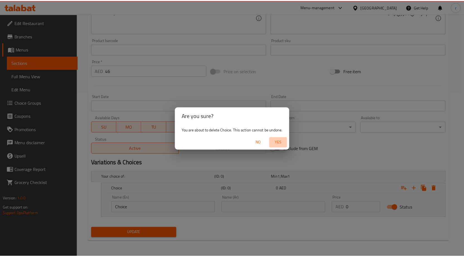
scroll to position [145, 0]
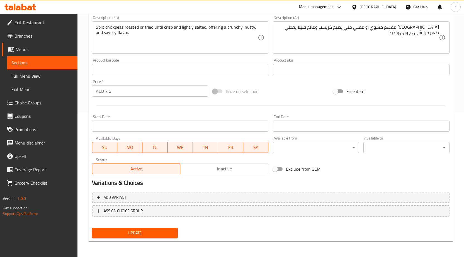
click at [149, 233] on span "Update" at bounding box center [135, 233] width 77 height 7
click at [47, 67] on link "Sections" at bounding box center [42, 62] width 71 height 13
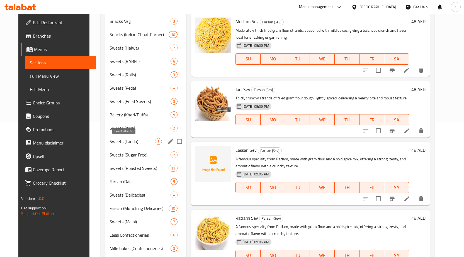
scroll to position [139, 0]
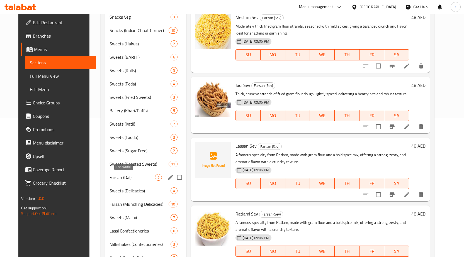
click at [114, 181] on span "Farsan (Dal)" at bounding box center [132, 177] width 45 height 7
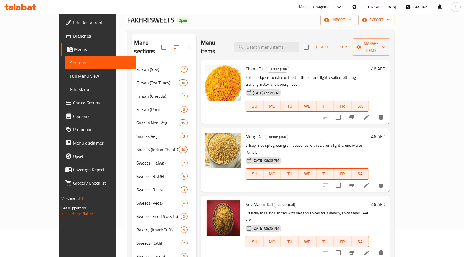
scroll to position [28, 0]
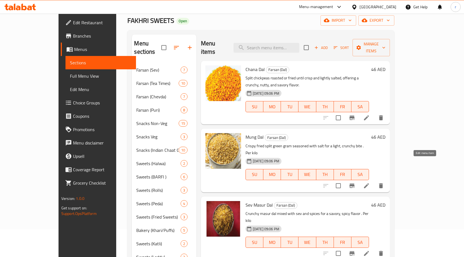
click at [370, 183] on icon at bounding box center [366, 186] width 7 height 7
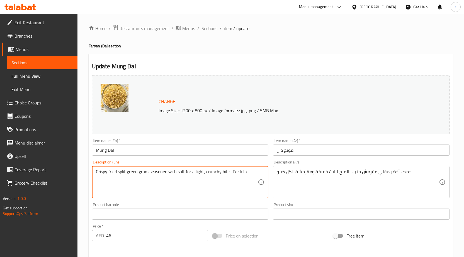
drag, startPoint x: 251, startPoint y: 173, endPoint x: 93, endPoint y: 177, distance: 157.7
paste textarea "Split yellow mung beans roasted or fried with mild spices, giving a light, crun…"
type textarea "Split yellow mung beans roasted or fried with mild spices, giving a light, crun…"
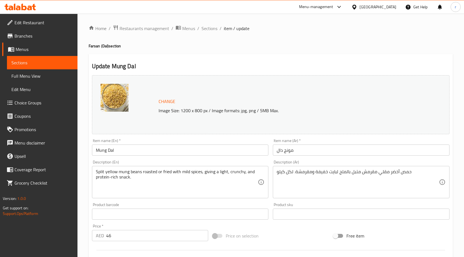
drag, startPoint x: 413, startPoint y: 168, endPoint x: 352, endPoint y: 178, distance: 62.4
click at [352, 178] on div "حمص أخضر مقلي مقرمش متبل بالملح لبايت خفيفة ومقرمشة. لكل كيلو Description (Ar)" at bounding box center [361, 182] width 177 height 32
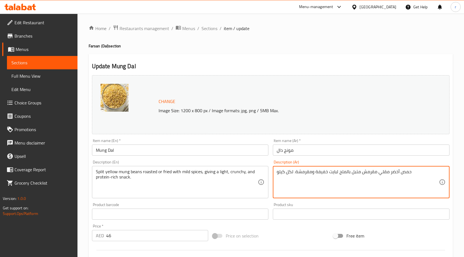
drag, startPoint x: 417, startPoint y: 173, endPoint x: 277, endPoint y: 182, distance: 140.3
click at [277, 182] on textarea "حمص أخضر مقلي مقرمش متبل بالملح لبايت خفيفة ومقرمشة. لكل كيلو" at bounding box center [358, 182] width 162 height 27
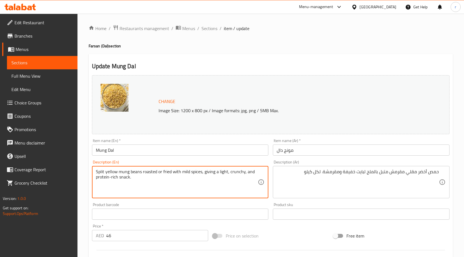
drag, startPoint x: 141, startPoint y: 172, endPoint x: 96, endPoint y: 173, distance: 44.9
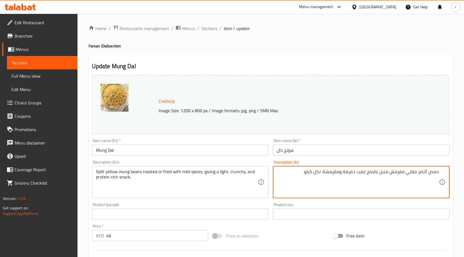
drag, startPoint x: 299, startPoint y: 172, endPoint x: 487, endPoint y: 172, distance: 187.5
click at [305, 180] on textarea "حمص أخضر مقلي مقرمش متبل بالملح لبايت خفيفة ومقرمشة. لكل كيلو" at bounding box center [358, 182] width 162 height 27
click at [303, 175] on textarea "حمص أخضر مقلي مقرمش متبل بالملح لبايت خفيفة ومقرمشة. لكل كيلو" at bounding box center [358, 182] width 162 height 27
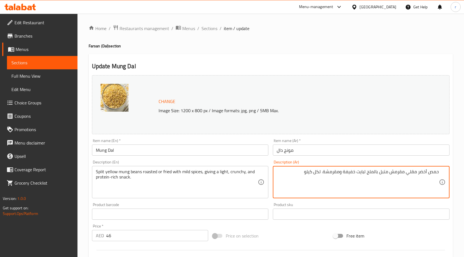
type textarea "حمص أخضر مقلي مكيلوقرمش متبل بالملح لبايت خفيفة ومقرمشة. لكل"
click at [362, 195] on textarea "حمص أخضر مقلي مكيلوقرمش متبل بالملح لبايت خفيفة ومقرمشة. لكل" at bounding box center [358, 182] width 162 height 27
drag, startPoint x: 302, startPoint y: 173, endPoint x: 456, endPoint y: 169, distance: 154.0
click at [456, 169] on div "Home / Restaurants management / Menus / Sections / item / update Farsan (Dal) s…" at bounding box center [271, 208] width 387 height 389
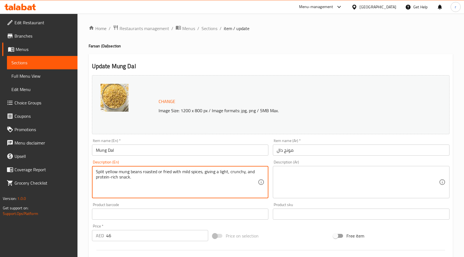
drag, startPoint x: 142, startPoint y: 172, endPoint x: 83, endPoint y: 173, distance: 58.9
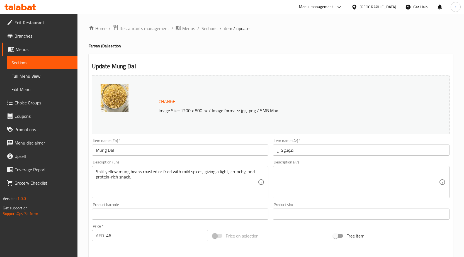
click at [405, 170] on textarea at bounding box center [358, 182] width 162 height 27
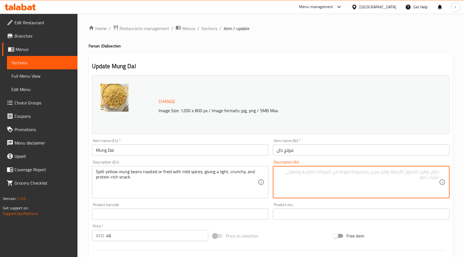
paste textarea "فاصوليا المونج الصفراء الم"
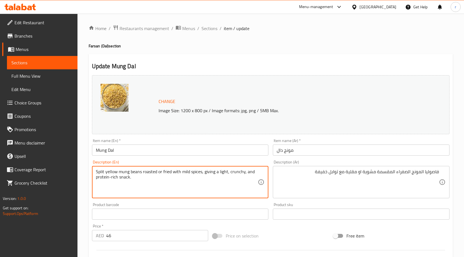
drag, startPoint x: 204, startPoint y: 173, endPoint x: 256, endPoint y: 175, distance: 51.7
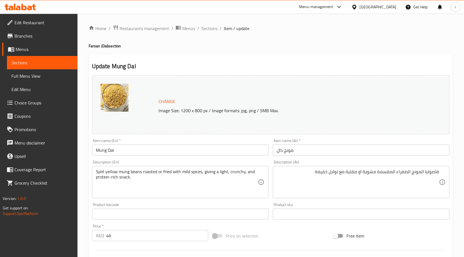
click at [317, 174] on textarea "فاصوليا المونج الصفراء المقسمة مشوية او مقلية مع توابل خفيفة" at bounding box center [358, 182] width 162 height 27
click at [298, 173] on textarea "فاصوليا المونج الصفراء المقسمة مشوية او مقلية مع توابل خفيفة تعطي" at bounding box center [358, 182] width 162 height 27
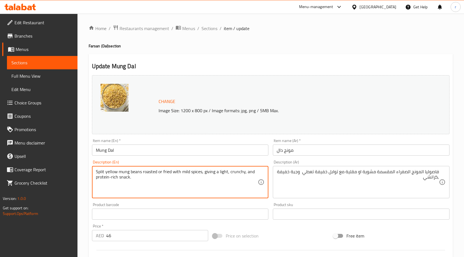
drag, startPoint x: 133, startPoint y: 179, endPoint x: 95, endPoint y: 179, distance: 37.9
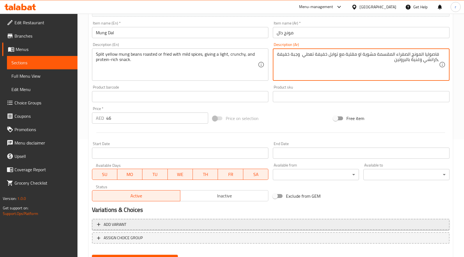
scroll to position [145, 0]
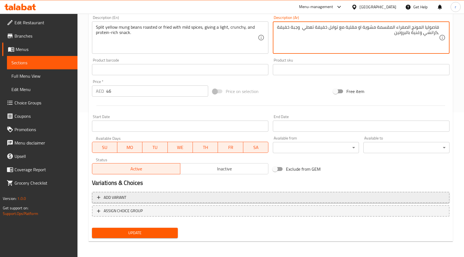
type textarea "فاصوليا المونج الصفراء المقسمة مشوية او مقلية مع توابل خفيفة تعطي وجبة خفيفة ,ك…"
click at [135, 196] on span "Add variant" at bounding box center [271, 197] width 348 height 7
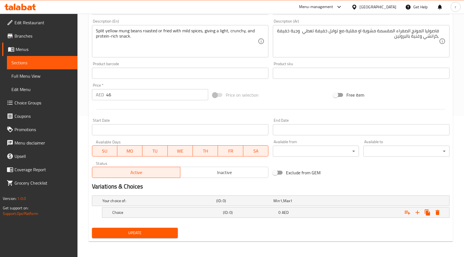
scroll to position [141, 0]
click at [174, 214] on h5 "Choice" at bounding box center [166, 213] width 109 height 6
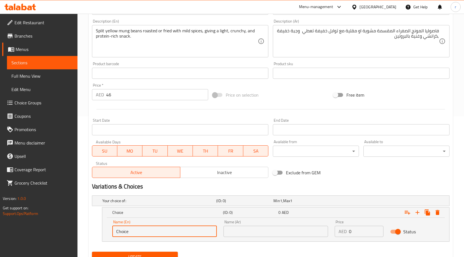
drag, startPoint x: 143, startPoint y: 230, endPoint x: 111, endPoint y: 230, distance: 31.8
click at [111, 230] on div "Name (En) Choice Name (En)" at bounding box center [164, 229] width 111 height 24
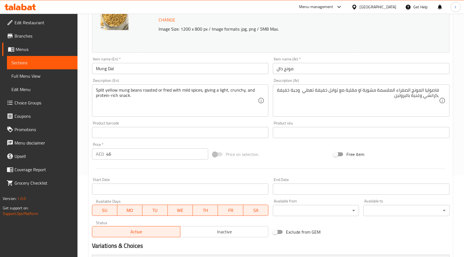
scroll to position [81, 0]
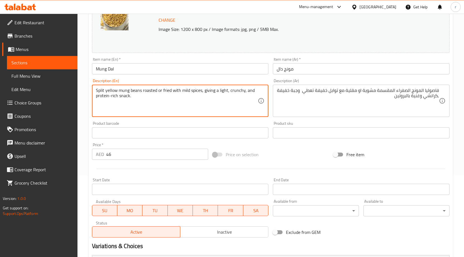
drag, startPoint x: 156, startPoint y: 90, endPoint x: 141, endPoint y: 92, distance: 15.2
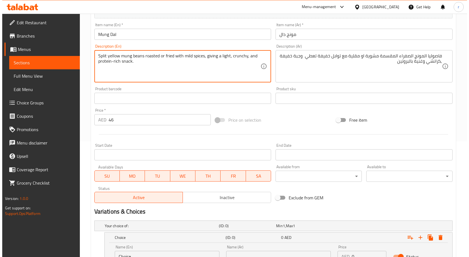
scroll to position [165, 0]
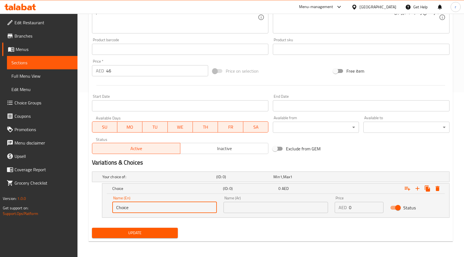
drag, startPoint x: 135, startPoint y: 210, endPoint x: 114, endPoint y: 209, distance: 21.5
click at [114, 209] on input "Choice" at bounding box center [164, 207] width 105 height 11
paste input "roasted"
type input "roasted"
click at [263, 207] on input "text" at bounding box center [276, 207] width 105 height 11
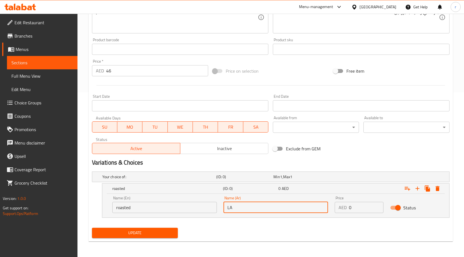
type input "L"
type input "مشوية"
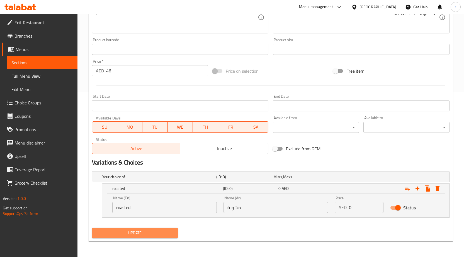
click at [161, 233] on span "Update" at bounding box center [135, 233] width 77 height 7
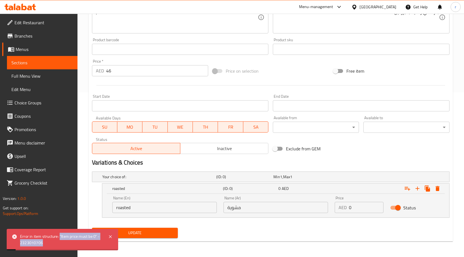
drag, startPoint x: 60, startPoint y: 235, endPoint x: 101, endPoint y: 242, distance: 42.1
click at [101, 242] on div "Error in item structure: "Item price must be 0" - 2323010706" at bounding box center [61, 240] width 83 height 13
click at [435, 191] on icon "Expand" at bounding box center [438, 189] width 7 height 7
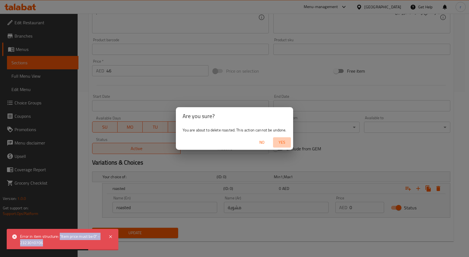
click at [280, 145] on span "Yes" at bounding box center [281, 142] width 13 height 7
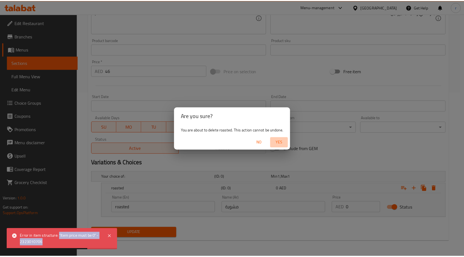
scroll to position [145, 0]
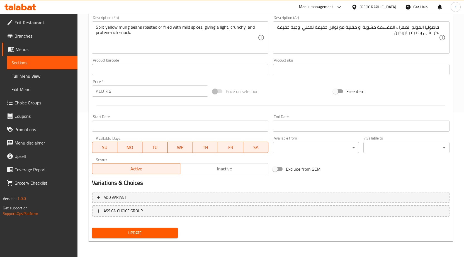
click at [34, 104] on span "Choice Groups" at bounding box center [44, 103] width 59 height 7
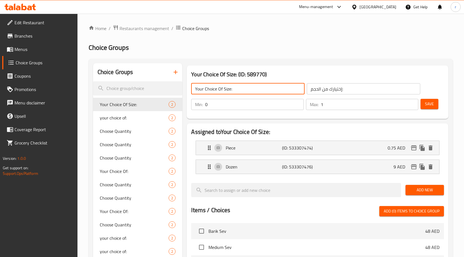
drag, startPoint x: 223, startPoint y: 88, endPoint x: 239, endPoint y: 89, distance: 15.9
click at [239, 89] on input "Your Choice Of Size:" at bounding box center [248, 88] width 114 height 11
type input "Your Choice Of"
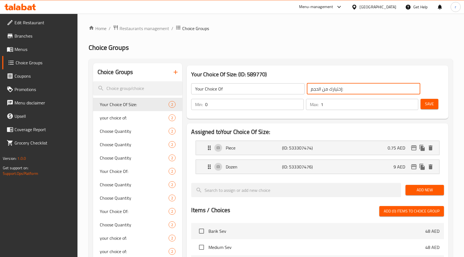
drag, startPoint x: 321, startPoint y: 89, endPoint x: 311, endPoint y: 90, distance: 10.4
click at [311, 90] on input "إختيارك من الحجم:" at bounding box center [364, 88] width 114 height 11
drag, startPoint x: 312, startPoint y: 90, endPoint x: 306, endPoint y: 90, distance: 5.9
click at [306, 90] on div "إختيارك من ا: ​" at bounding box center [364, 88] width 116 height 13
type input "إختيارك من :"
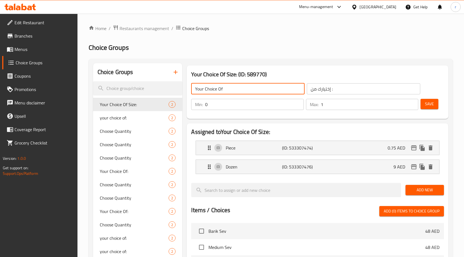
click at [225, 90] on input "Your Choice Of" at bounding box center [248, 88] width 114 height 11
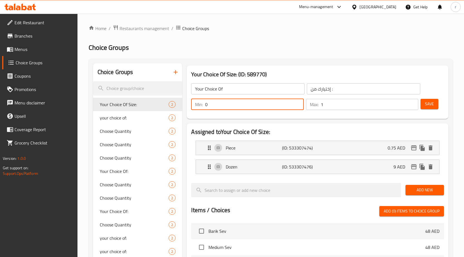
drag, startPoint x: 205, startPoint y: 104, endPoint x: 210, endPoint y: 104, distance: 4.2
click at [210, 104] on div "Min: 0 ​" at bounding box center [247, 104] width 113 height 11
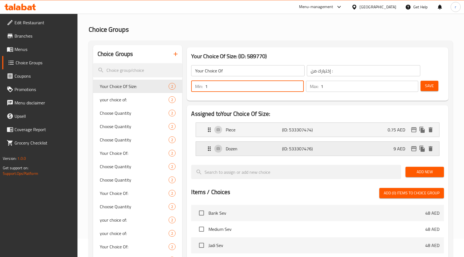
scroll to position [28, 0]
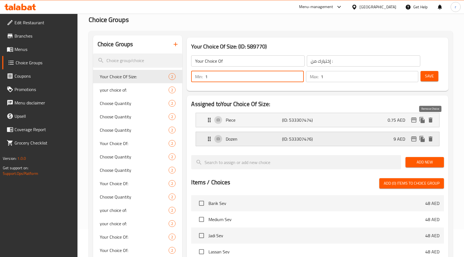
click at [434, 121] on icon "delete" at bounding box center [431, 120] width 7 height 7
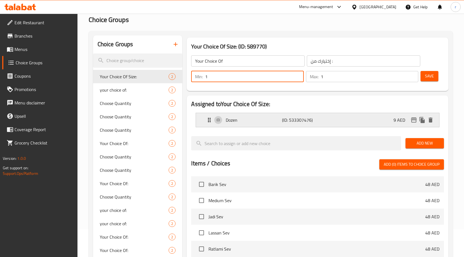
type input "1"
click at [432, 124] on button "delete" at bounding box center [431, 120] width 8 height 8
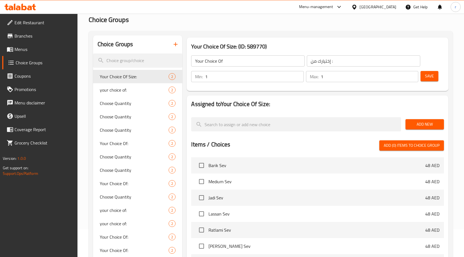
click at [426, 125] on span "Add New" at bounding box center [425, 124] width 30 height 7
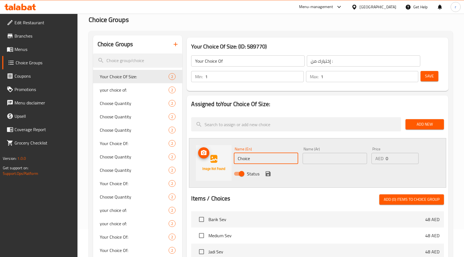
drag, startPoint x: 256, startPoint y: 159, endPoint x: 231, endPoint y: 158, distance: 25.4
click at [231, 158] on div "Name (En) Choice Name (En) Name (Ar) Name (Ar) Price AED 0 Price Status" at bounding box center [317, 163] width 257 height 50
paste input "roasted"
type input "roasted"
click at [333, 163] on input "text" at bounding box center [335, 158] width 64 height 11
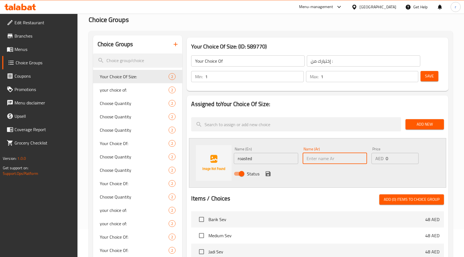
click at [320, 159] on input "text" at bounding box center [335, 158] width 64 height 11
type input "مشوية"
click at [267, 174] on icon "save" at bounding box center [268, 174] width 5 height 5
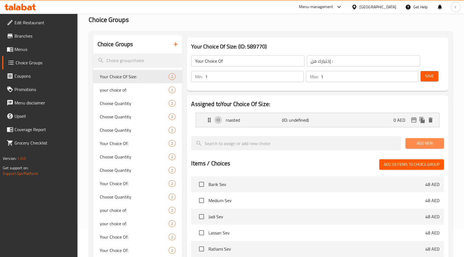
click at [421, 142] on span "Add New" at bounding box center [425, 143] width 30 height 7
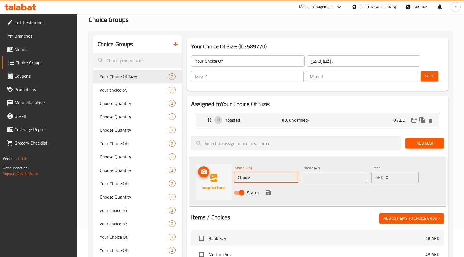
drag, startPoint x: 267, startPoint y: 177, endPoint x: 230, endPoint y: 179, distance: 36.9
click at [230, 179] on div "Name (En) Choice Name (En) Name (Ar) Name (Ar) Price AED 0 Price Status" at bounding box center [317, 182] width 257 height 50
type input "ب"
type input "G"
type input "F"
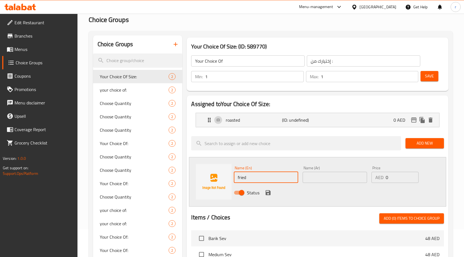
type input "fried"
click at [324, 176] on input "text" at bounding box center [335, 177] width 64 height 11
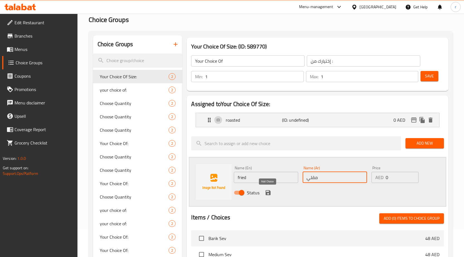
type input "مقلي"
click at [266, 195] on icon "save" at bounding box center [268, 193] width 5 height 5
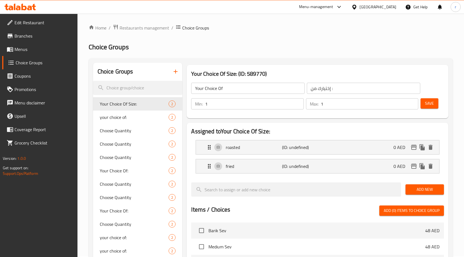
scroll to position [0, 0]
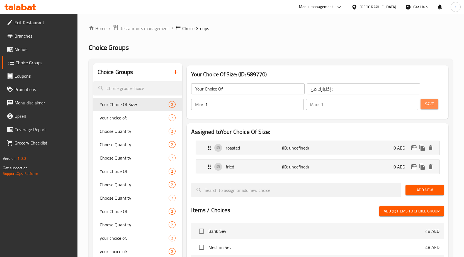
click at [427, 107] on span "Save" at bounding box center [429, 104] width 9 height 7
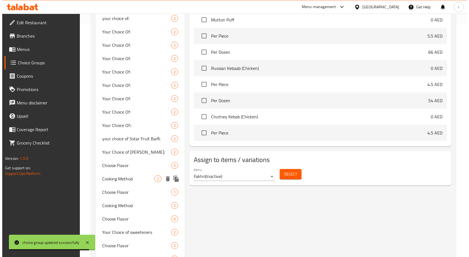
scroll to position [251, 0]
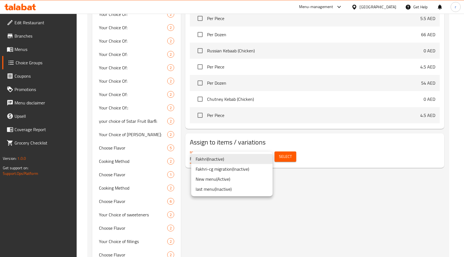
click at [287, 157] on div at bounding box center [234, 128] width 469 height 257
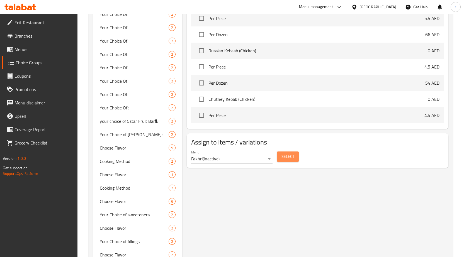
click at [286, 157] on span "Select" at bounding box center [288, 156] width 13 height 7
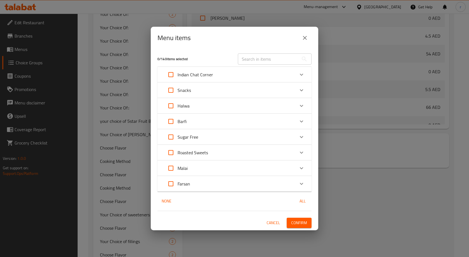
click at [174, 184] on input "Expand" at bounding box center [170, 183] width 13 height 13
checkbox input "true"
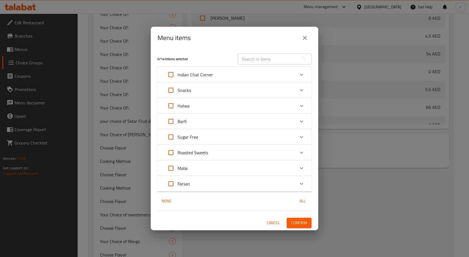
checkbox input "true"
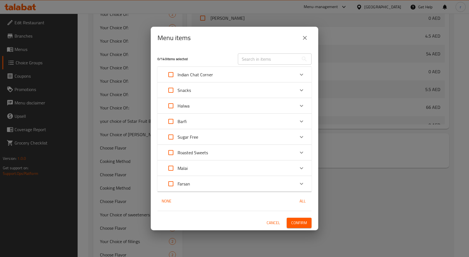
checkbox input "true"
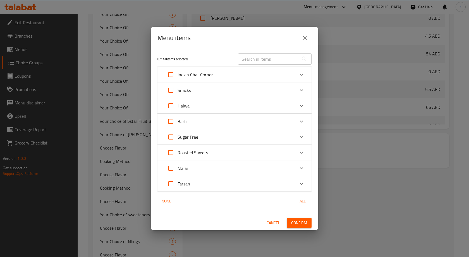
checkbox input "true"
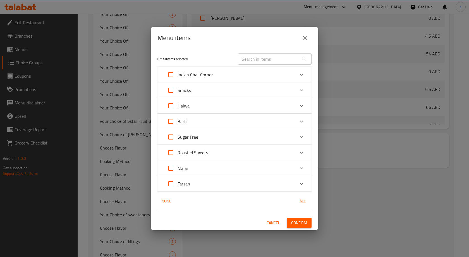
checkbox input "true"
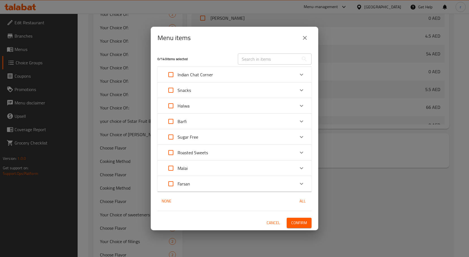
checkbox input "true"
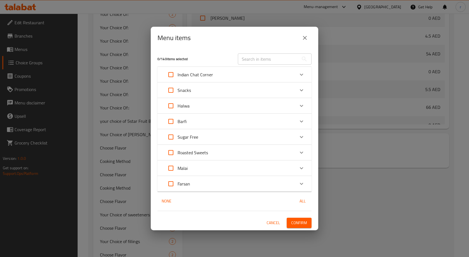
checkbox input "true"
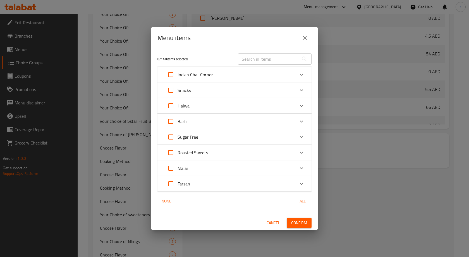
checkbox input "true"
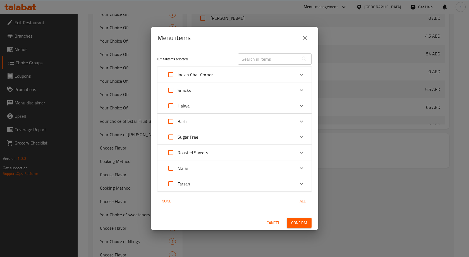
checkbox input "true"
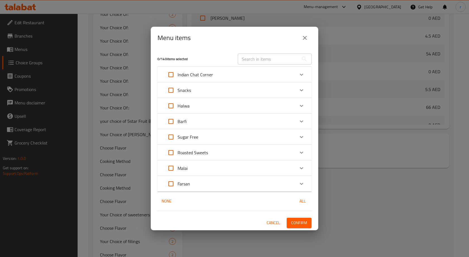
checkbox input "true"
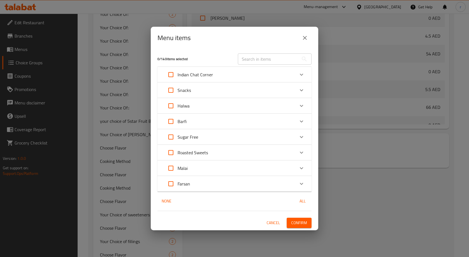
checkbox input "true"
click at [172, 182] on input "Expand" at bounding box center [170, 183] width 13 height 13
checkbox input "false"
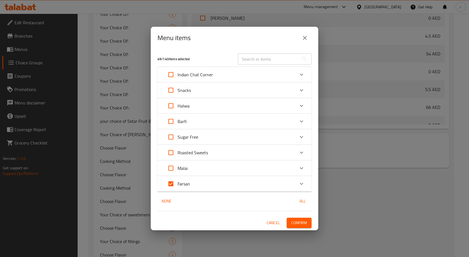
checkbox input "false"
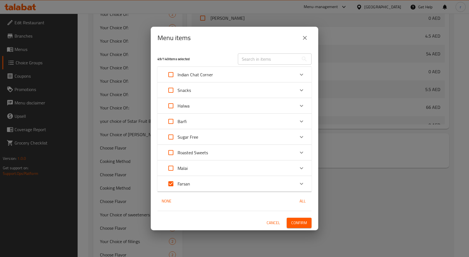
checkbox input "false"
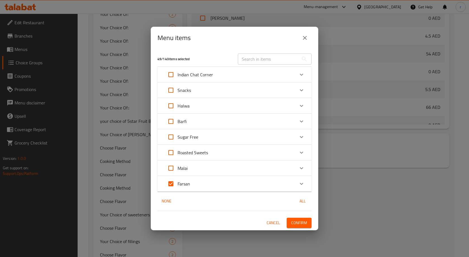
checkbox input "false"
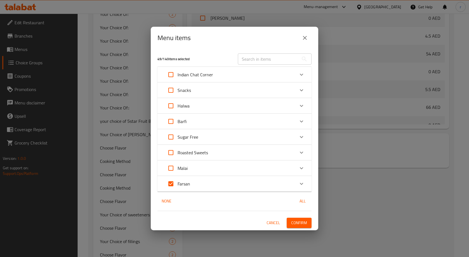
checkbox input "false"
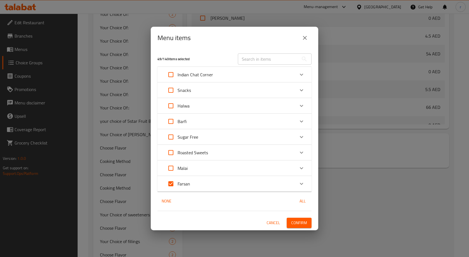
checkbox input "false"
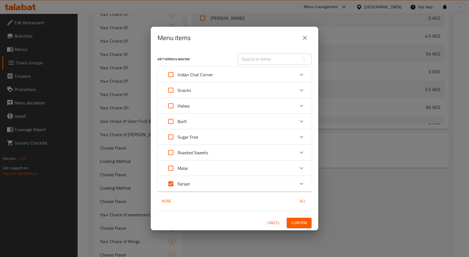
checkbox input "false"
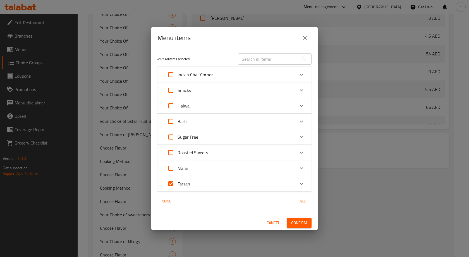
checkbox input "false"
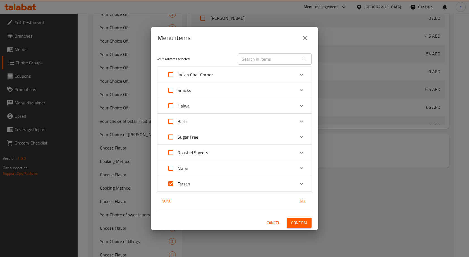
checkbox input "false"
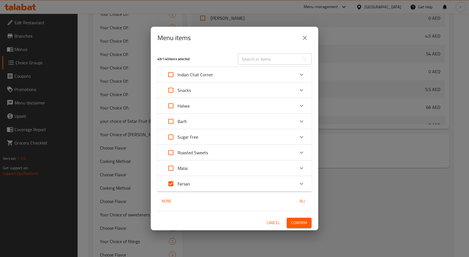
checkbox input "false"
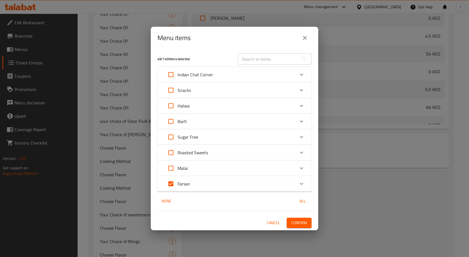
checkbox input "false"
click at [300, 185] on icon "Expand" at bounding box center [301, 184] width 7 height 7
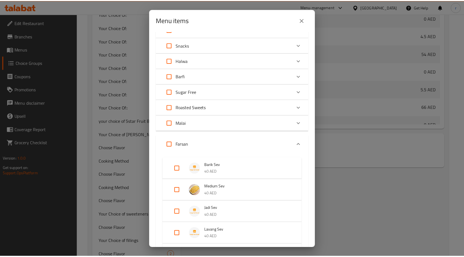
scroll to position [0, 0]
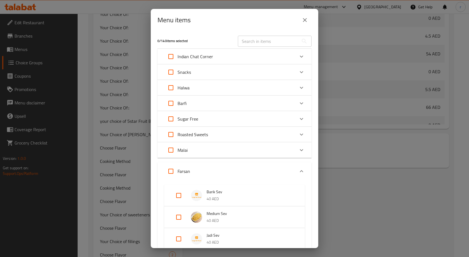
click at [265, 43] on input "text" at bounding box center [268, 41] width 61 height 11
paste input "[PERSON_NAME]"
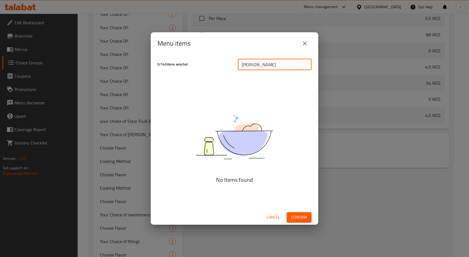
type input "Jeera Kha"
drag, startPoint x: 266, startPoint y: 64, endPoint x: 230, endPoint y: 63, distance: 35.2
click at [230, 63] on div "0 / 140 items selected Jeera Kha ​" at bounding box center [234, 65] width 161 height 22
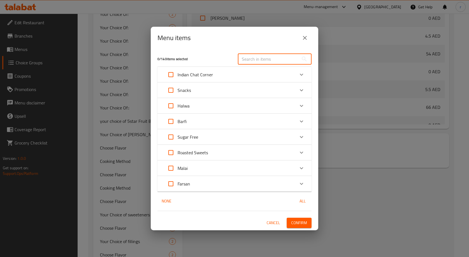
click at [302, 41] on icon "close" at bounding box center [304, 38] width 7 height 7
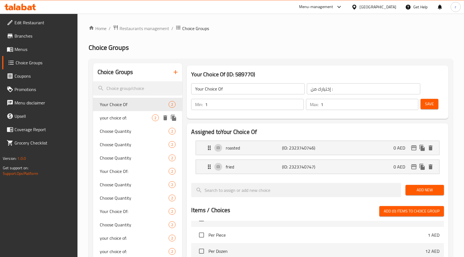
scroll to position [28, 0]
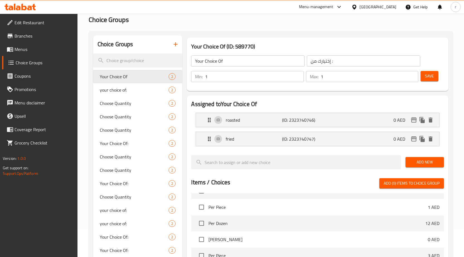
click at [31, 51] on span "Menus" at bounding box center [44, 49] width 59 height 7
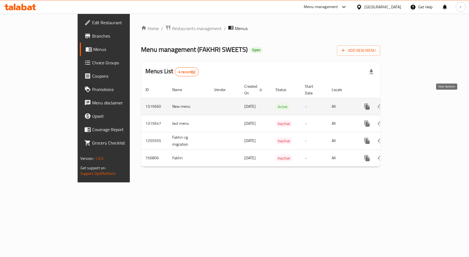
click at [410, 104] on icon "enhanced table" at bounding box center [406, 106] width 5 height 5
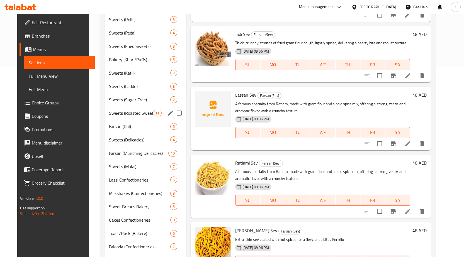
scroll to position [195, 0]
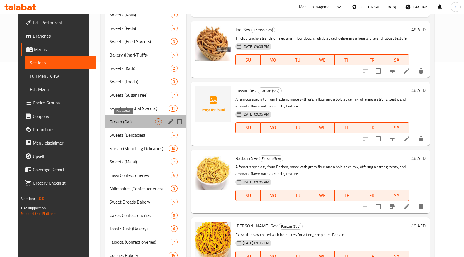
click at [116, 123] on span "Farsan (Dal)" at bounding box center [132, 122] width 45 height 7
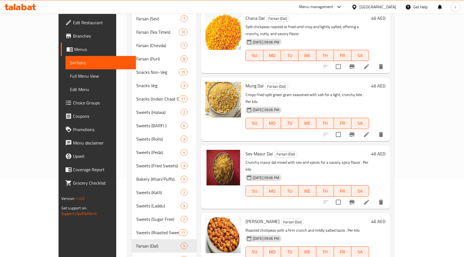
scroll to position [84, 0]
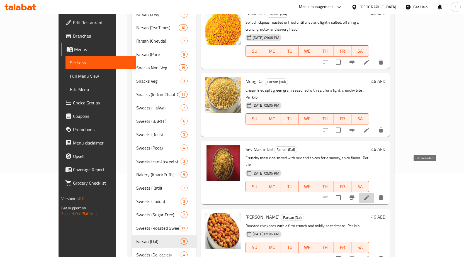
click at [370, 195] on icon at bounding box center [366, 198] width 7 height 7
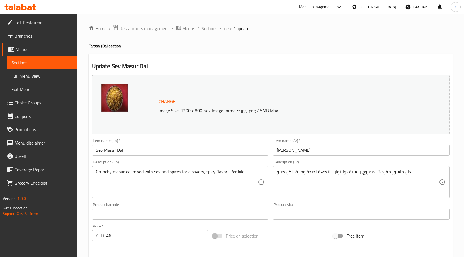
click at [24, 65] on span "Sections" at bounding box center [42, 62] width 62 height 7
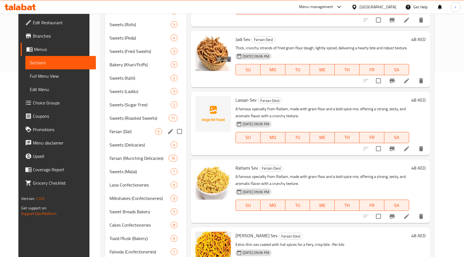
scroll to position [195, 0]
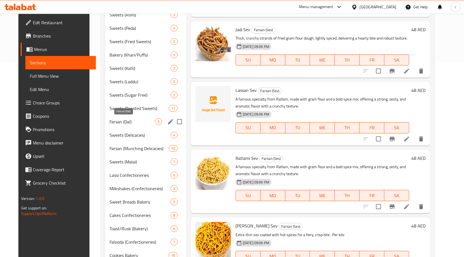
click at [110, 122] on span "Farsan (Dal)" at bounding box center [132, 122] width 45 height 7
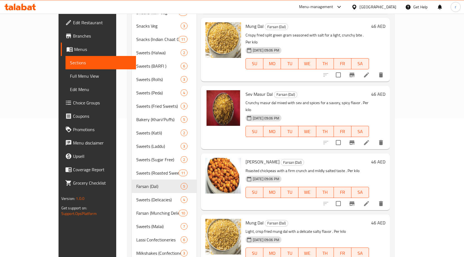
scroll to position [112, 0]
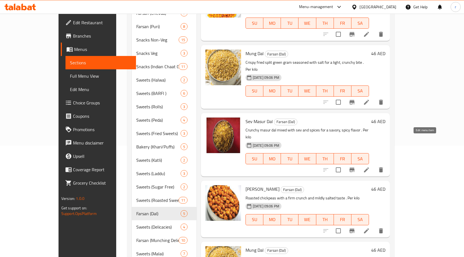
click at [370, 167] on icon at bounding box center [366, 170] width 7 height 7
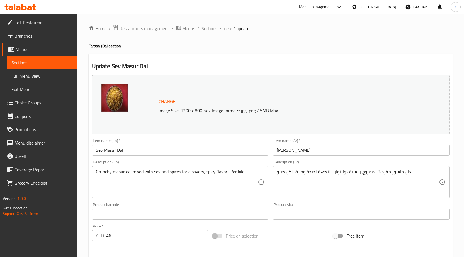
click at [42, 65] on span "Sections" at bounding box center [42, 62] width 62 height 7
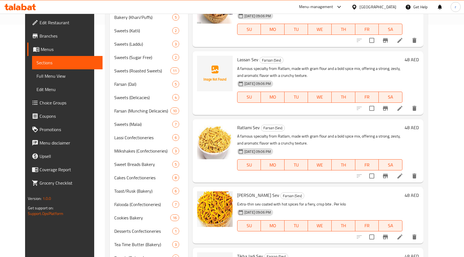
scroll to position [147, 0]
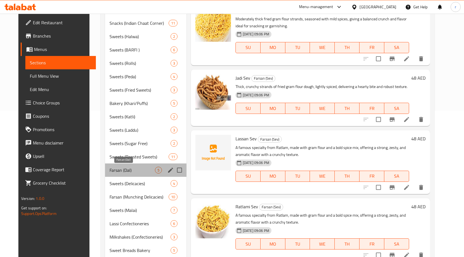
click at [120, 170] on span "Farsan (Dal)" at bounding box center [132, 170] width 45 height 7
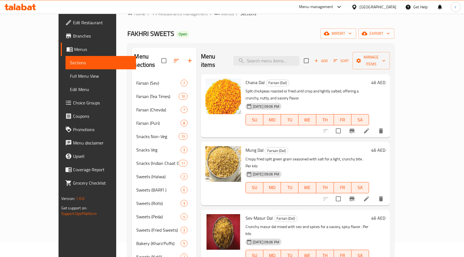
scroll to position [28, 0]
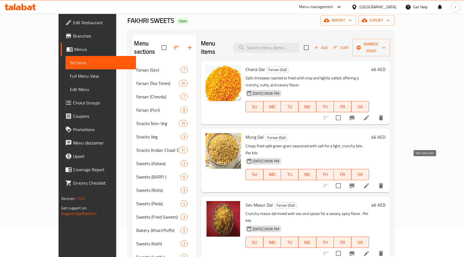
click at [369, 184] on icon at bounding box center [366, 186] width 5 height 5
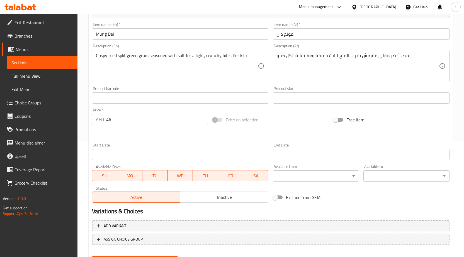
scroll to position [85, 0]
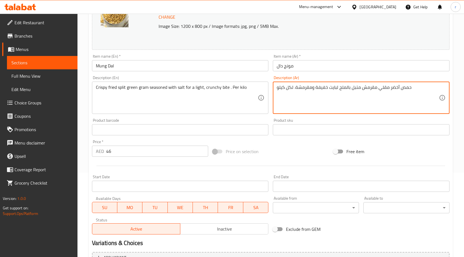
drag, startPoint x: 312, startPoint y: 87, endPoint x: 295, endPoint y: 92, distance: 17.9
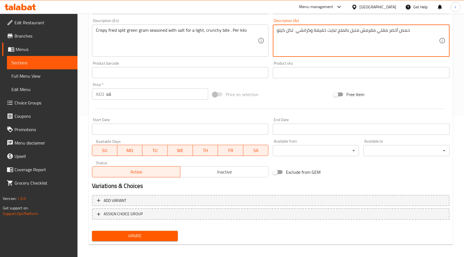
scroll to position [145, 0]
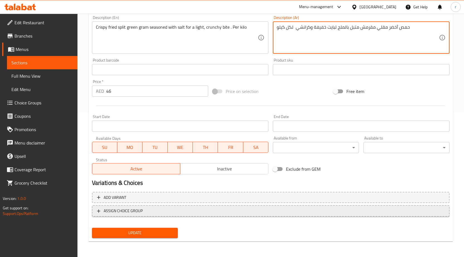
type textarea "حمص أخضر مقلي مقرمش متبل بالملح لبايت خفيفة وكرانشي لكل كيلو"
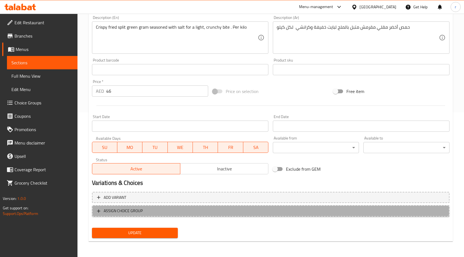
click at [146, 211] on span "ASSIGN CHOICE GROUP" at bounding box center [271, 211] width 348 height 7
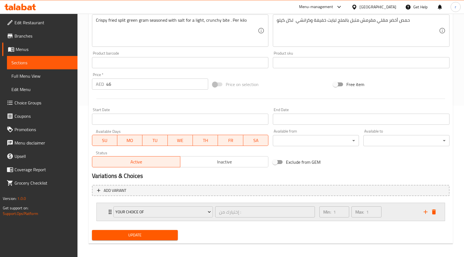
scroll to position [154, 0]
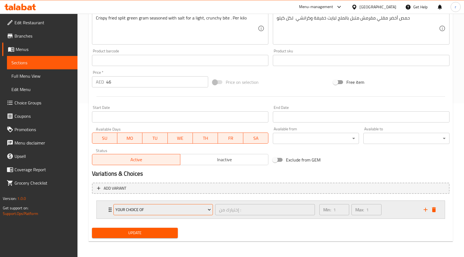
click at [200, 211] on span "Your Choice Of" at bounding box center [163, 210] width 96 height 7
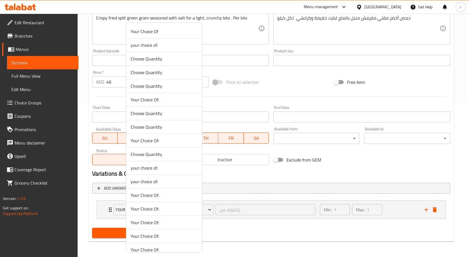
click at [155, 34] on span "Your Choice Of" at bounding box center [164, 31] width 67 height 7
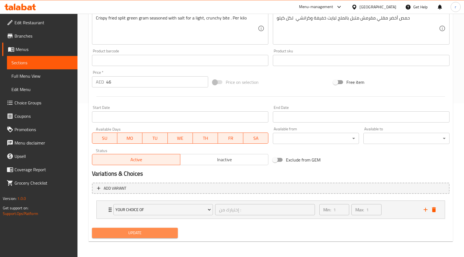
click at [160, 233] on span "Update" at bounding box center [135, 233] width 77 height 7
click at [126, 234] on span "Update" at bounding box center [135, 233] width 77 height 7
click at [40, 67] on link "Sections" at bounding box center [42, 62] width 71 height 13
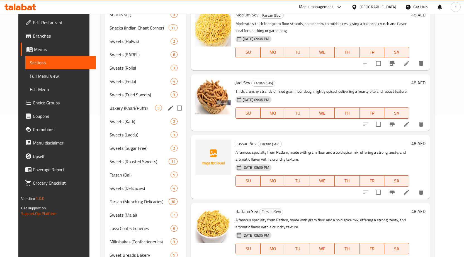
scroll to position [147, 0]
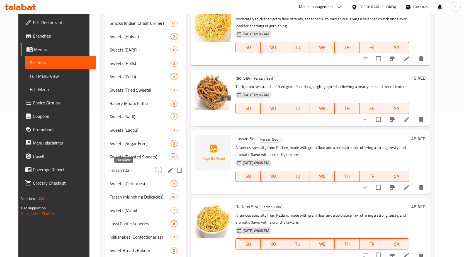
click at [113, 169] on span "Farsan (Dal)" at bounding box center [132, 170] width 45 height 7
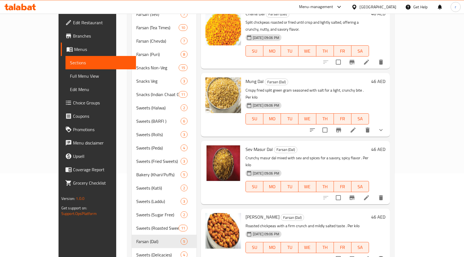
scroll to position [167, 0]
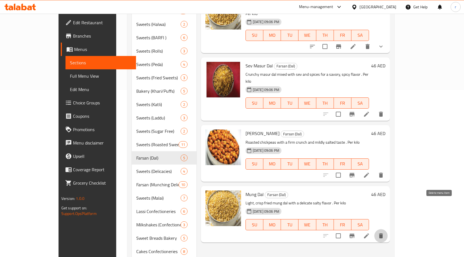
click at [383, 234] on icon "delete" at bounding box center [381, 236] width 4 height 5
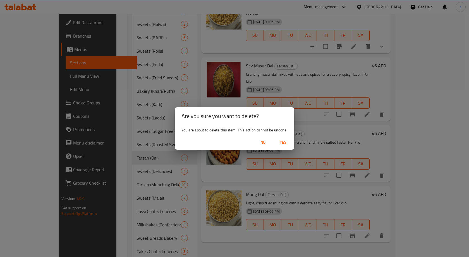
click at [286, 220] on div "Are you sure you want to delete? You are about to delete this item. This action…" at bounding box center [234, 128] width 469 height 257
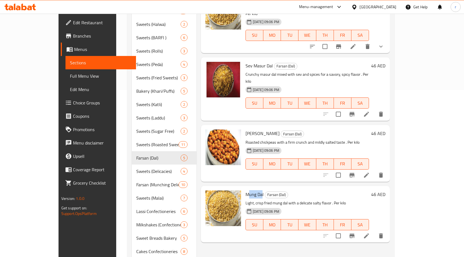
drag, startPoint x: 247, startPoint y: 165, endPoint x: 235, endPoint y: 168, distance: 12.3
click at [246, 191] on span "Mung Dal" at bounding box center [255, 195] width 18 height 8
click at [245, 189] on div "Mung Dal Farsan (Dal) Light, crisp fried mung dal with a delicate salty flavor …" at bounding box center [308, 215] width 128 height 52
drag, startPoint x: 249, startPoint y: 166, endPoint x: 232, endPoint y: 167, distance: 16.8
click at [246, 191] on span "Mung Dal" at bounding box center [255, 195] width 18 height 8
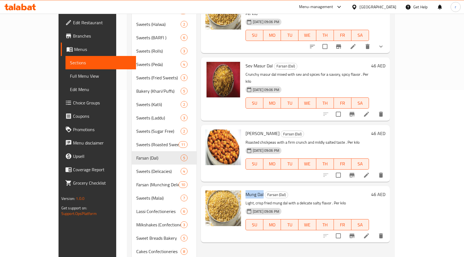
copy span "Mung Dal"
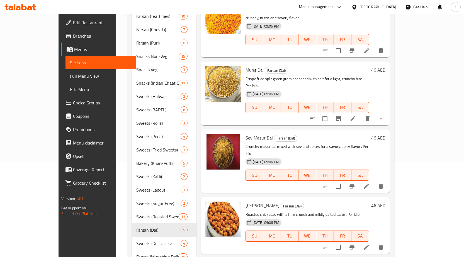
scroll to position [84, 0]
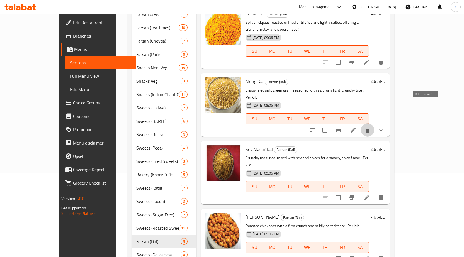
click at [371, 127] on icon "delete" at bounding box center [368, 130] width 7 height 7
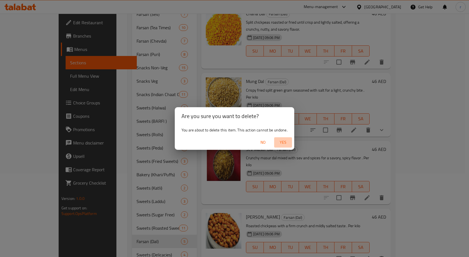
click at [287, 145] on span "Yes" at bounding box center [282, 142] width 13 height 7
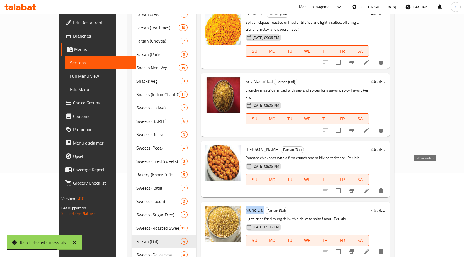
click at [370, 188] on icon at bounding box center [366, 191] width 7 height 7
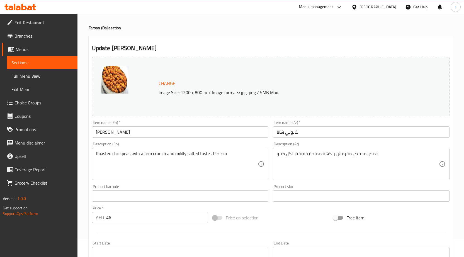
scroll to position [28, 0]
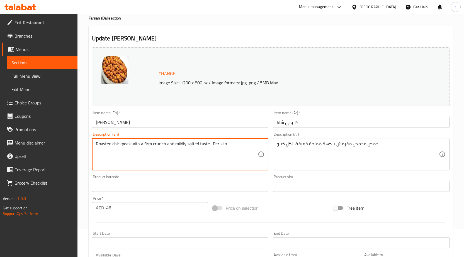
drag, startPoint x: 237, startPoint y: 143, endPoint x: 101, endPoint y: 142, distance: 135.6
paste textarea "Whole white chickpeas roasted or fried with salt and spices, delivering a heart…"
type textarea "Whole white chickpeas roasted or fried with salt and spices, delivering a heart…"
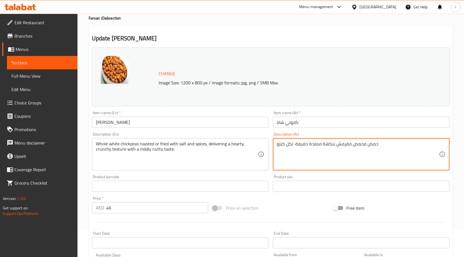
drag, startPoint x: 391, startPoint y: 148, endPoint x: 277, endPoint y: 146, distance: 113.3
click at [396, 150] on textarea "حمص محمص مقرمش بنكهة مملحة خفيفة. لكل كيلو" at bounding box center [358, 154] width 162 height 27
drag, startPoint x: 331, startPoint y: 146, endPoint x: 444, endPoint y: 144, distance: 113.6
click at [444, 144] on div "حمص محمص مقرمش بنكهة مملحة خفيفة. لكل كيلو Description (Ar)" at bounding box center [361, 154] width 177 height 32
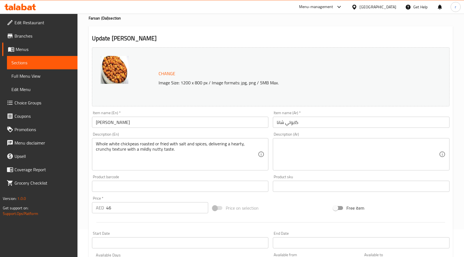
click at [408, 148] on textarea at bounding box center [358, 154] width 162 height 27
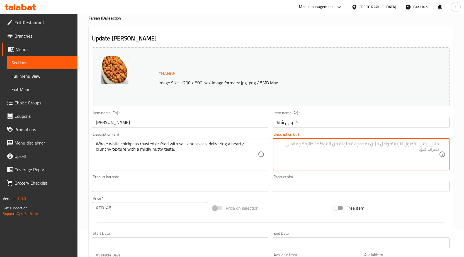
paste textarea "حمص أبيض كامل مشوي أو مقلي بالملح والتوابل، يعطي ملمسًا دسمًا ومقرمشًا م"
drag, startPoint x: 293, startPoint y: 144, endPoint x: 289, endPoint y: 145, distance: 3.5
click at [289, 145] on textarea "حمص أبيض كامل مشوي أو مقلي بالملح والتوابل، يعطي ملمسًا دسمًا ومقرمشًا م" at bounding box center [358, 154] width 162 height 27
drag, startPoint x: 308, startPoint y: 145, endPoint x: 287, endPoint y: 147, distance: 21.0
click at [287, 147] on textarea "حمص أبيض كامل مشوي أو مقلي بالملح والتوابل، يعطي ملمسًا دسمًا ومقرمشًا" at bounding box center [358, 154] width 162 height 27
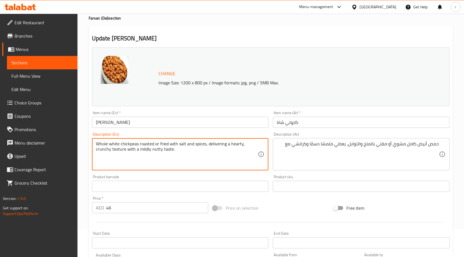
drag, startPoint x: 143, startPoint y: 151, endPoint x: 189, endPoint y: 155, distance: 46.5
click at [191, 160] on textarea "Whole white chickpeas roasted or fried with salt and spices, delivering a heart…" at bounding box center [177, 154] width 162 height 27
drag, startPoint x: 137, startPoint y: 151, endPoint x: 186, endPoint y: 153, distance: 49.2
click at [186, 153] on textarea "Whole white chickpeas roasted or fried with salt and spices, delivering a heart…" at bounding box center [177, 154] width 162 height 27
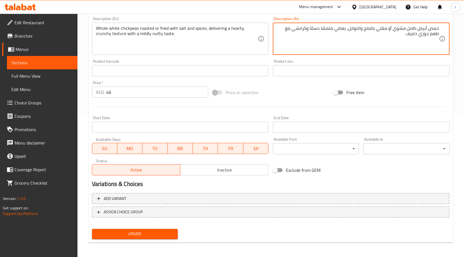
scroll to position [145, 0]
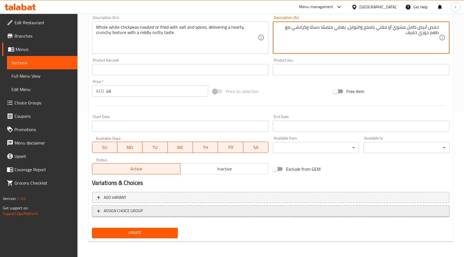
type textarea "حمص أبيض كامل مشوي أو مقلي بالملح والتوابل، يعطي ملمسًا دسمًا وكرانشي مع طعم جو…"
click at [155, 212] on span "ASSIGN CHOICE GROUP" at bounding box center [271, 211] width 348 height 7
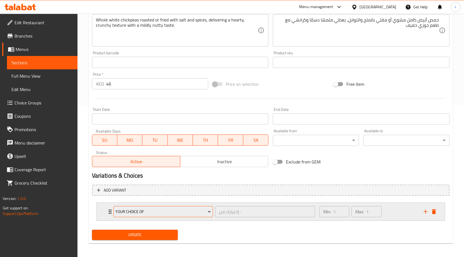
scroll to position [154, 0]
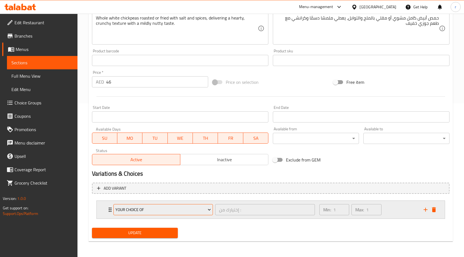
click at [205, 210] on span "Your Choice Of" at bounding box center [163, 210] width 96 height 7
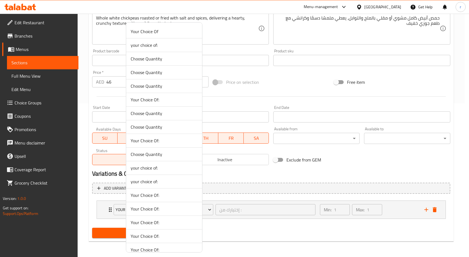
click at [159, 32] on span "Your Choice Of" at bounding box center [164, 31] width 67 height 7
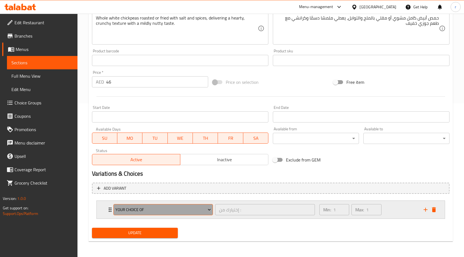
click at [212, 211] on icon "Expand" at bounding box center [210, 210] width 6 height 6
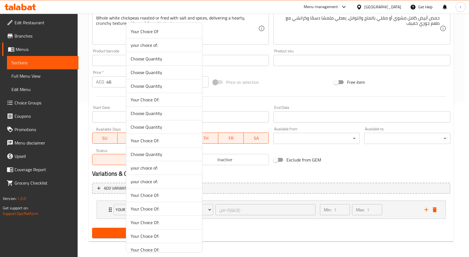
click at [158, 32] on span "Your Choice Of" at bounding box center [164, 31] width 67 height 7
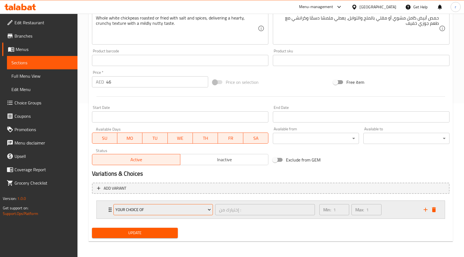
click at [207, 210] on icon "Expand" at bounding box center [210, 210] width 6 height 6
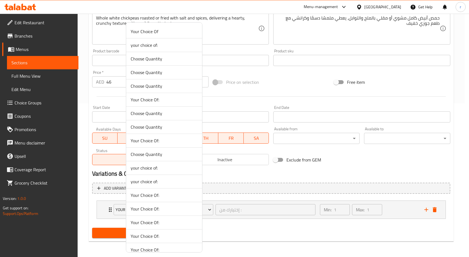
click at [158, 34] on span "Your Choice Of" at bounding box center [164, 31] width 67 height 7
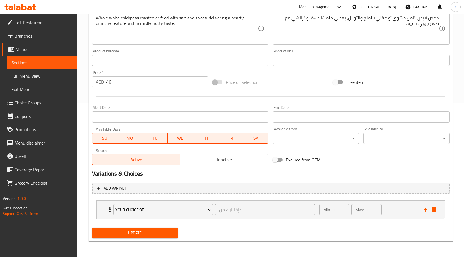
click at [160, 233] on span "Update" at bounding box center [135, 233] width 77 height 7
click at [143, 232] on span "Update" at bounding box center [135, 233] width 77 height 7
click at [43, 67] on link "Sections" at bounding box center [42, 62] width 71 height 13
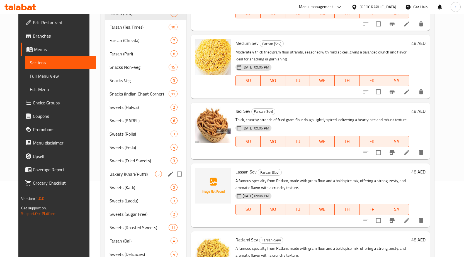
scroll to position [147, 0]
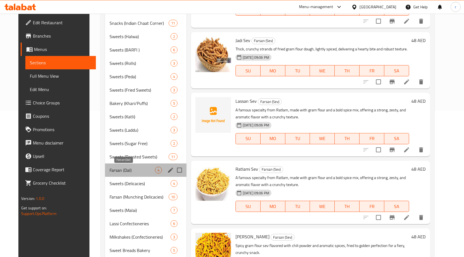
click at [122, 172] on span "Farsan (Dal)" at bounding box center [132, 170] width 45 height 7
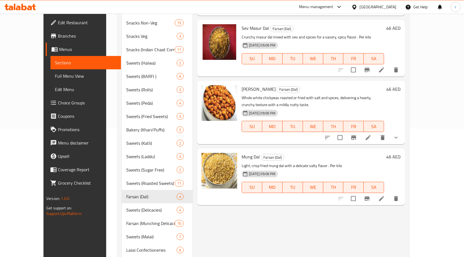
scroll to position [119, 0]
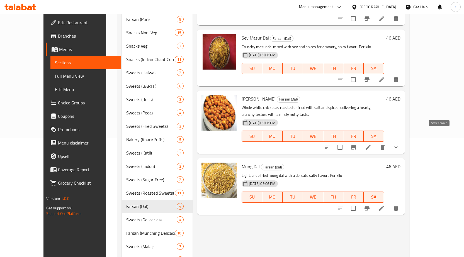
click at [398, 147] on icon "show more" at bounding box center [396, 148] width 3 height 2
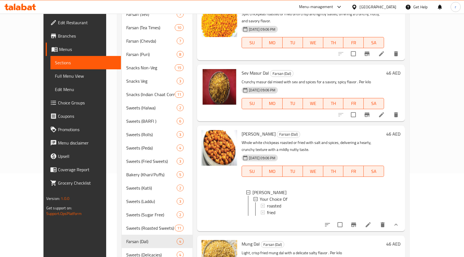
scroll to position [1, 0]
click at [400, 222] on icon "show more" at bounding box center [396, 225] width 7 height 7
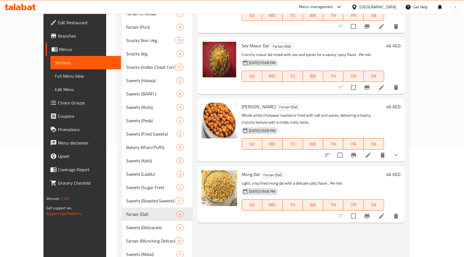
scroll to position [112, 0]
click at [390, 211] on li at bounding box center [382, 216] width 16 height 10
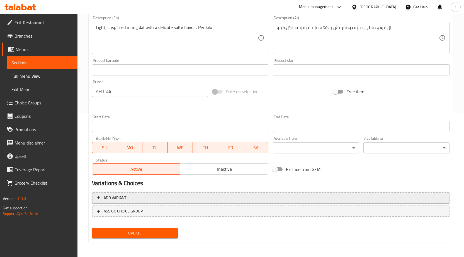
scroll to position [145, 0]
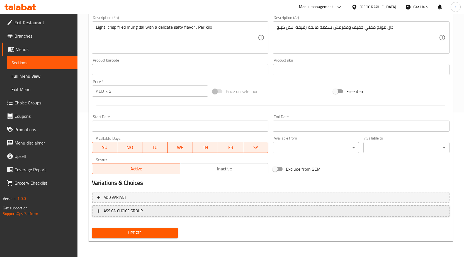
click at [149, 211] on span "ASSIGN CHOICE GROUP" at bounding box center [271, 211] width 348 height 7
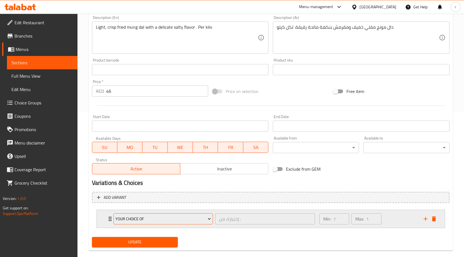
click at [209, 218] on icon "Expand" at bounding box center [210, 219] width 6 height 6
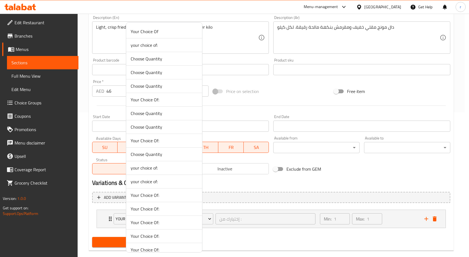
click at [162, 33] on span "Your Choice Of" at bounding box center [164, 31] width 67 height 7
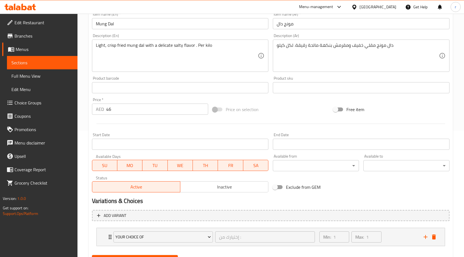
scroll to position [117, 0]
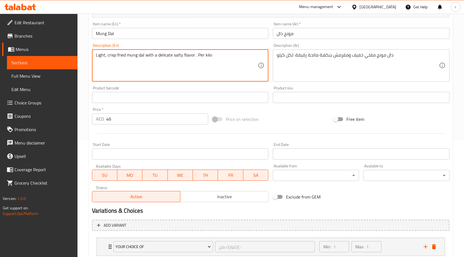
drag, startPoint x: 221, startPoint y: 56, endPoint x: 86, endPoint y: 59, distance: 134.5
paste textarea "Split yellow mung beans roasted or fried with mild spices, giving a light, crun…"
type textarea "Split yellow mung beans roasted or fried with mild spices, giving a light, crun…"
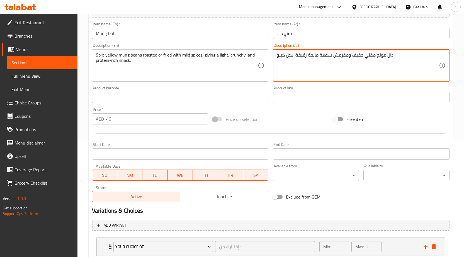
drag, startPoint x: 402, startPoint y: 57, endPoint x: 288, endPoint y: 57, distance: 113.5
click at [410, 59] on textarea "دال مونج مقلي خفيف ومقرمش بنكهة مالحة رقيقة. لكل كيلو" at bounding box center [358, 65] width 162 height 27
drag, startPoint x: 410, startPoint y: 59, endPoint x: 363, endPoint y: 58, distance: 46.3
click at [363, 58] on textarea "دال مونج مقلي خفيف ومقرمش بنكهة مالحة رقيقة. لكل كيلو" at bounding box center [358, 65] width 162 height 27
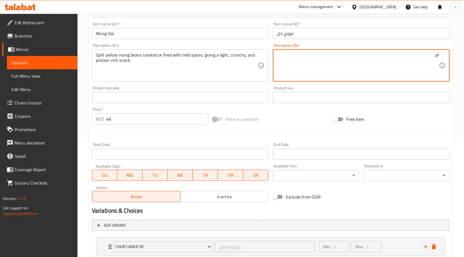
type textarea "p"
type textarea "حبوب المونج الصفراء المقسمة مشوية او مقلية مع التوابل الخفيفة يعطي وجبة خفيفة و…"
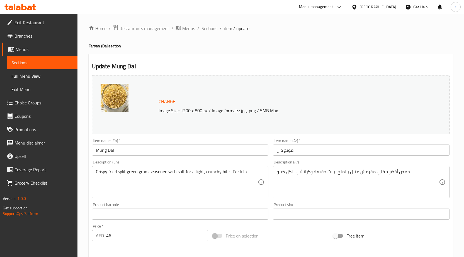
click at [34, 78] on span "Full Menu View" at bounding box center [42, 76] width 62 height 7
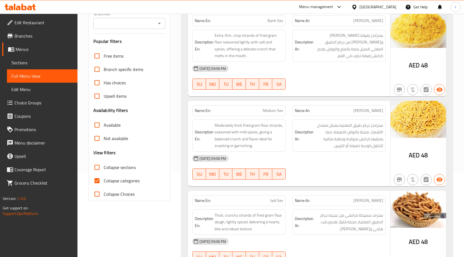
scroll to position [84, 0]
click at [97, 169] on input "Collapse sections" at bounding box center [96, 168] width 13 height 13
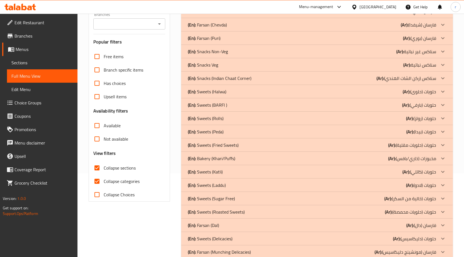
click at [97, 169] on input "Collapse sections" at bounding box center [96, 168] width 13 height 13
checkbox input "false"
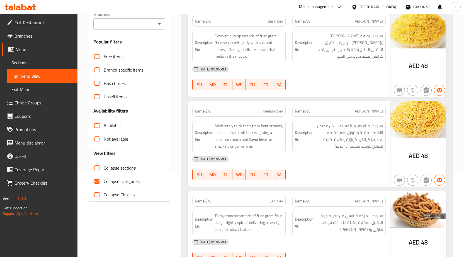
click at [97, 193] on input "Collapse Choices" at bounding box center [96, 194] width 13 height 13
checkbox input "true"
click at [98, 184] on input "Collapse categories" at bounding box center [96, 181] width 13 height 13
checkbox input "false"
click at [100, 191] on input "Collapse Choices" at bounding box center [96, 194] width 13 height 13
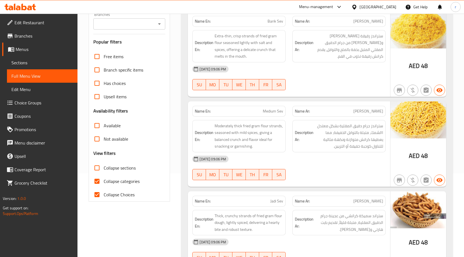
checkbox input "false"
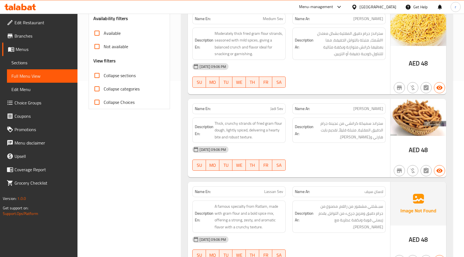
scroll to position [112, 0]
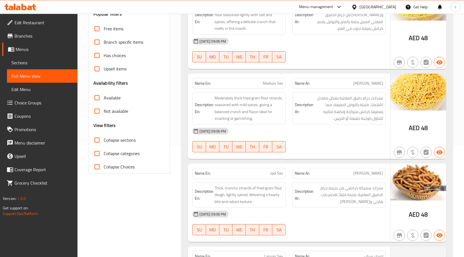
click at [99, 143] on input "Collapse sections" at bounding box center [96, 140] width 13 height 13
checkbox input "true"
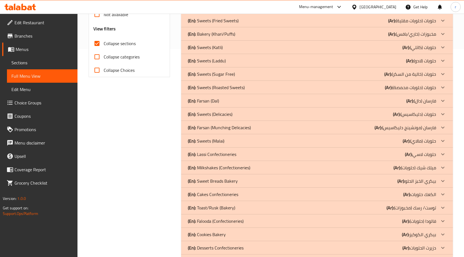
scroll to position [223, 0]
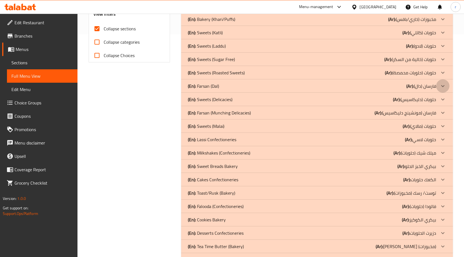
click at [446, 87] on icon at bounding box center [443, 86] width 7 height 7
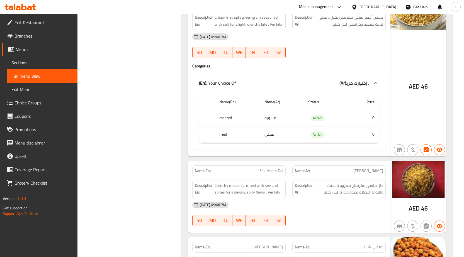
scroll to position [418, 0]
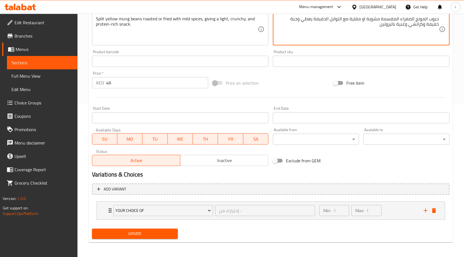
scroll to position [154, 0]
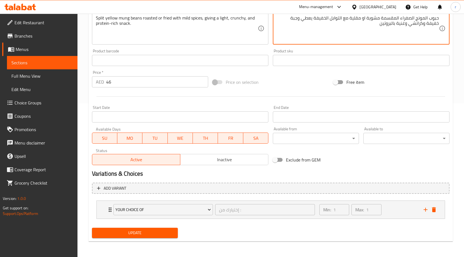
type textarea "حبوب المونج الصفراء المقسمة مشوية او مقلية مع التوابل الخفيفة يعطي وجبة خفيفة و…"
click at [160, 236] on span "Update" at bounding box center [135, 233] width 77 height 7
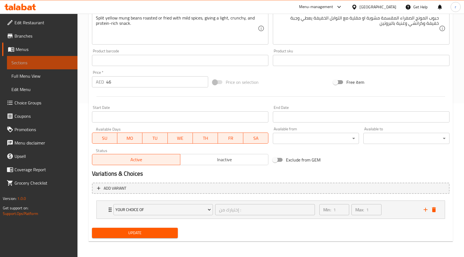
click at [47, 65] on span "Sections" at bounding box center [42, 62] width 62 height 7
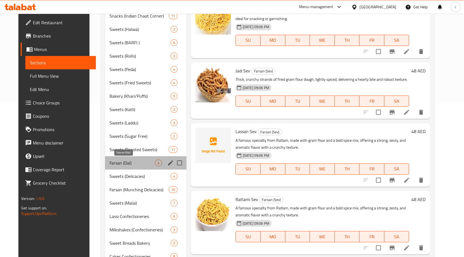
click at [129, 163] on span "Farsan (Dal)" at bounding box center [132, 163] width 45 height 7
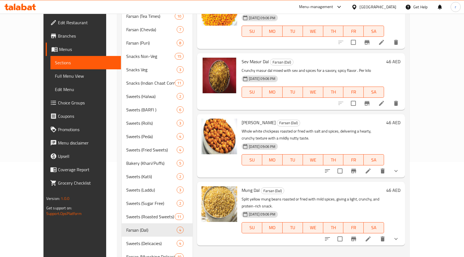
scroll to position [112, 0]
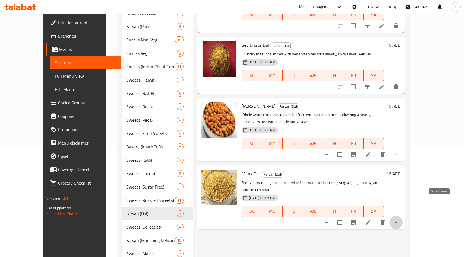
click at [400, 220] on icon "show more" at bounding box center [396, 223] width 7 height 7
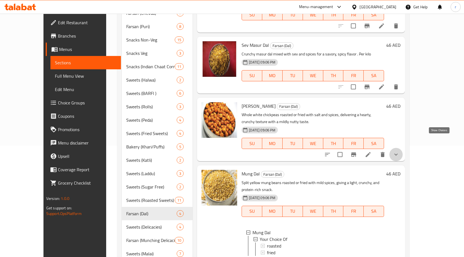
click at [398, 154] on icon "show more" at bounding box center [396, 155] width 3 height 2
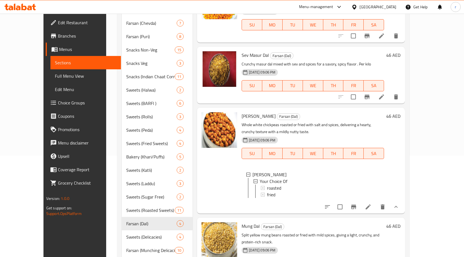
scroll to position [84, 0]
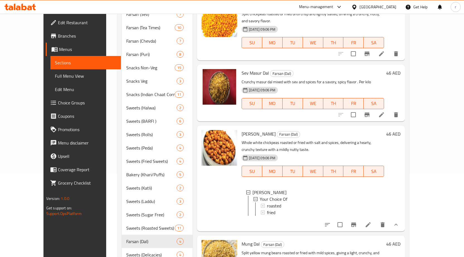
drag, startPoint x: 36, startPoint y: 64, endPoint x: 133, endPoint y: 85, distance: 99.3
click at [55, 64] on span "Sections" at bounding box center [86, 62] width 62 height 7
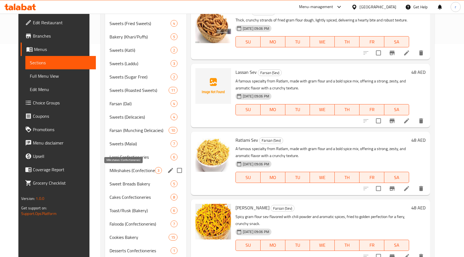
scroll to position [223, 0]
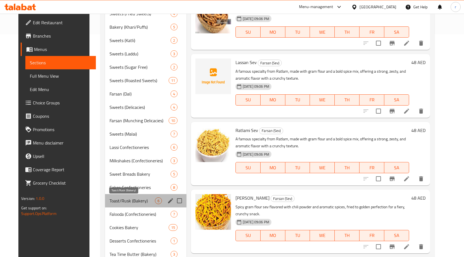
click at [118, 201] on span "Toast/Rusk (Bakery)" at bounding box center [132, 201] width 45 height 7
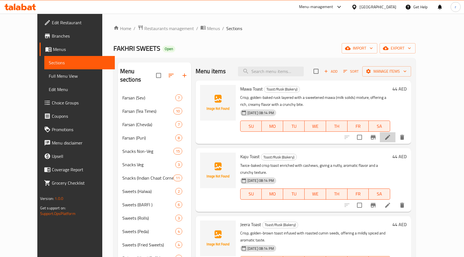
click at [396, 137] on li at bounding box center [388, 138] width 16 height 10
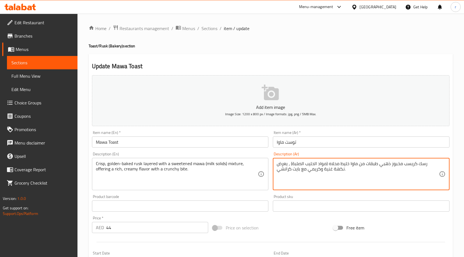
drag, startPoint x: 415, startPoint y: 164, endPoint x: 436, endPoint y: 167, distance: 21.1
click at [432, 177] on textarea "رسك كريسب مخبوز ذهبي طبقات من ماوا خليط محلاه (مواد الحليب الصلبة) ، يعرض نكهة …" at bounding box center [358, 174] width 162 height 27
drag, startPoint x: 418, startPoint y: 165, endPoint x: 439, endPoint y: 165, distance: 21.2
click at [439, 165] on textarea "رسك كريسب مخبوز ذهبي طبقات من ماوا خليط محلاه (مواد الحليب الصلبة) ، يعرض نكهة …" at bounding box center [358, 174] width 162 height 27
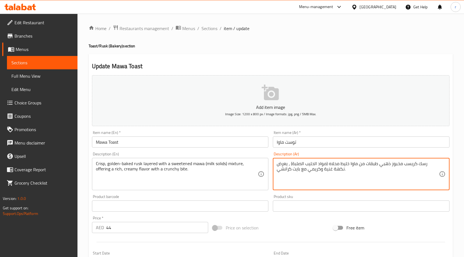
drag, startPoint x: 439, startPoint y: 165, endPoint x: 424, endPoint y: 168, distance: 14.6
click at [424, 168] on textarea "رسك كريسب مخبوز ذهبي طبقات من ماوا خليط محلاه (مواد الحليب الصلبة) ، يعرض نكهة …" at bounding box center [358, 174] width 162 height 27
drag, startPoint x: 391, startPoint y: 165, endPoint x: 380, endPoint y: 167, distance: 10.8
click at [380, 167] on textarea "كريسب جولدن مخبوز ذهبي طبقات من ماوا خليط محلاه (مواد الحليب الصلبة) ، يعرض نكه…" at bounding box center [358, 174] width 162 height 27
type textarea "[PERSON_NAME] مخبوز طبقات من ماوا خليط محلاه (مواد الحليب الصلبة) ، يعرض نكهة غ…"
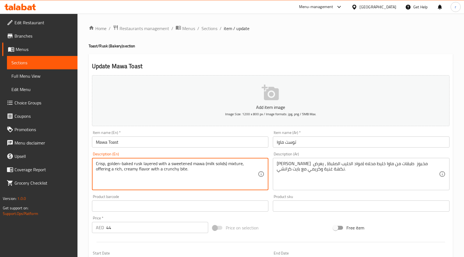
drag, startPoint x: 171, startPoint y: 164, endPoint x: 192, endPoint y: 166, distance: 21.5
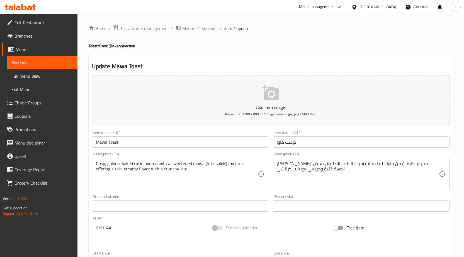
click at [134, 161] on textarea "Crisp, golden-baked rusk layered with a sweetened mawa (milk solids) mixture, o…" at bounding box center [177, 174] width 162 height 27
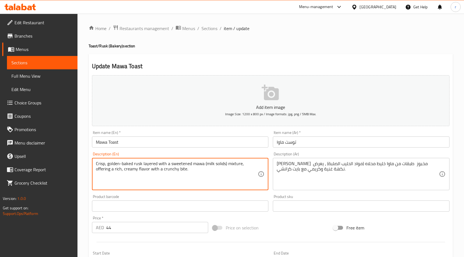
click at [144, 165] on textarea "Crisp, golden-baked rusk layered with a sweetened mawa (milk solids) mixture, o…" at bounding box center [177, 174] width 162 height 27
click at [156, 165] on textarea "Crisp, golden-baked rusk layered with a sweetened mawa (milk solids) mixture, o…" at bounding box center [177, 174] width 162 height 27
click at [168, 166] on textarea "Crisp, golden-baked rusk layered with a sweetened mawa (milk solids) mixture, o…" at bounding box center [177, 174] width 162 height 27
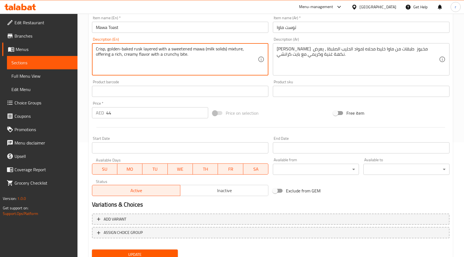
scroll to position [137, 0]
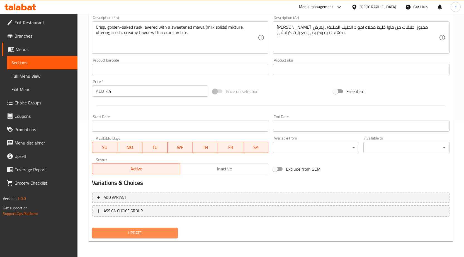
click at [153, 232] on span "Update" at bounding box center [135, 233] width 77 height 7
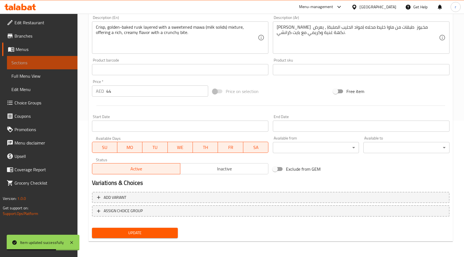
click at [32, 66] on span "Sections" at bounding box center [42, 62] width 62 height 7
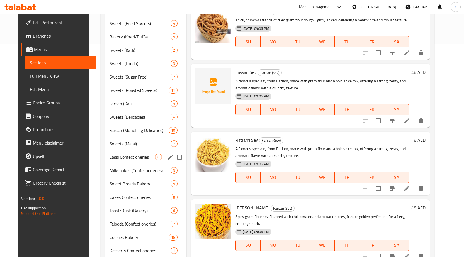
scroll to position [223, 0]
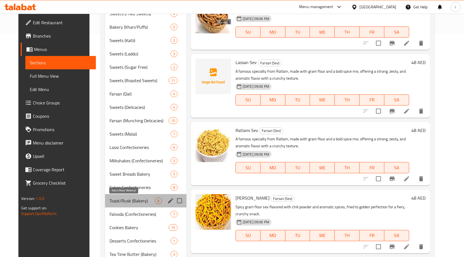
click at [127, 201] on span "Toast/Rusk (Bakery)" at bounding box center [132, 201] width 45 height 7
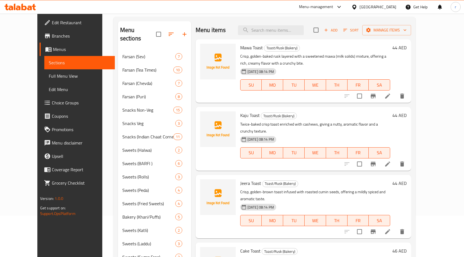
scroll to position [56, 0]
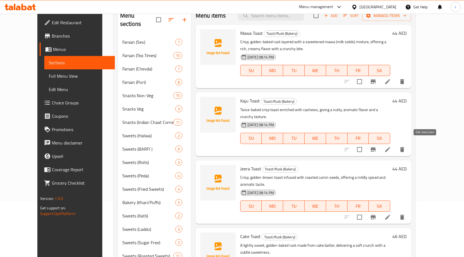
click at [391, 146] on icon at bounding box center [388, 149] width 7 height 7
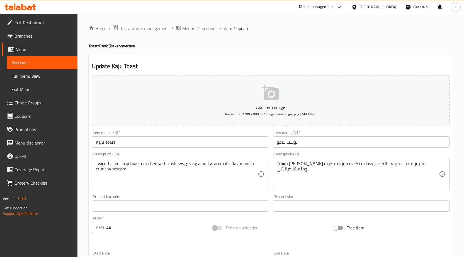
click at [121, 143] on input "Kaju Toast" at bounding box center [180, 142] width 177 height 11
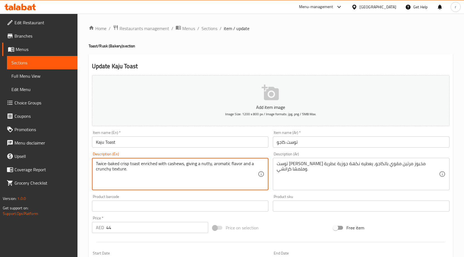
drag, startPoint x: 157, startPoint y: 164, endPoint x: 142, endPoint y: 164, distance: 15.1
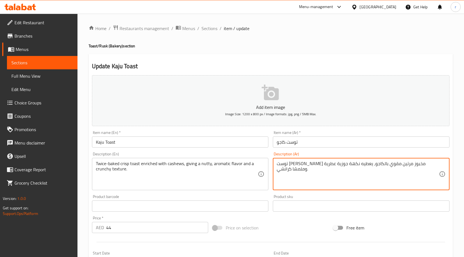
drag, startPoint x: 385, startPoint y: 164, endPoint x: 374, endPoint y: 168, distance: 12.0
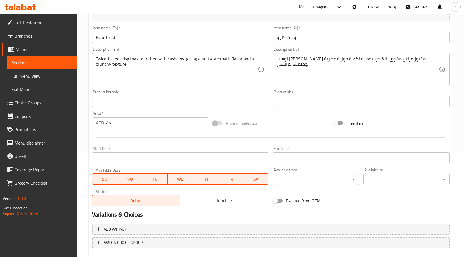
scroll to position [137, 0]
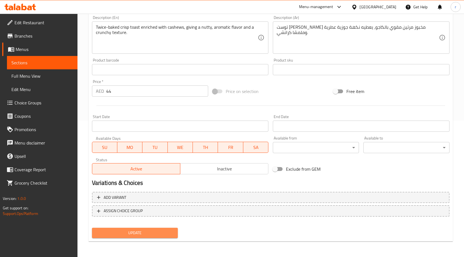
click at [148, 230] on span "Update" at bounding box center [135, 233] width 77 height 7
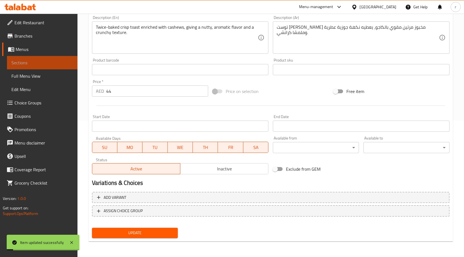
click at [51, 64] on span "Sections" at bounding box center [42, 62] width 62 height 7
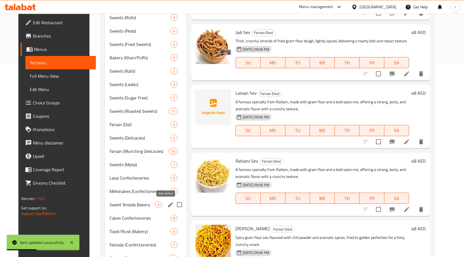
scroll to position [220, 0]
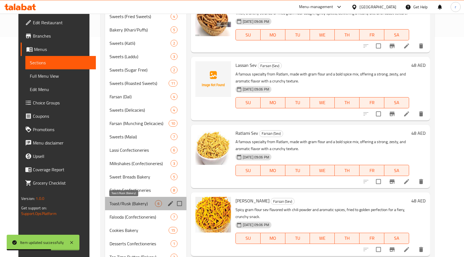
click at [136, 203] on span "Toast/Rusk (Bakery)" at bounding box center [132, 204] width 45 height 7
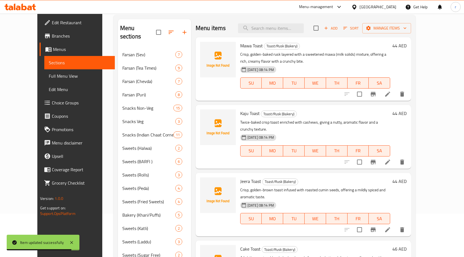
scroll to position [53, 0]
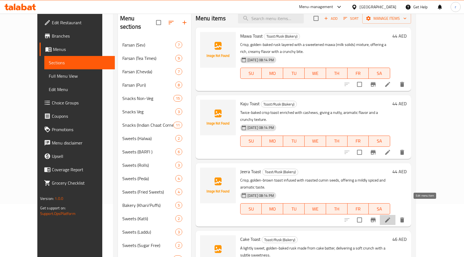
click at [391, 217] on icon at bounding box center [388, 220] width 7 height 7
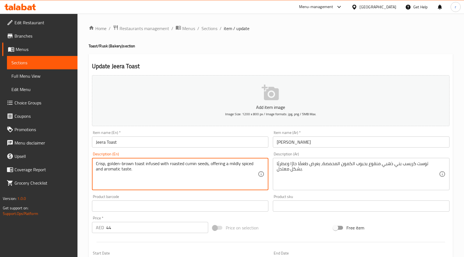
drag, startPoint x: 169, startPoint y: 164, endPoint x: 208, endPoint y: 165, distance: 38.2
drag, startPoint x: 210, startPoint y: 164, endPoint x: 257, endPoint y: 167, distance: 46.4
click at [257, 167] on textarea "Crisp, golden-brown toast infused with roasted cumin seeds, offering a mildly s…" at bounding box center [177, 174] width 162 height 27
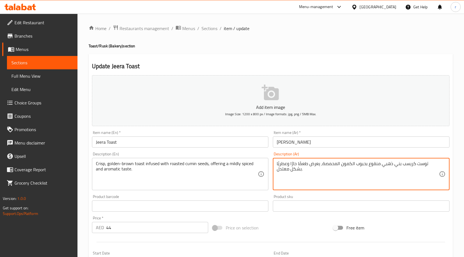
drag, startPoint x: 319, startPoint y: 164, endPoint x: 311, endPoint y: 168, distance: 8.5
drag, startPoint x: 309, startPoint y: 164, endPoint x: 273, endPoint y: 177, distance: 37.5
click at [273, 177] on div "توست كريسب بني ذهبي منقوع بحبوب الكمون المحمصة، يقدم طعمًا حارًا وعطريًا بشكل م…" at bounding box center [361, 174] width 177 height 32
drag, startPoint x: 290, startPoint y: 170, endPoint x: 276, endPoint y: 171, distance: 13.4
click at [276, 171] on div "توست كريسب بني ذهبي منقوع بحبوب الكمون المحمصة، يقدم طعمًا متبل خفيفامعتدل. Des…" at bounding box center [361, 174] width 177 height 32
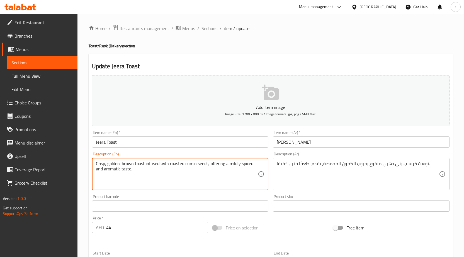
drag, startPoint x: 134, startPoint y: 169, endPoint x: 97, endPoint y: 169, distance: 37.4
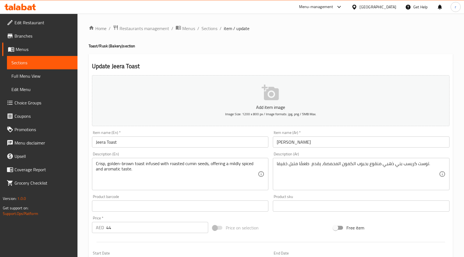
click at [276, 164] on div "توست كريسب بني ذهبي منقوع بحبوب الكمون المحمصة، يقدم طعمًا متبل خفيفا. Descript…" at bounding box center [361, 174] width 177 height 32
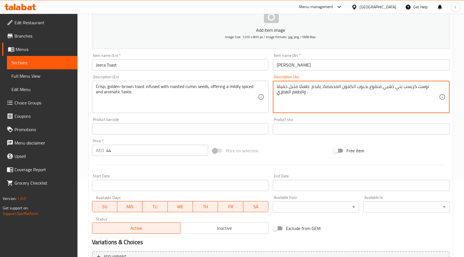
scroll to position [84, 0]
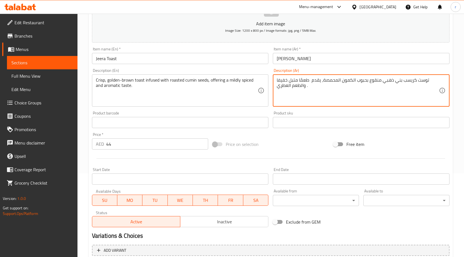
type textarea "توست كريسب بني ذهبي منقوع بحبوب الكمون المحمصة، يقدم طعمًا متبل خفيفا والطعم ال…"
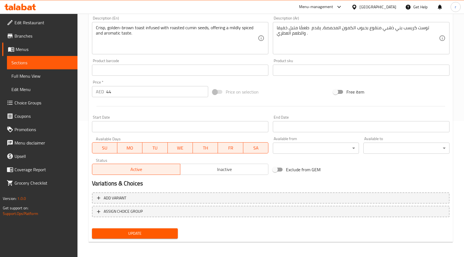
scroll to position [137, 0]
click at [135, 235] on span "Update" at bounding box center [135, 233] width 77 height 7
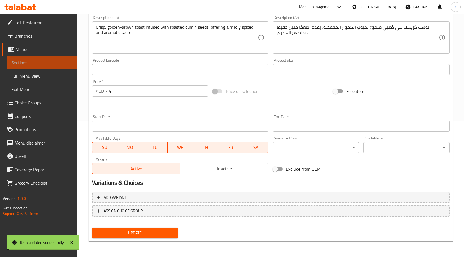
click at [47, 67] on link "Sections" at bounding box center [42, 62] width 71 height 13
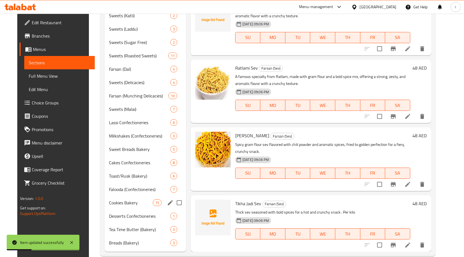
scroll to position [248, 0]
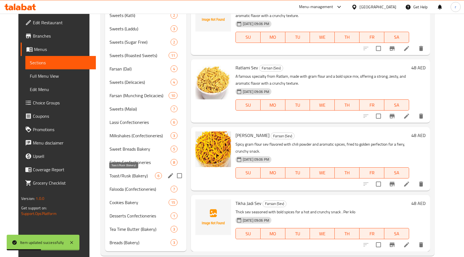
click at [139, 178] on span "Toast/Rusk (Bakery)" at bounding box center [132, 176] width 45 height 7
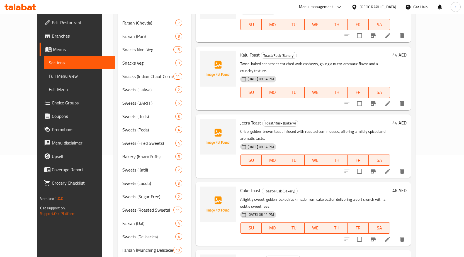
scroll to position [112, 0]
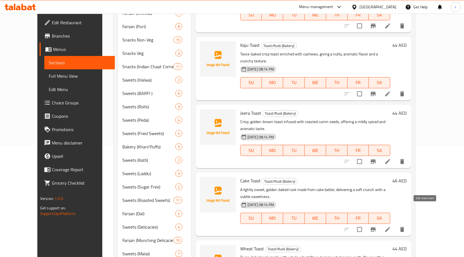
click at [391, 227] on icon at bounding box center [388, 230] width 7 height 7
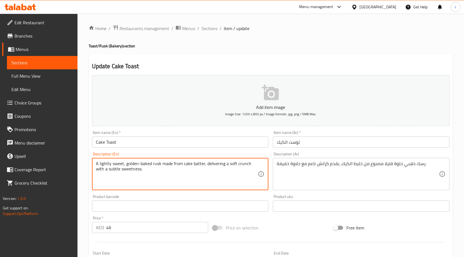
click at [151, 163] on textarea "A lightly sweet, golden-baked rusk made from cake batter, delivering a soft cru…" at bounding box center [177, 174] width 162 height 27
click at [138, 164] on textarea "A lightly sweet, golden-baked rusk made from cake batter, delivering a soft cru…" at bounding box center [177, 174] width 162 height 27
drag, startPoint x: 144, startPoint y: 172, endPoint x: 94, endPoint y: 161, distance: 51.6
click at [94, 161] on div "A lightly sweet, golden-baked rusk made from cake batter, delivering a soft cru…" at bounding box center [180, 174] width 177 height 32
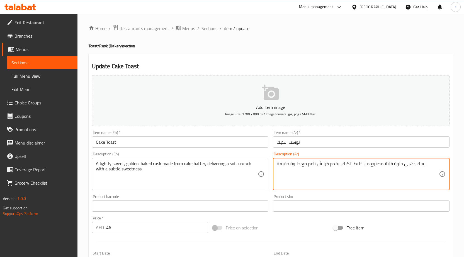
click at [424, 163] on textarea "رسك ذهبي حلوة قليلا مصنوع من خليط الكيك، يقدم كرانش ناعم مع حلاوة خفيفة." at bounding box center [358, 174] width 162 height 27
click at [432, 167] on textarea "رسك ذهبي حلوة قليلا مصنوع من خليط الكيك، يقدم كرانش ناعم مع حلاوة خفيفة." at bounding box center [358, 174] width 162 height 27
click at [433, 167] on textarea "رسك ذهبي حلوة قليلا مصنوع من خليط الكيك، يقدم كرانش ناعم مع حلاوة خفيفة." at bounding box center [358, 174] width 162 height 27
click at [432, 167] on textarea "رسك ذهبي حلوة قليلا مصنوع من خليط الكيك، يقدم كرانش ناعم مع حلاوة خفيفة." at bounding box center [358, 174] width 162 height 27
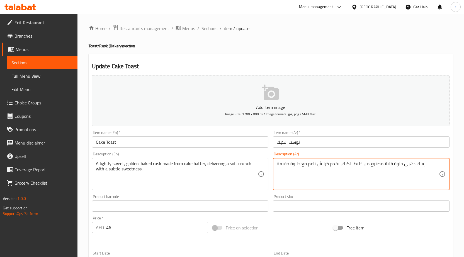
click at [432, 167] on textarea "رسك ذهبي حلوة قليلا مصنوع من خليط الكيك، يقدم كرانش ناعم مع حلاوة خفيفة." at bounding box center [358, 174] width 162 height 27
paste textarea "سكويت ذهبي اللون حلو المذاق مصنوع من عجينة الكيك، يوفر قرمشة ناعمة"
drag, startPoint x: 324, startPoint y: 163, endPoint x: 313, endPoint y: 166, distance: 11.2
click at [313, 166] on textarea "بسكويت ذهبي اللون حلو المذاق مصنوع من عجينة الكيك، يوفر قرمشة ناعمة مع حلاوة خف…" at bounding box center [358, 174] width 162 height 27
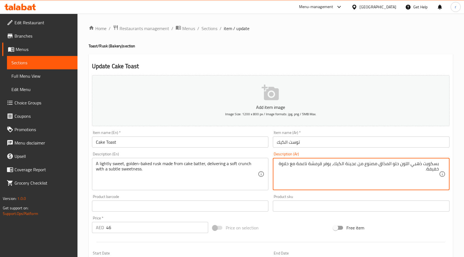
click at [317, 172] on textarea "بسكويت ذهبي اللون حلو المذاق مصنوع من عجينة الكيك، يوفر قرمشة ناعمة مع حلاوة خف…" at bounding box center [358, 174] width 162 height 27
drag, startPoint x: 334, startPoint y: 164, endPoint x: 310, endPoint y: 167, distance: 24.2
click at [310, 167] on textarea "بسكويت ذهبي اللون حلو المذاق مصنوع من عجينة الكيك، يوفر قرمشة ناعمة مع حلاوة خف…" at bounding box center [358, 174] width 162 height 27
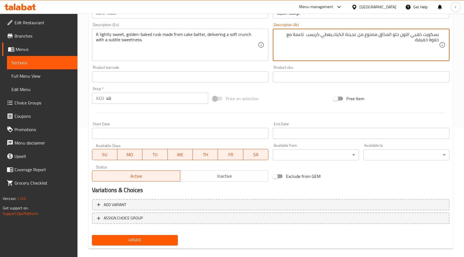
scroll to position [137, 0]
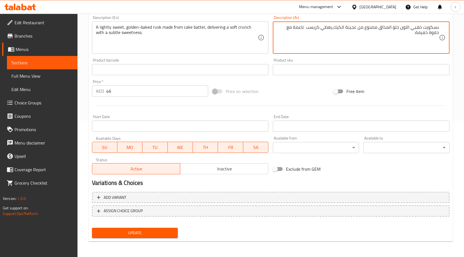
type textarea "بسكويت ذهبي اللون حلو المذاق مصنوع من عجينة الكيك،يعطي كريسب ناعمة مع حلاوة خفي…"
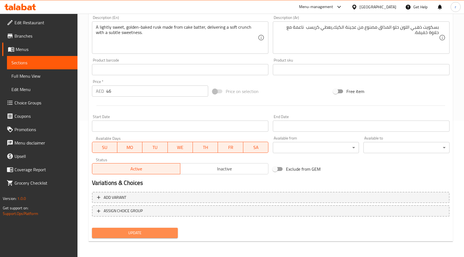
click at [162, 233] on span "Update" at bounding box center [135, 233] width 77 height 7
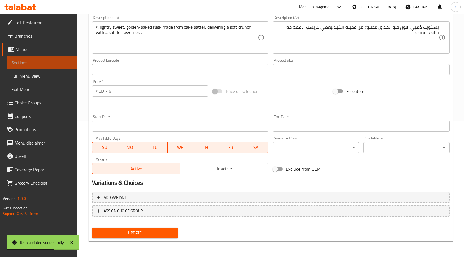
click at [34, 63] on span "Sections" at bounding box center [42, 62] width 62 height 7
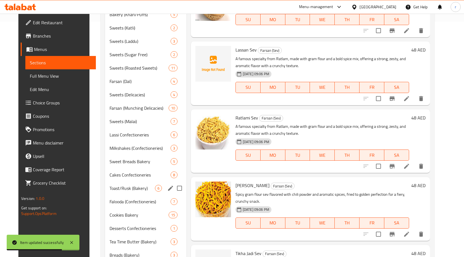
scroll to position [248, 0]
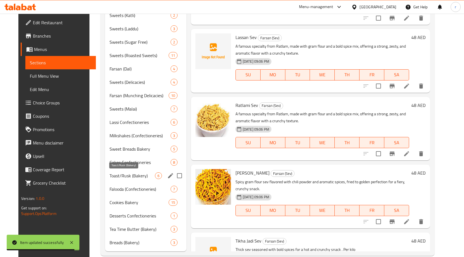
click at [133, 175] on span "Toast/Rusk (Bakery)" at bounding box center [132, 176] width 45 height 7
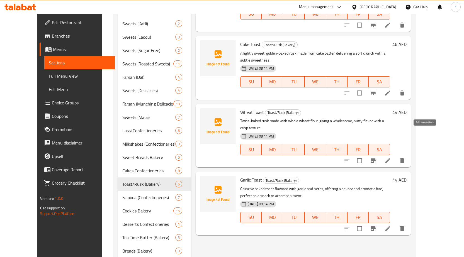
click at [391, 158] on icon at bounding box center [388, 160] width 5 height 5
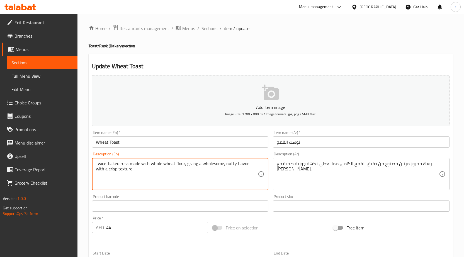
drag, startPoint x: 178, startPoint y: 172, endPoint x: 97, endPoint y: 163, distance: 82.2
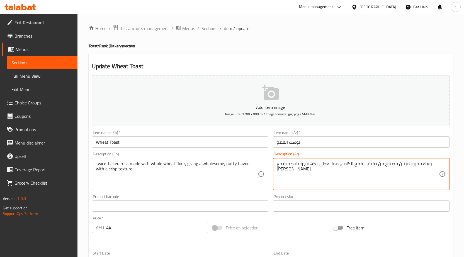
drag, startPoint x: 422, startPoint y: 164, endPoint x: 436, endPoint y: 162, distance: 14.1
click at [427, 173] on textarea "رسك مخبوز مرتين مصنوع من دقيق القمح الكامل، مما يعطي نكهة جوزية صحية مع ملمس كر…" at bounding box center [358, 174] width 162 height 27
click at [433, 163] on textarea "رسك مخبوز مرتين مصنوع من دقيق القمح الكامل، مما يعطي نكهة جوزية صحية مع ملمس كر…" at bounding box center [358, 174] width 162 height 27
drag, startPoint x: 424, startPoint y: 163, endPoint x: 433, endPoint y: 163, distance: 8.9
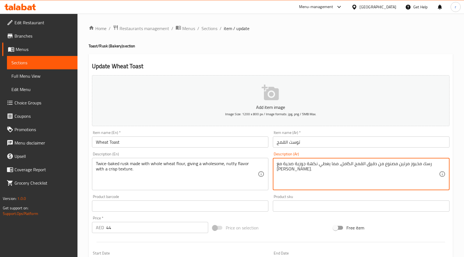
click at [433, 163] on textarea "رسك مخبوز مرتين مصنوع من دقيق القمح الكامل، مما يعطي نكهة جوزية صحية مع ملمس كر…" at bounding box center [358, 174] width 162 height 27
drag, startPoint x: 427, startPoint y: 164, endPoint x: 430, endPoint y: 165, distance: 3.4
click at [427, 165] on textarea "رسك مخبوز مرتين مصنوع من دقيق القمح الكامل، مما يعطي نكهة جوزية صحية مع ملمس كر…" at bounding box center [358, 174] width 162 height 27
click at [437, 161] on textarea "رسك مخبوز مرتين مصنوع من دقيق القمح الكامل، مما يعطي نكهة جوزية صحية مع ملمس كر…" at bounding box center [358, 174] width 162 height 27
drag, startPoint x: 437, startPoint y: 161, endPoint x: 432, endPoint y: 163, distance: 4.7
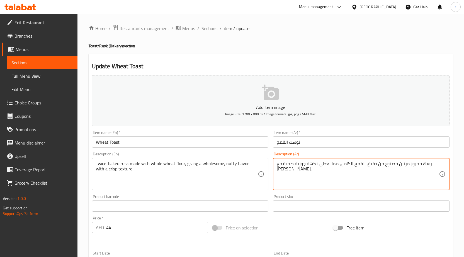
click at [436, 161] on textarea "رسك مخبوز مرتين مصنوع من دقيق القمح الكامل، مما يعطي نكهة جوزية صحية مع ملمس كر…" at bounding box center [358, 174] width 162 height 27
drag, startPoint x: 417, startPoint y: 164, endPoint x: 431, endPoint y: 164, distance: 14.2
click at [431, 164] on textarea "رس ك مخبوز مرتين مصنوع من دقيق القمح الكامل، مما يعطي نكهة جوزية صحية معملمس كر…" at bounding box center [358, 174] width 162 height 27
click at [430, 164] on textarea "رس ك مخبوز مرتين مصنوع من دقيق القمح الكامل، مما يعطي نكهة جوزية صحية معملمس كر…" at bounding box center [358, 174] width 162 height 27
drag, startPoint x: 430, startPoint y: 164, endPoint x: 421, endPoint y: 165, distance: 9.3
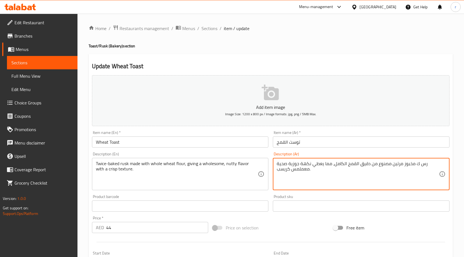
click at [421, 165] on textarea "رس ك مخبوز مرتين مصنوع من دقيق القمح الكامل، مما يعطي نكهة جوزية صحية معملمس كر…" at bounding box center [358, 174] width 162 height 27
click at [426, 170] on textarea "رس ك مخبوز مرتين مصنوع من دقيق القمح الكامل، مما يعطي نكهة جوزية صحية معملمس كر…" at bounding box center [358, 174] width 162 height 27
click at [424, 164] on textarea "رس ك مخبوز مرتين مصنوع من دقيق القمح الكامل، مما يعطي نكهة جوزية صحية معملمس كر…" at bounding box center [358, 174] width 162 height 27
drag, startPoint x: 436, startPoint y: 165, endPoint x: 443, endPoint y: 165, distance: 6.7
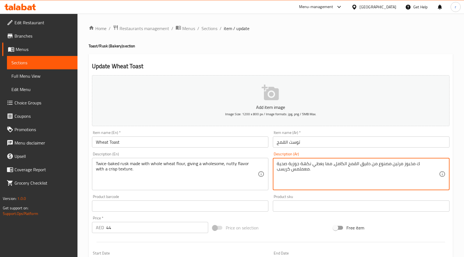
click at [443, 165] on div "ك مخبوز مرتين مصنوع من دقيق القمح الكامل، مما يعطي نكهة جوزية صحية معملمس كريسب…" at bounding box center [361, 174] width 177 height 32
click at [441, 165] on div "ك مخبوز مرتين مصنوع من دقيق القمح الكامل، مما يعطي نكهة جوزية صحية معملمس كريسب…" at bounding box center [361, 174] width 177 height 32
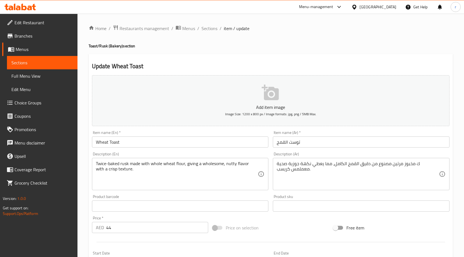
click at [439, 164] on div "ك مخبوز مرتين مصنوع من دقيق القمح الكامل، مما يعطي نكهة جوزية صحية معملمس كريسب…" at bounding box center [361, 174] width 177 height 32
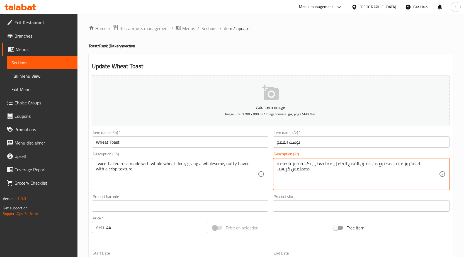
click at [439, 164] on div "ك مخبوز مرتين مصنوع من دقيق القمح الكامل، مما يعطي نكهة جوزية صحية معملمس كريسب…" at bounding box center [361, 174] width 177 height 32
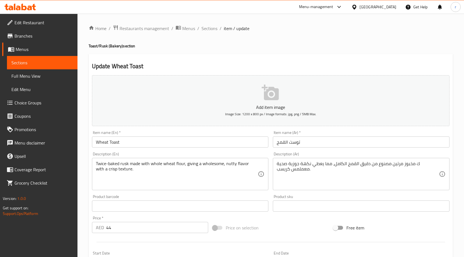
click at [445, 164] on div "ك مخبوز مرتين مصنوع من دقيق القمح الكامل، مما يعطي نكهة جوزية صحية معملمس كريسب…" at bounding box center [361, 174] width 177 height 32
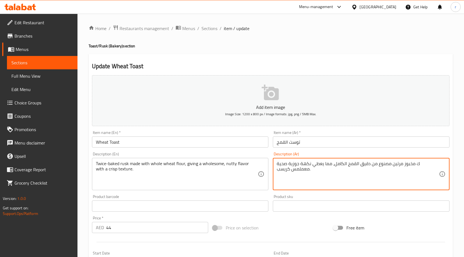
click at [425, 175] on textarea "ك مخبوز مرتين مصنوع من دقيق القمح الكامل، مما يعطي نكهة جوزية صحية معملمس كريسب." at bounding box center [358, 174] width 162 height 27
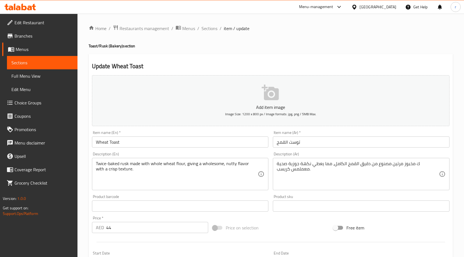
drag, startPoint x: 443, startPoint y: 164, endPoint x: 437, endPoint y: 167, distance: 6.6
click at [437, 167] on div "ك مخبوز مرتين مصنوع من دقيق القمح الكامل، مما يعطي نكهة جوزية صحية معملمس كريسب…" at bounding box center [361, 174] width 177 height 32
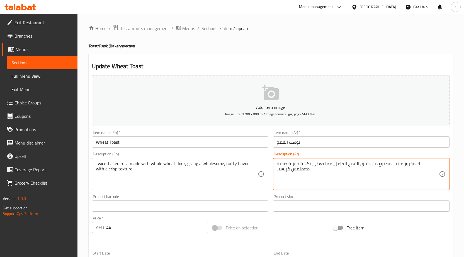
click at [437, 165] on textarea "ك مخبوز مرتين مصنوع من دقيق القمح الكامل، مما يعطي نكهة جوزية صحية معملمس كريسب." at bounding box center [358, 174] width 162 height 27
click at [439, 165] on textarea "بسكويت مخبوز مرتين مصنوع من دقيق القمح الكامل، مما يعطي نكهة جوزية صحية معملمس …" at bounding box center [358, 174] width 162 height 27
click at [417, 165] on textarea "بسكويت مخبوز مرتين مصنوع من دقيق القمح الكامل، مما يعطي نكهة جوزية صحية معملمس …" at bounding box center [358, 174] width 162 height 27
drag, startPoint x: 393, startPoint y: 163, endPoint x: 382, endPoint y: 163, distance: 10.9
click at [382, 163] on textarea "بسكويت تويز مخبوز مرتين مصنوع من دقيق القمح الكامل، مما يعطي نكهة جوزية صحية مع…" at bounding box center [358, 174] width 162 height 27
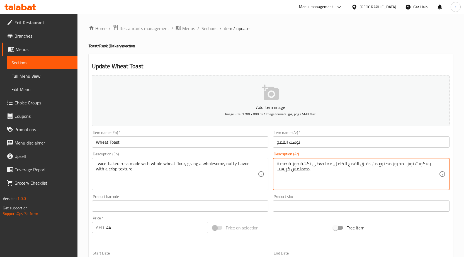
drag, startPoint x: 325, startPoint y: 164, endPoint x: 334, endPoint y: 164, distance: 8.7
click at [334, 164] on textarea "بسكويت تويز مخبوز مصنوع من دقيق القمح الكامل، مما يعطي نكهة جوزية صحية معملمس ك…" at bounding box center [358, 174] width 162 height 27
click at [300, 169] on textarea "بسكويت تويز مخبوز مصنوع من دقيق القمح الكامل، يعطي نكهة جوزية صحية معملمس كريسب." at bounding box center [358, 174] width 162 height 27
click at [304, 170] on textarea "بسكويت تويز مخبوز مصنوع من دقيق القمح الكامل، يعطي نكهة جوزية صحية معملمس كريسب." at bounding box center [358, 174] width 162 height 27
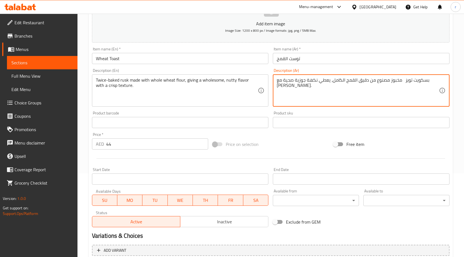
scroll to position [137, 0]
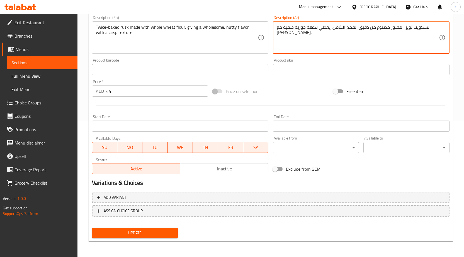
type textarea "بسكويت تويز مخبوز مصنوع من دقيق القمح الكامل، يعطي نكهة جوزية صحية مع [PERSON_N…"
click at [146, 234] on span "Update" at bounding box center [135, 233] width 77 height 7
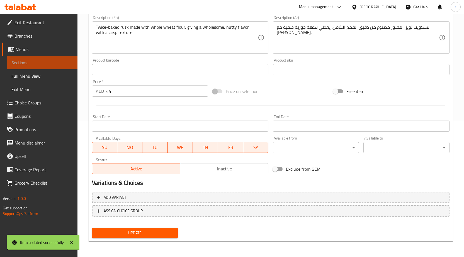
click at [42, 66] on span "Sections" at bounding box center [42, 62] width 62 height 7
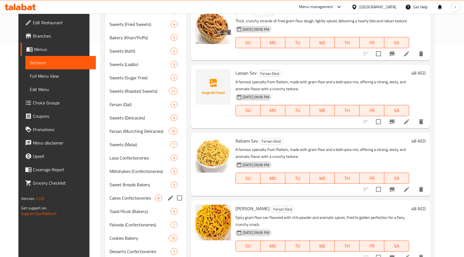
scroll to position [230, 0]
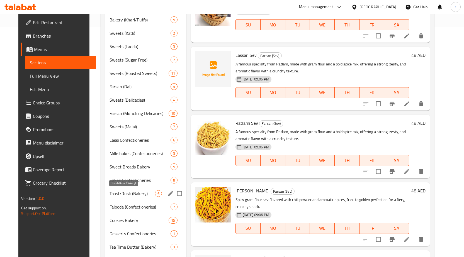
click at [136, 196] on span "Toast/Rusk (Bakery)" at bounding box center [132, 194] width 45 height 7
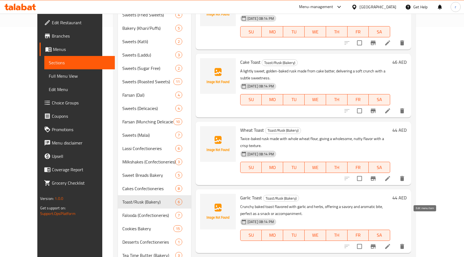
click at [391, 244] on icon at bounding box center [388, 247] width 7 height 7
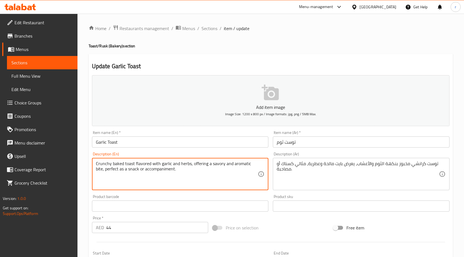
drag, startPoint x: 173, startPoint y: 172, endPoint x: 94, endPoint y: 163, distance: 79.1
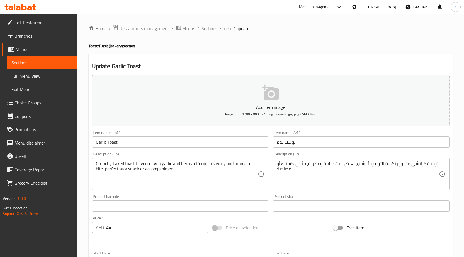
click at [216, 184] on textarea "Crunchy baked toast flavored with garlic and herbs, offering a savory and aroma…" at bounding box center [177, 174] width 162 height 27
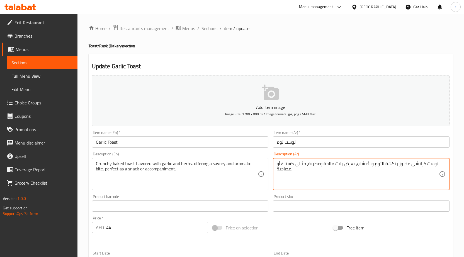
drag, startPoint x: 345, startPoint y: 163, endPoint x: 354, endPoint y: 166, distance: 10.0
type textarea "توست كرانشي مخبوز بنكهة الثوم والأعشاب، يوفر بايت مالحة وعطرية، مثالي كسناك أو …"
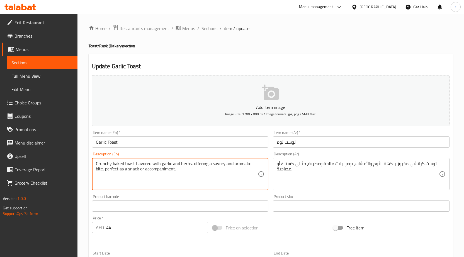
drag, startPoint x: 134, startPoint y: 170, endPoint x: 169, endPoint y: 170, distance: 35.4
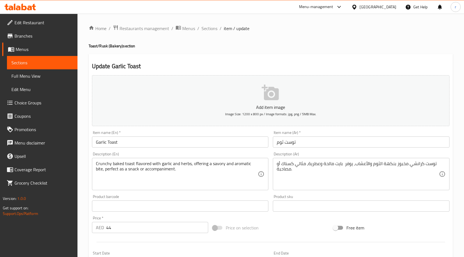
click at [181, 182] on textarea "Crunchy baked toast flavored with garlic and herbs, offering a savory and aroma…" at bounding box center [177, 174] width 162 height 27
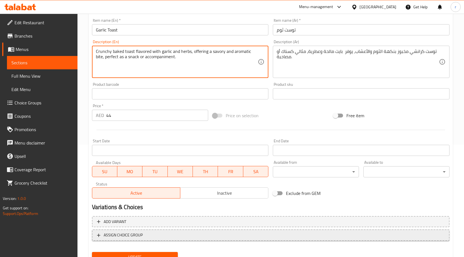
scroll to position [137, 0]
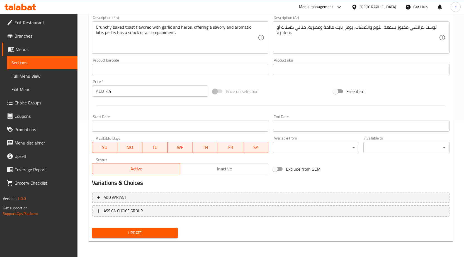
click at [165, 234] on span "Update" at bounding box center [135, 233] width 77 height 7
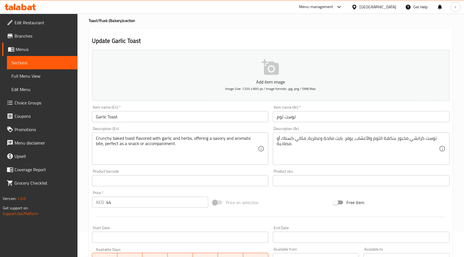
scroll to position [25, 0]
click at [48, 65] on span "Sections" at bounding box center [42, 62] width 62 height 7
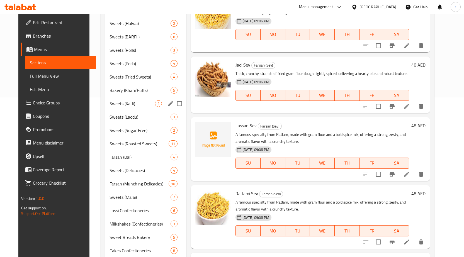
scroll to position [167, 0]
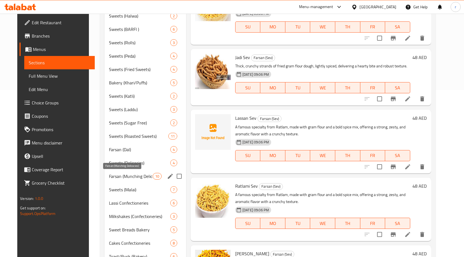
click at [127, 177] on span "Farsan (Munching Delicacies)" at bounding box center [131, 176] width 44 height 7
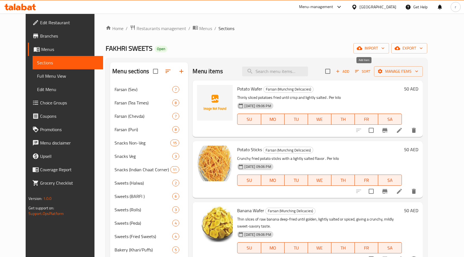
click at [350, 72] on span "Add" at bounding box center [342, 71] width 15 height 6
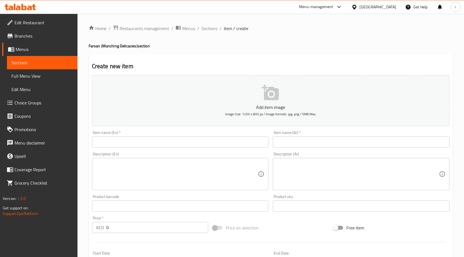
click at [147, 144] on input "text" at bounding box center [180, 142] width 177 height 11
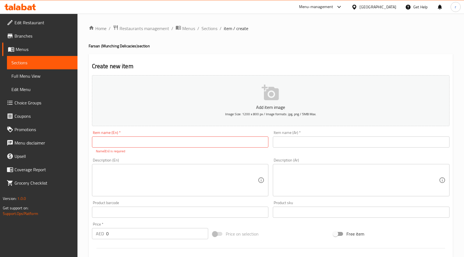
click at [170, 142] on input "text" at bounding box center [180, 142] width 177 height 11
paste input "Chakli Sticks"
drag, startPoint x: 135, startPoint y: 141, endPoint x: 85, endPoint y: 139, distance: 50.5
click at [85, 139] on div "Home / Restaurants management / Menus / Sections / item / create Farsan (Munchi…" at bounding box center [271, 207] width 387 height 387
type input "Chakli Sticks"
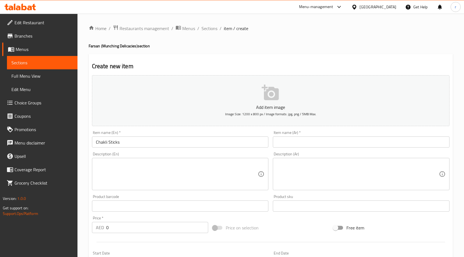
click at [344, 145] on input "text" at bounding box center [361, 142] width 177 height 11
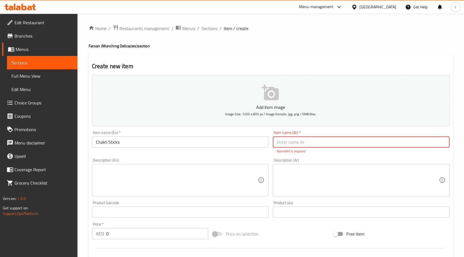
click at [356, 144] on input "text" at bounding box center [361, 142] width 177 height 11
type input "j"
type input "تشاكلي ستيكس"
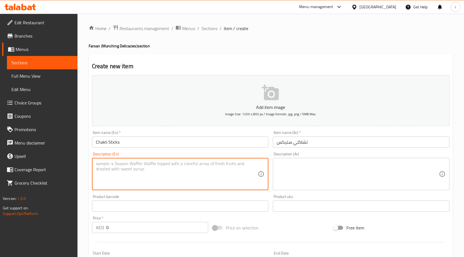
click at [191, 167] on textarea at bounding box center [177, 174] width 162 height 27
paste textarea "Stick-shaped variation of traditional chakli made from spiced rice flour dough,…"
type textarea "Stick-shaped variation of traditional chakli made from spiced rice flour dough,…"
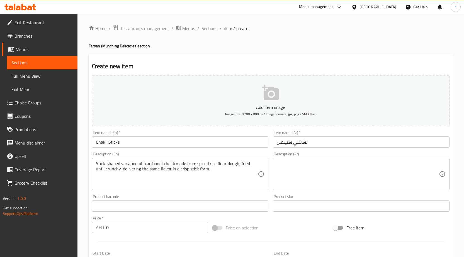
click at [410, 165] on textarea at bounding box center [358, 174] width 162 height 27
click at [348, 170] on textarea at bounding box center [358, 174] width 162 height 27
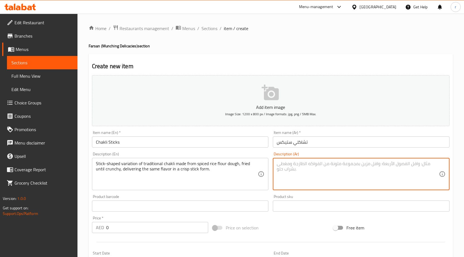
paste textarea "نوع مختلف من تشاكلي التقليدي على شكل عصا مصنوع من عجينة دقيق الأرز المتبلة، مقل…"
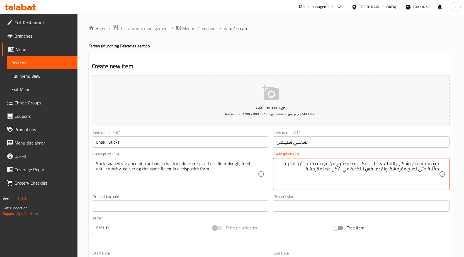
drag, startPoint x: 396, startPoint y: 164, endPoint x: 380, endPoint y: 164, distance: 16.5
click at [380, 164] on textarea "نوع مختلف من تشاكلي التقليدي على شكل عصا مصنوع من عجينة دقيق الأرز المتبلة، مقل…" at bounding box center [358, 174] width 162 height 27
click at [396, 164] on textarea "نوع مختلف من تشاكلي تراديشنال على شكل عصا مصنوع من عجينة دقيق الأرز المتبلة، مق…" at bounding box center [358, 174] width 162 height 27
drag, startPoint x: 373, startPoint y: 164, endPoint x: 347, endPoint y: 165, distance: 25.4
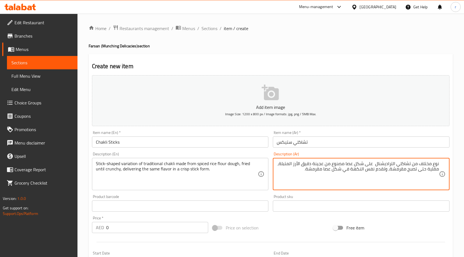
click at [347, 165] on textarea "نوع مختلف من تشاكلي التراديشنال على شكل عصا مصنوع من عجينة دقيق الأرز المتبلة، …" at bounding box center [358, 174] width 162 height 27
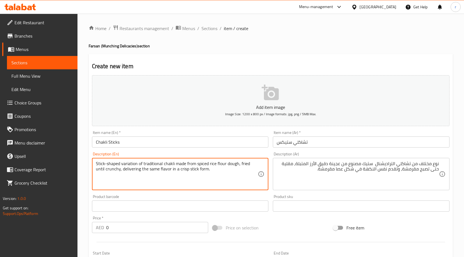
drag, startPoint x: 139, startPoint y: 164, endPoint x: 106, endPoint y: 165, distance: 32.4
click at [106, 165] on textarea "Stick-shaped variation of traditional chakli made from spiced rice flour dough,…" at bounding box center [177, 174] width 162 height 27
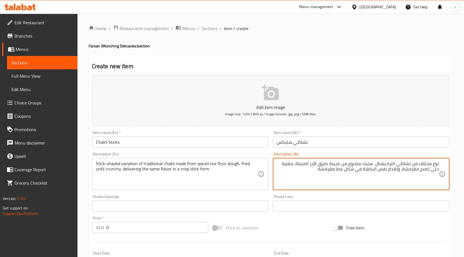
click at [354, 164] on textarea "نوع مختلف من تشاكلي التراديشنال ستيك مصنوع من عجينة دقيق الأرز المتبلة، مقلية ح…" at bounding box center [358, 174] width 162 height 27
drag, startPoint x: 403, startPoint y: 170, endPoint x: 422, endPoint y: 172, distance: 18.2
click at [422, 172] on textarea "نوع مختلف من تشاكلي التراديشنال ستيك مصنوع من عجينة دقيق الأرز المتبلة، مقلية ح…" at bounding box center [358, 174] width 162 height 27
click at [421, 171] on textarea "نوع مختلف من تشاكلي التراديشنال ستيك مصنوع من عجينة دقيق الأرز المتبلة، مقلية ح…" at bounding box center [358, 174] width 162 height 27
drag, startPoint x: 358, startPoint y: 170, endPoint x: 315, endPoint y: 172, distance: 42.8
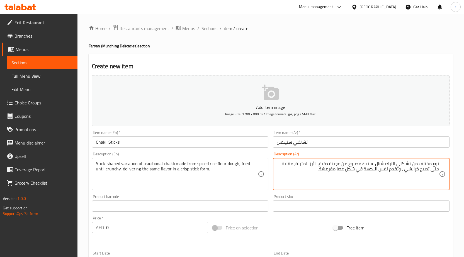
click at [315, 172] on textarea "نوع مختلف من تشاكلي التراديشنال ستيك مصنوع من عجينة دقيق الأرز المتبلة، مقلية ح…" at bounding box center [358, 174] width 162 height 27
type textarea "نوع مختلف من تشاكلي التراديشنال ستيك مصنوع من عجينة دقيق الأرز المتبلة، مقلية ح…"
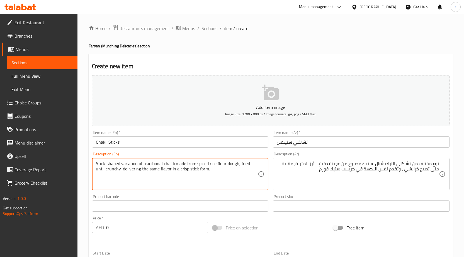
drag, startPoint x: 199, startPoint y: 168, endPoint x: 206, endPoint y: 170, distance: 8.1
click at [220, 179] on textarea "Stick-shaped variation of traditional chakli made from spiced rice flour dough,…" at bounding box center [177, 174] width 162 height 27
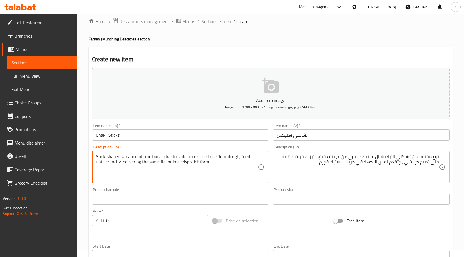
scroll to position [28, 0]
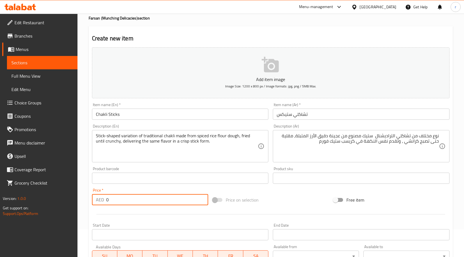
drag, startPoint x: 111, startPoint y: 201, endPoint x: 106, endPoint y: 201, distance: 4.5
click at [106, 201] on input "0" at bounding box center [157, 199] width 102 height 11
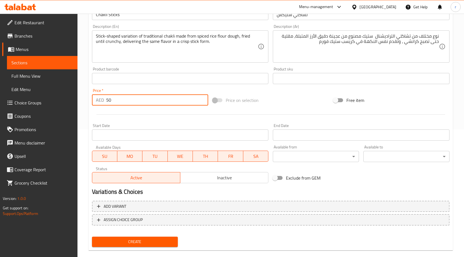
scroll to position [137, 0]
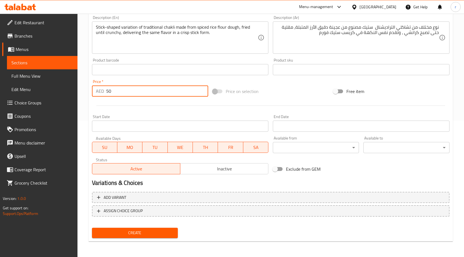
type input "50"
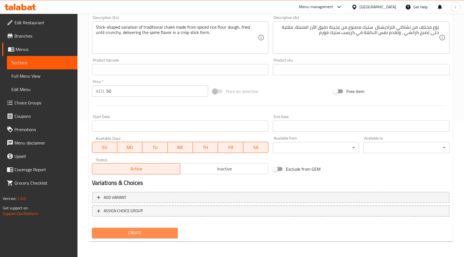
click at [137, 231] on span "Create" at bounding box center [135, 233] width 77 height 7
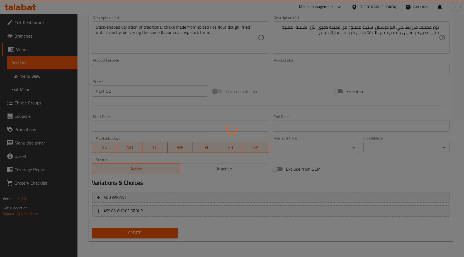
type input "0"
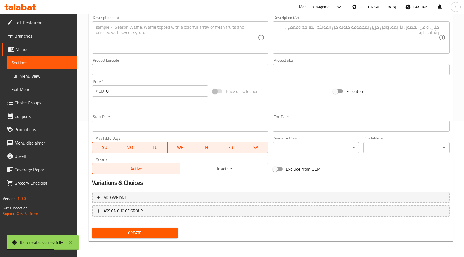
click at [49, 63] on span "Sections" at bounding box center [42, 62] width 62 height 7
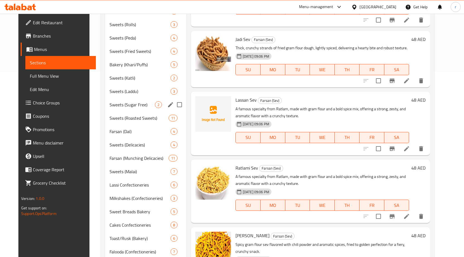
scroll to position [195, 0]
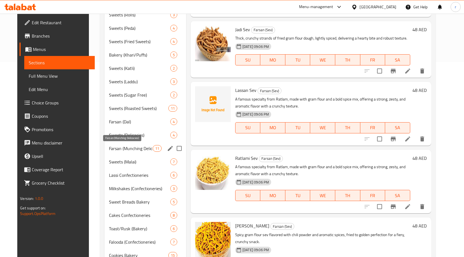
click at [131, 148] on span "Farsan (Munching Delicacies)" at bounding box center [131, 148] width 44 height 7
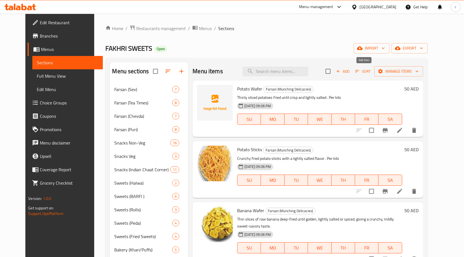
click at [351, 73] on span "Add" at bounding box center [343, 71] width 15 height 6
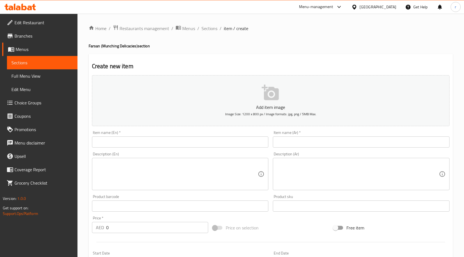
click at [162, 143] on input "text" at bounding box center [180, 142] width 177 height 11
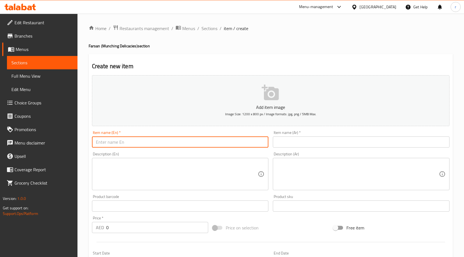
paste input "Butter Chakli"
type input "Butter Chakli"
click at [300, 146] on input "text" at bounding box center [361, 142] width 177 height 11
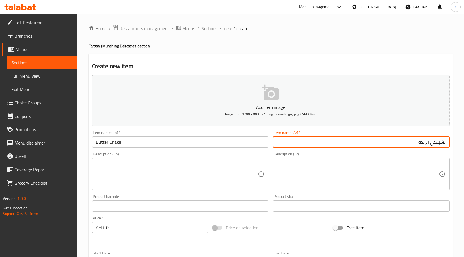
type input "تشيلكي الزبدة"
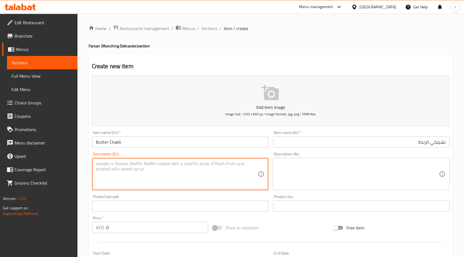
click at [173, 164] on textarea at bounding box center [177, 174] width 162 height 27
paste textarea "A buttery, melt-in-mouth version of chakli prepared with rice flour, ghee, and …"
type textarea "A buttery, melt-in-mouth version of chakli prepared with rice flour, ghee, and …"
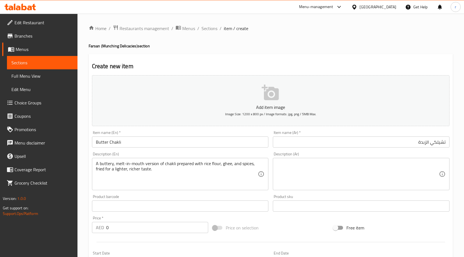
click at [366, 170] on textarea at bounding box center [358, 174] width 162 height 27
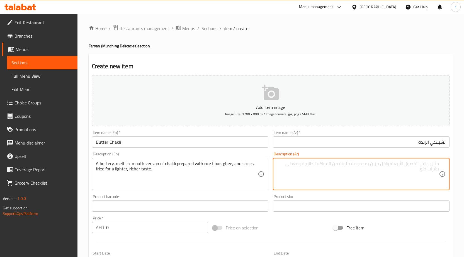
paste textarea "نسخة من الشاكلي زبدانية تذوب في الفم، محضرة بدقيق الأرز والسمن والتوابل، مقلية …"
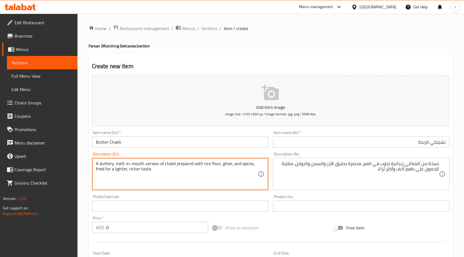
drag, startPoint x: 175, startPoint y: 163, endPoint x: 202, endPoint y: 167, distance: 27.1
click at [221, 164] on textarea "A buttery, melt-in-mouth version of chakli prepared with rice flour, ghee, and …" at bounding box center [177, 174] width 162 height 27
click at [228, 165] on textarea "A buttery, melt-in-mouth version of chakli prepared with rice flour, ghee, and …" at bounding box center [177, 174] width 162 height 27
click at [239, 166] on textarea "A buttery, melt-in-mouth version of chakli prepared with rice flour, ghee, and …" at bounding box center [177, 174] width 162 height 27
click at [250, 165] on textarea "A buttery, melt-in-mouth version of chakli prepared with rice flour, ghee, and …" at bounding box center [177, 174] width 162 height 27
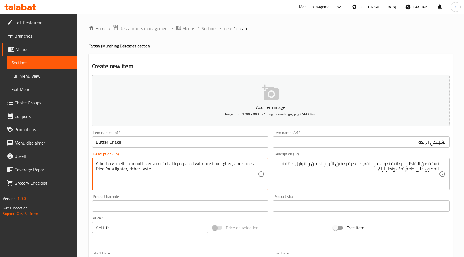
drag, startPoint x: 240, startPoint y: 164, endPoint x: 252, endPoint y: 165, distance: 11.8
click at [252, 165] on textarea "A buttery, melt-in-mouth version of chakli prepared with rice flour, ghee, and …" at bounding box center [177, 174] width 162 height 27
drag, startPoint x: 128, startPoint y: 170, endPoint x: 151, endPoint y: 172, distance: 22.7
click at [151, 172] on textarea "A buttery, melt-in-mouth version of chakli prepared with rice flour, ghee, and …" at bounding box center [177, 174] width 162 height 27
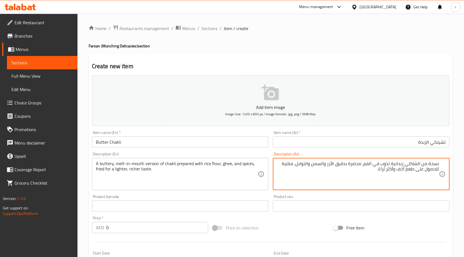
drag, startPoint x: 396, startPoint y: 170, endPoint x: 377, endPoint y: 170, distance: 18.7
type textarea "نسخة من الشاكلي زبدانية تذوب في الفم، محضرة بدقيق الأرز والسمن والتوابل، مقلية …"
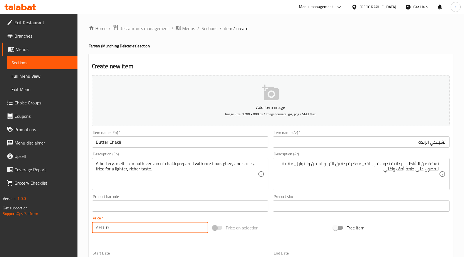
drag, startPoint x: 118, startPoint y: 230, endPoint x: 101, endPoint y: 229, distance: 17.3
click at [101, 229] on div "AED 0 Price *" at bounding box center [150, 227] width 116 height 11
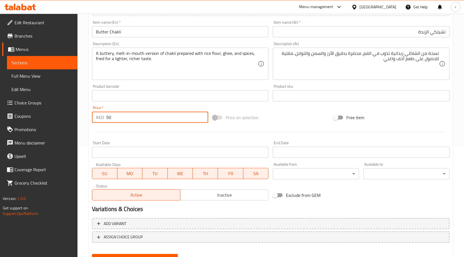
scroll to position [137, 0]
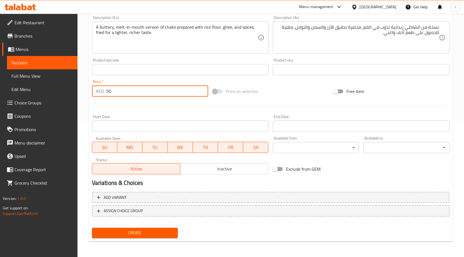
type input "50"
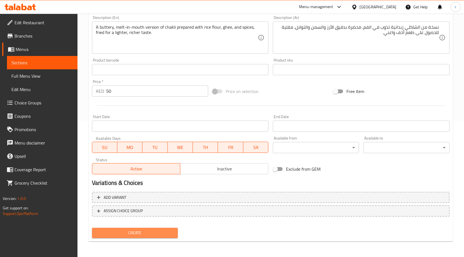
click at [155, 230] on span "Create" at bounding box center [135, 233] width 77 height 7
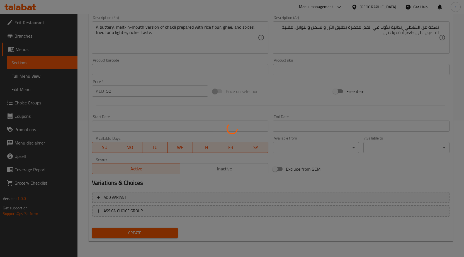
type input "0"
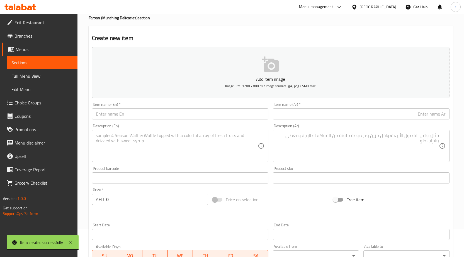
scroll to position [0, 0]
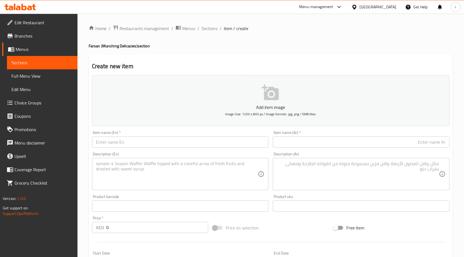
click at [25, 66] on span "Sections" at bounding box center [42, 62] width 62 height 7
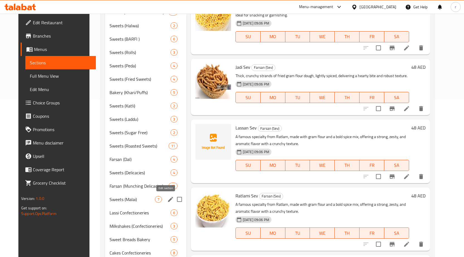
scroll to position [167, 0]
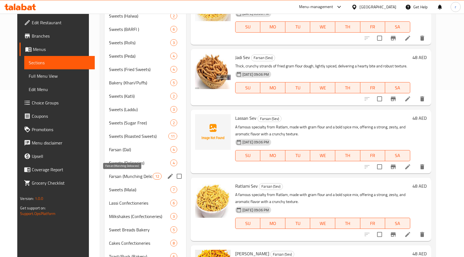
click at [134, 180] on span "Farsan (Munching Delicacies)" at bounding box center [131, 176] width 44 height 7
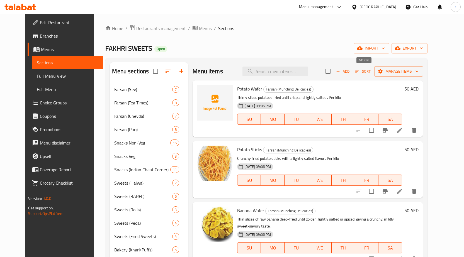
click at [340, 71] on icon "button" at bounding box center [338, 71] width 3 height 3
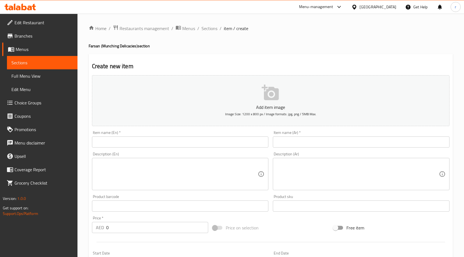
click at [131, 142] on input "text" at bounding box center [180, 142] width 177 height 11
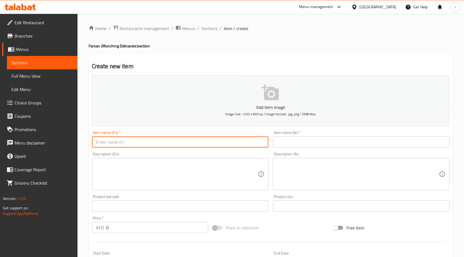
paste input "Black Til Laddu"
type input "Black Til Laddu"
click at [358, 146] on input "text" at bounding box center [361, 142] width 177 height 11
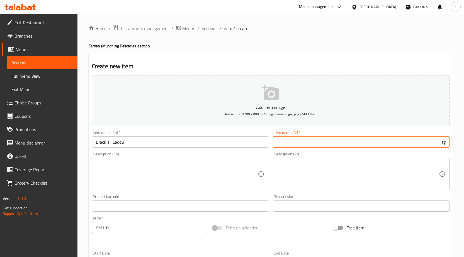
type input "f"
type input "بلاك تيل لادو"
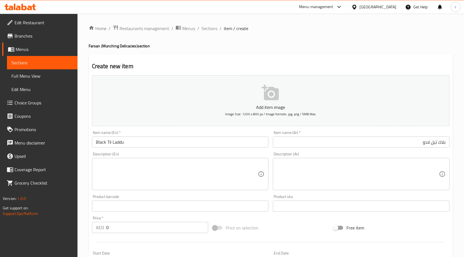
click at [194, 178] on textarea at bounding box center [177, 174] width 162 height 27
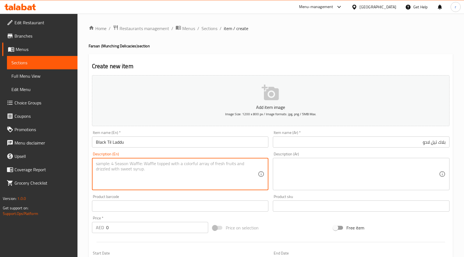
paste textarea "Round sweet balls made with roasted black sesame seeds, jaggery, and ghee, offe…"
type textarea "Round sweet balls made with roasted black sesame seeds, jaggery, and ghee, offe…"
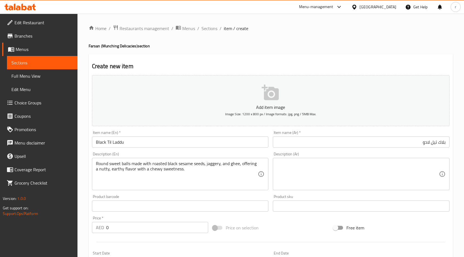
click at [323, 165] on textarea at bounding box center [358, 174] width 162 height 27
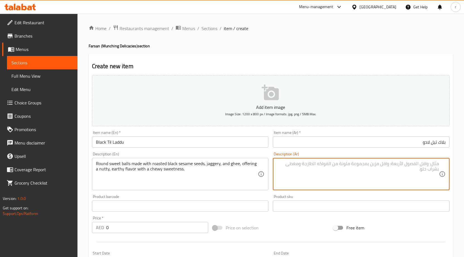
paste textarea "كرات حلوة مستديرة مصنوعة من بذور السمسم الأسود المحمصة، وجاجري، والسمن، تقدم نك…"
click at [387, 165] on textarea "كرات حلوة مستديرة مصنوعة من بذور السمسم الأسود المحمصة، وجاجري، والسمن، تقدم نك…" at bounding box center [358, 174] width 162 height 27
drag, startPoint x: 403, startPoint y: 165, endPoint x: 439, endPoint y: 163, distance: 35.5
click at [439, 163] on textarea "كرات حلوة مستديرة مصنوعة من بذور السمسم الأسود المحمصة، وجاجري، والسمن، تقدم نك…" at bounding box center [358, 174] width 162 height 27
click at [420, 165] on textarea "كرات حلوة مستديرة مصنوعة من بذور السمسم الأسود المحمصة، وجاجري، والسمن، تقدم نك…" at bounding box center [358, 174] width 162 height 27
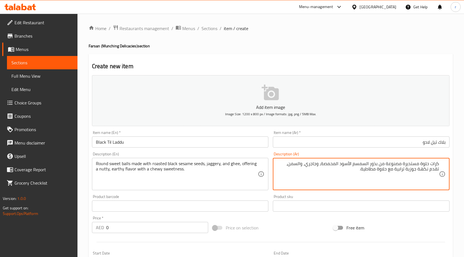
click at [420, 165] on textarea "كرات حلوة مستديرة مصنوعة من بذور السمسم الأسود المحمصة، وجاجري، والسمن، تقدم نك…" at bounding box center [358, 174] width 162 height 27
drag, startPoint x: 416, startPoint y: 170, endPoint x: 406, endPoint y: 172, distance: 10.6
click at [406, 172] on textarea "كرات حلوة راوند مصنوعة من بذور السمسم الأسود المحمصة، وجاجري، والسمن، تقدم نكهة…" at bounding box center [358, 174] width 162 height 27
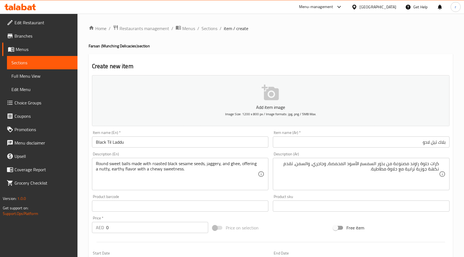
drag, startPoint x: 413, startPoint y: 171, endPoint x: 416, endPoint y: 170, distance: 3.7
click at [413, 171] on textarea "كرات حلوة راوند مصنوعة من بذور السمسم الأسود المحمصة، وجاجري، والسمن، تقدم نكهة…" at bounding box center [358, 174] width 162 height 27
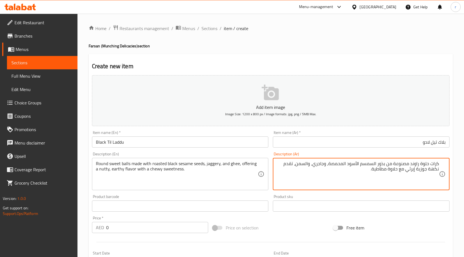
click at [367, 170] on textarea "كرات حلوة راوند مصنوعة من بذور السمسم الأسود المحمصة، وجاجري، والسمن، تقدم نكهة…" at bounding box center [358, 174] width 162 height 27
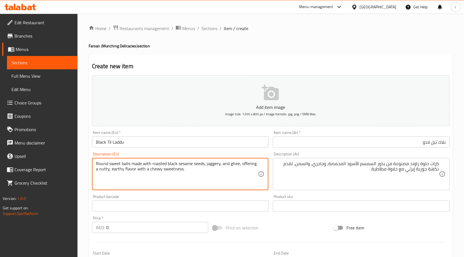
drag, startPoint x: 148, startPoint y: 169, endPoint x: 161, endPoint y: 172, distance: 12.5
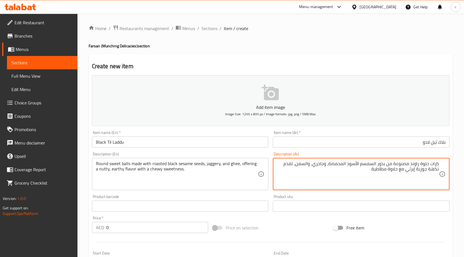
drag, startPoint x: 388, startPoint y: 171, endPoint x: 372, endPoint y: 170, distance: 16.8
click at [372, 170] on textarea "كرات حلوة راوند مصنوعة من بذور السمسم الأسود المحمصة، وجاجري، والسمن، تقدم نكهة…" at bounding box center [358, 174] width 162 height 27
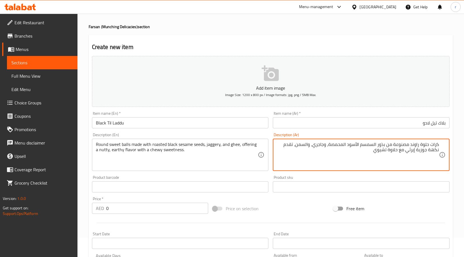
scroll to position [28, 0]
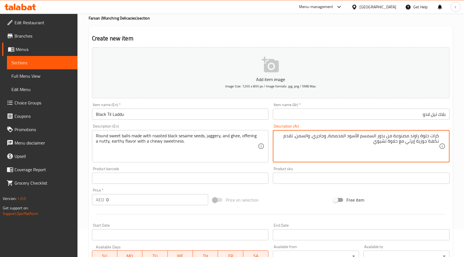
type textarea "كرات حلوة راوند مصنوعة من بذور السمسم الأسود المحمصة، وجاجري، والسمن، تقدم نكهة…"
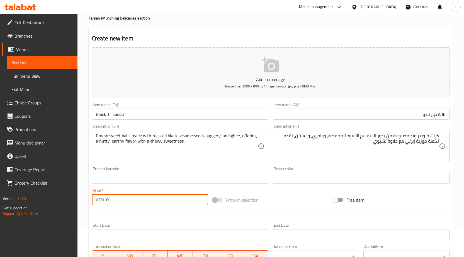
drag, startPoint x: 112, startPoint y: 203, endPoint x: 106, endPoint y: 203, distance: 5.3
click at [106, 203] on input "0" at bounding box center [157, 199] width 102 height 11
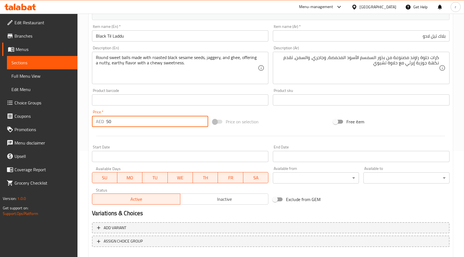
scroll to position [137, 0]
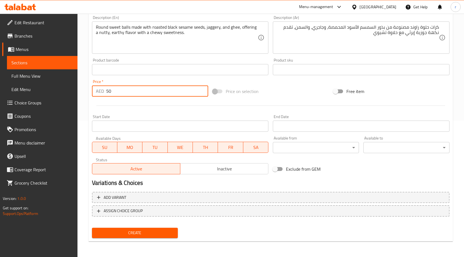
type input "50"
click at [136, 234] on span "Create" at bounding box center [135, 233] width 77 height 7
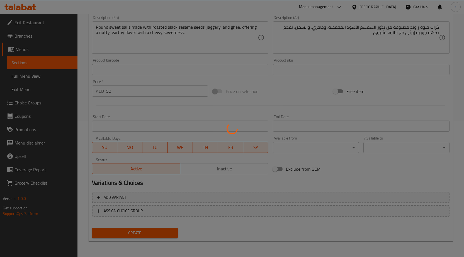
type input "0"
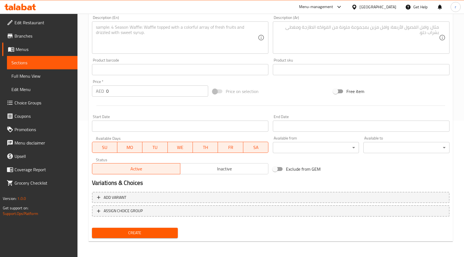
click at [44, 63] on span "Sections" at bounding box center [42, 62] width 62 height 7
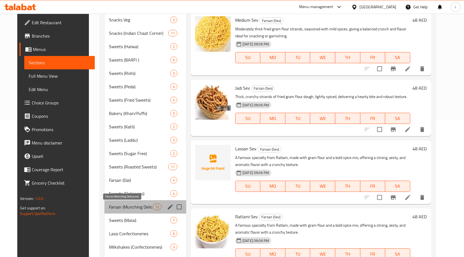
click at [134, 208] on span "Farsan (Munching Delicacies)" at bounding box center [131, 207] width 44 height 7
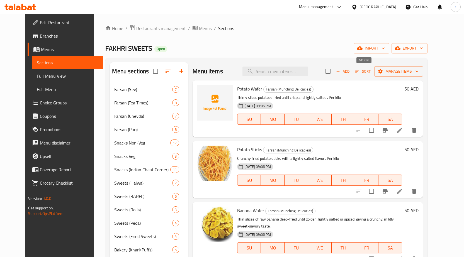
click at [341, 73] on icon "button" at bounding box center [338, 71] width 5 height 5
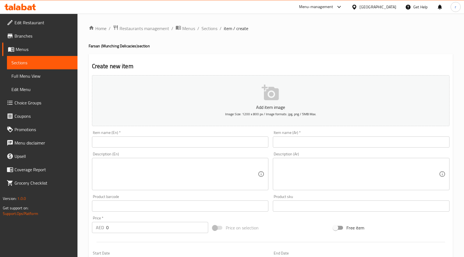
click at [136, 140] on input "text" at bounding box center [180, 142] width 177 height 11
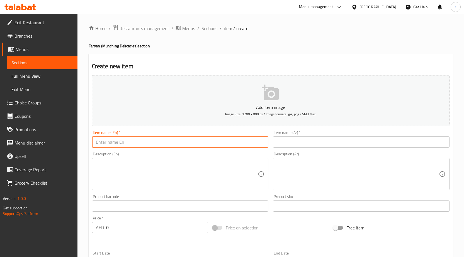
paste input "White Til Laddu"
type input "White Til Laddu"
click at [443, 144] on input "text" at bounding box center [361, 142] width 177 height 11
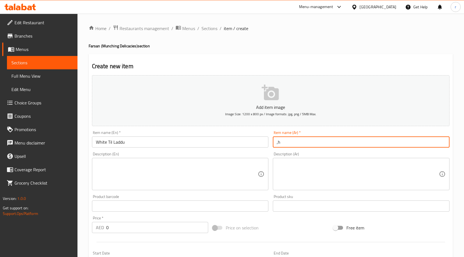
type input ","
drag, startPoint x: 307, startPoint y: 143, endPoint x: 267, endPoint y: 144, distance: 39.6
click at [267, 144] on div "Add item image Image Size: 1200 x 800 px / Image formats: jpg, png / 5MB Max. I…" at bounding box center [271, 193] width 362 height 240
paste input "لادو"
type input "وايت تيل لادو"
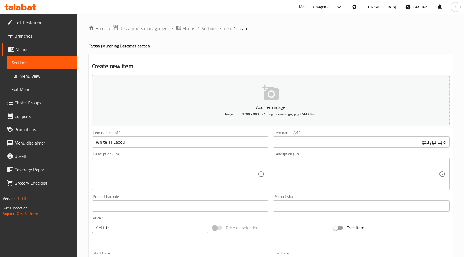
click at [172, 158] on div "Description (En)" at bounding box center [180, 174] width 177 height 32
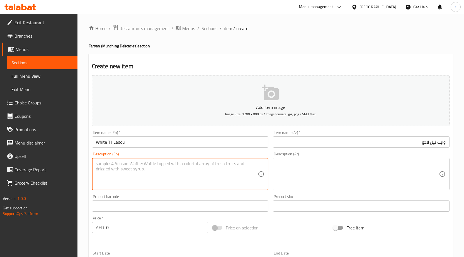
paste textarea "Traditional laddus made with white sesame seeds and jaggery, mildly crunchy wit…"
type textarea "Traditional laddus made with white sesame seeds and jaggery, mildly crunchy wit…"
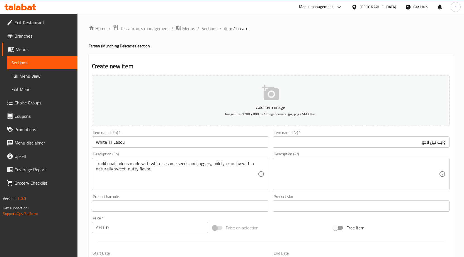
click at [420, 168] on textarea at bounding box center [358, 174] width 162 height 27
click at [390, 166] on textarea "لادوس تراديشنال" at bounding box center [358, 174] width 162 height 27
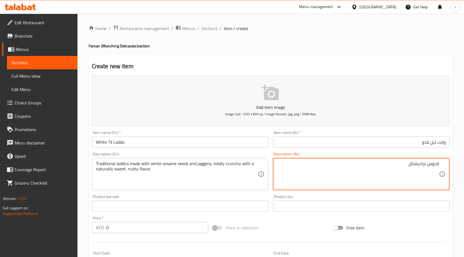
paste textarea "مصنوع من بذور السمسم الأبيض وجاجري، مقرمش قليلاً مع نكهة جوزية حلوة طبيعية."
drag, startPoint x: 319, startPoint y: 164, endPoint x: 333, endPoint y: 165, distance: 14.0
click at [333, 165] on textarea "لادوس تراديشنال مصنوع من بذور السمسم الأبيض وجاجري، مقرمش قليلاً مع نكهة جوزية …" at bounding box center [358, 174] width 162 height 27
click at [301, 165] on textarea "لادوس تراديشنال مصنوع من بذور السمسم الأبيض وجاجري، كرانشي قليلاً مع نكهة جوزية…" at bounding box center [358, 174] width 162 height 27
drag, startPoint x: 430, startPoint y: 170, endPoint x: 408, endPoint y: 176, distance: 22.5
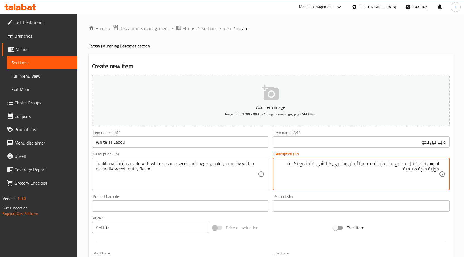
click at [408, 176] on textarea "لادوس تراديشنال مصنوع من بذور السمسم الأبيض وجاجري، كرانشي قليلاً مع نكهة جوزية…" at bounding box center [358, 174] width 162 height 27
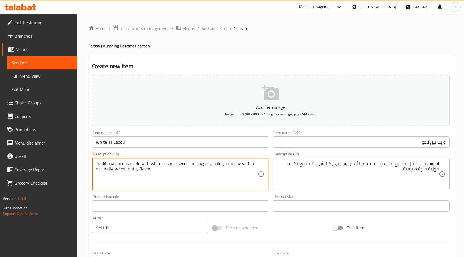
drag, startPoint x: 113, startPoint y: 171, endPoint x: 88, endPoint y: 175, distance: 25.1
click at [88, 175] on div "Home / Restaurants management / Menus / Sections / item / create Farsan (Munchi…" at bounding box center [271, 204] width 387 height 381
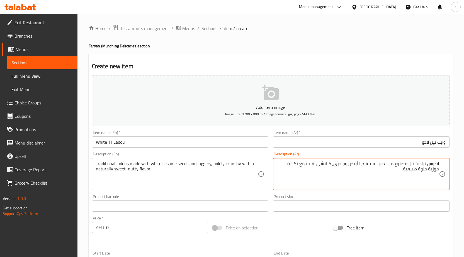
click at [430, 170] on textarea "لادوس تراديشنال مصنوع من بذور السمسم الأبيض وجاجري، كرانشي قليلاً مع نكهة جوزية…" at bounding box center [358, 174] width 162 height 27
click at [409, 171] on textarea "لادوس تراديشنال مصنوع من بذور السمسم الأبيض وجاجري، كرانشي قليلاً مع نكهة جوزية…" at bounding box center [358, 174] width 162 height 27
click at [428, 172] on textarea "لادوس تراديشنال مصنوع من بذور السمسم الأبيض وجاجري، كرانشي قليلاً مع نكهة جوزية…" at bounding box center [358, 174] width 162 height 27
drag, startPoint x: 430, startPoint y: 169, endPoint x: 442, endPoint y: 171, distance: 12.1
click at [442, 171] on div "لادوس تراديشنال مصنوع من بذور السمسم الأبيض وجاجري، كرانشي قليلاً مع نكهة جوزية…" at bounding box center [361, 174] width 177 height 32
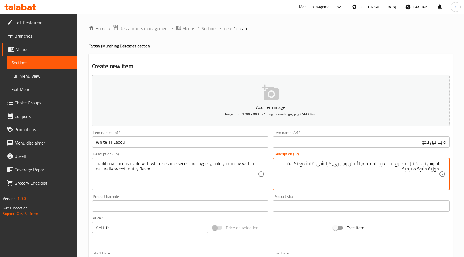
click at [413, 170] on textarea "لادوس تراديشنال مصنوع من بذور السمسم الأبيض وجاجري، كرانشي قليلاً مع نكهة جوزية…" at bounding box center [358, 174] width 162 height 27
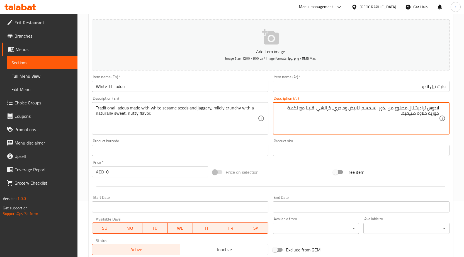
type textarea "لادوس تراديشنال مصنوع من بذور السمسم الأبيض وجاجري، كرانشي قليلاً مع نكهة جوزية…"
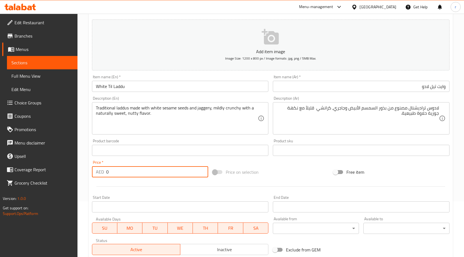
drag, startPoint x: 116, startPoint y: 174, endPoint x: 101, endPoint y: 175, distance: 15.1
click at [101, 175] on div "AED 0 Price *" at bounding box center [150, 172] width 116 height 11
type input "50"
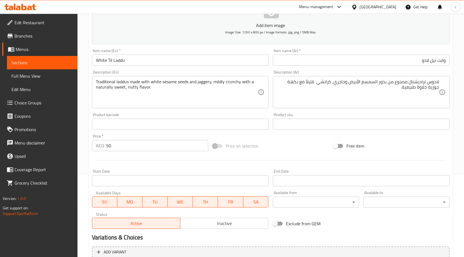
scroll to position [137, 0]
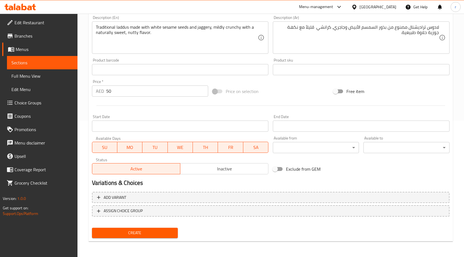
click at [150, 235] on span "Create" at bounding box center [135, 233] width 77 height 7
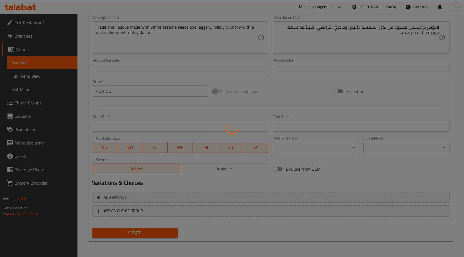
type input "0"
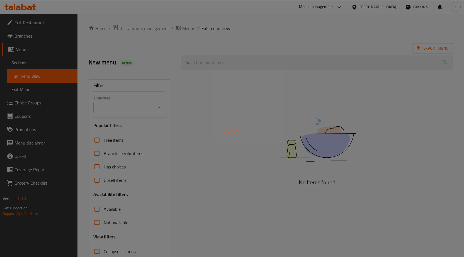
click at [43, 76] on div at bounding box center [232, 128] width 464 height 257
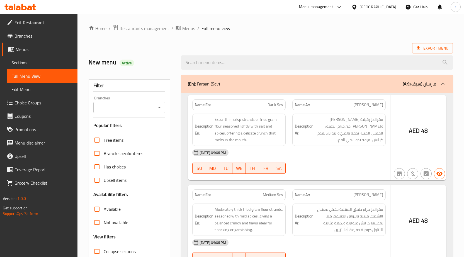
click at [32, 79] on div at bounding box center [232, 128] width 464 height 257
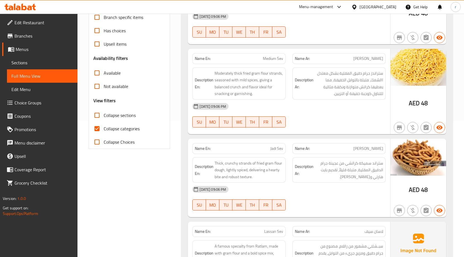
scroll to position [139, 0]
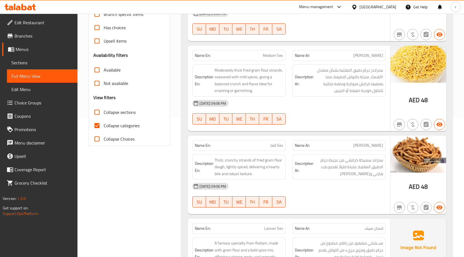
click at [114, 126] on span "Collapse categories" at bounding box center [122, 125] width 36 height 7
click at [104, 126] on input "Collapse categories" at bounding box center [96, 125] width 13 height 13
checkbox input "false"
click at [112, 116] on span "Collapse sections" at bounding box center [120, 112] width 32 height 7
click at [104, 116] on input "Collapse sections" at bounding box center [96, 112] width 13 height 13
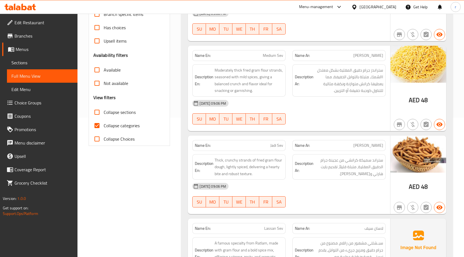
checkbox input "true"
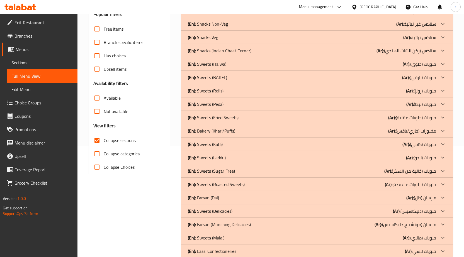
scroll to position [112, 0]
click at [200, 198] on p "(En): Farsan (Dal)" at bounding box center [203, 197] width 31 height 7
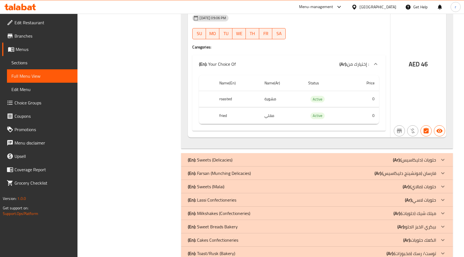
scroll to position [697, 0]
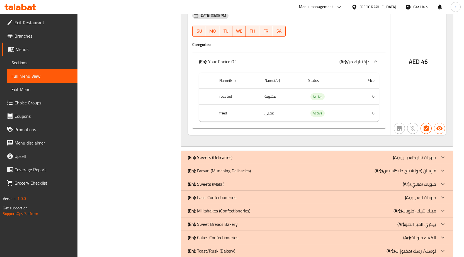
click at [445, 171] on icon at bounding box center [443, 171] width 7 height 7
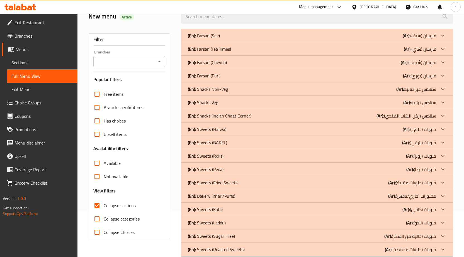
scroll to position [56, 0]
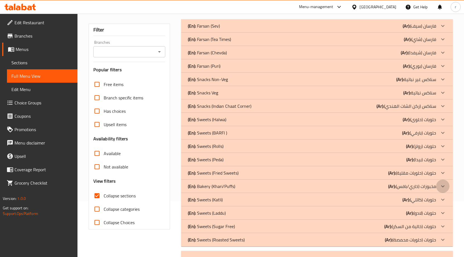
click at [445, 187] on icon at bounding box center [443, 186] width 7 height 7
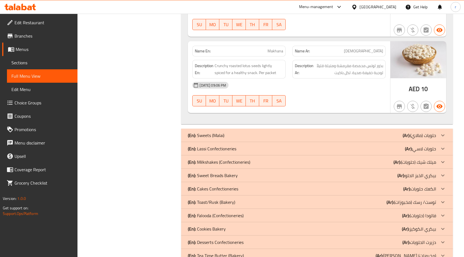
scroll to position [2175, 0]
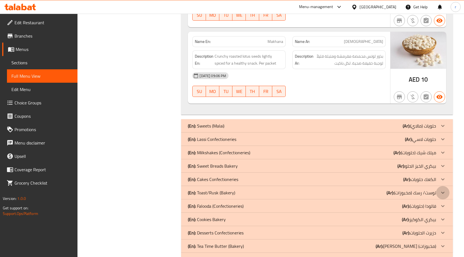
click at [445, 190] on icon at bounding box center [443, 193] width 7 height 7
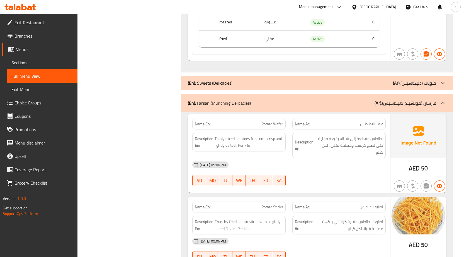
scroll to position [1205, 0]
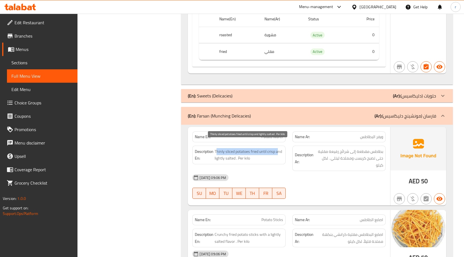
drag, startPoint x: 216, startPoint y: 145, endPoint x: 278, endPoint y: 144, distance: 61.1
click at [278, 148] on span "Thinly sliced potatoes fried until crisp and lightly salted . Per kilo" at bounding box center [249, 155] width 69 height 14
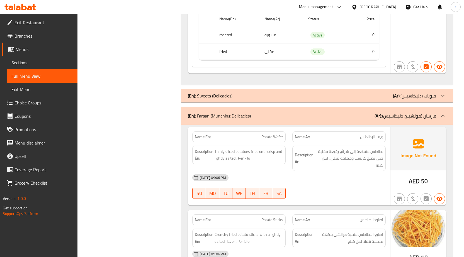
click at [209, 148] on strong "Description En:" at bounding box center [204, 155] width 19 height 14
drag, startPoint x: 214, startPoint y: 144, endPoint x: 285, endPoint y: 146, distance: 70.6
click at [285, 146] on div "Description En: Thinly sliced potatoes fried until crisp and lightly salted . P…" at bounding box center [238, 155] width 93 height 19
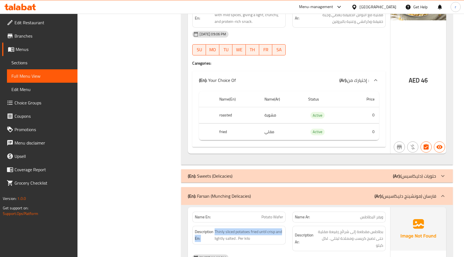
scroll to position [1121, 0]
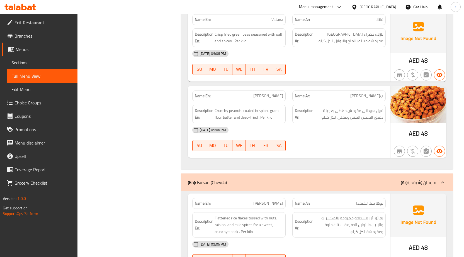
scroll to position [1339, 0]
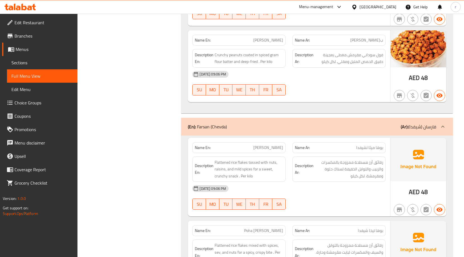
click at [442, 128] on icon at bounding box center [443, 127] width 7 height 7
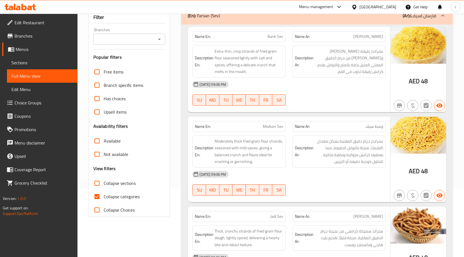
scroll to position [0, 0]
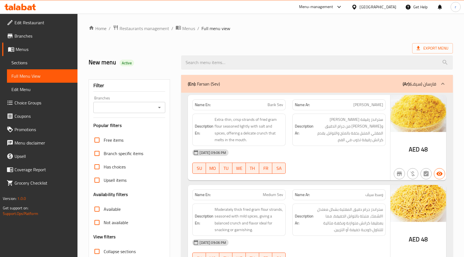
click at [444, 85] on icon at bounding box center [443, 84] width 7 height 7
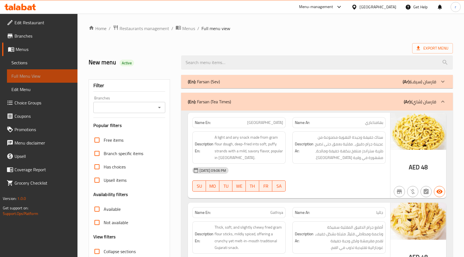
click at [44, 78] on span "Full Menu View" at bounding box center [42, 76] width 62 height 7
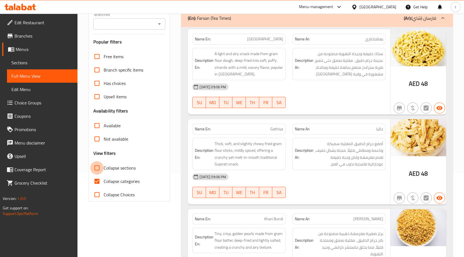
click at [97, 169] on input "Collapse sections" at bounding box center [96, 168] width 13 height 13
checkbox input "true"
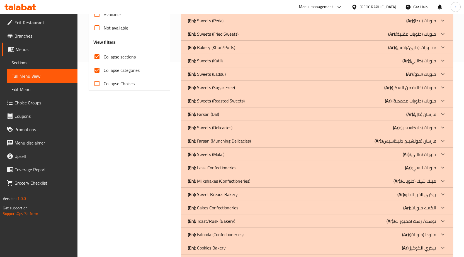
scroll to position [195, 0]
drag, startPoint x: 446, startPoint y: 142, endPoint x: 441, endPoint y: 143, distance: 4.7
click at [446, 142] on icon at bounding box center [443, 141] width 7 height 7
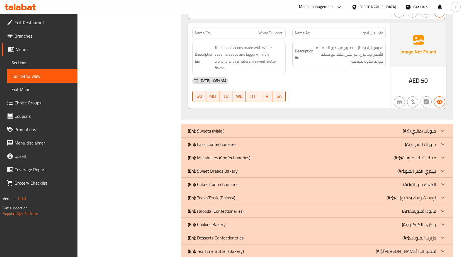
scroll to position [1489, 0]
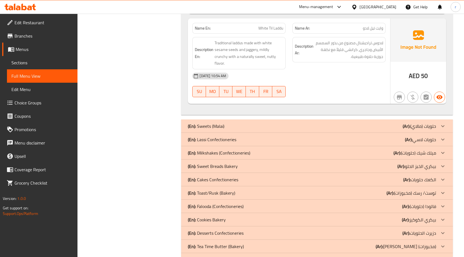
click at [445, 190] on icon at bounding box center [443, 193] width 7 height 7
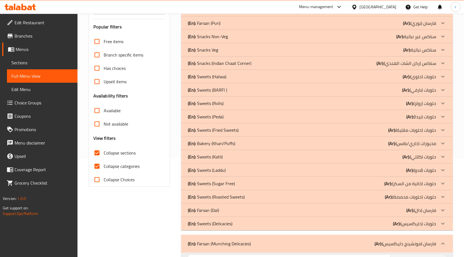
scroll to position [112, 0]
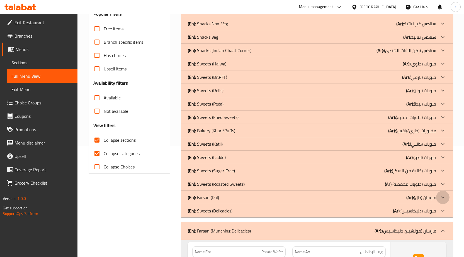
click at [444, 197] on icon at bounding box center [443, 197] width 7 height 7
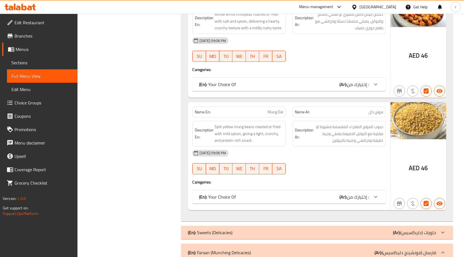
scroll to position [502, 0]
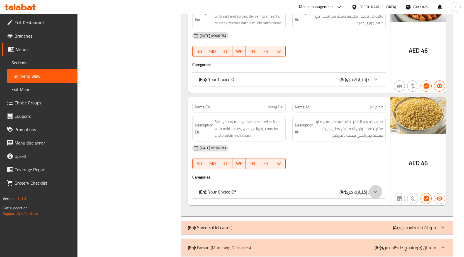
click at [378, 192] on icon at bounding box center [376, 192] width 7 height 7
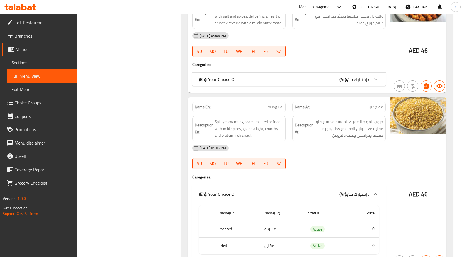
click at [376, 192] on icon at bounding box center [376, 194] width 7 height 7
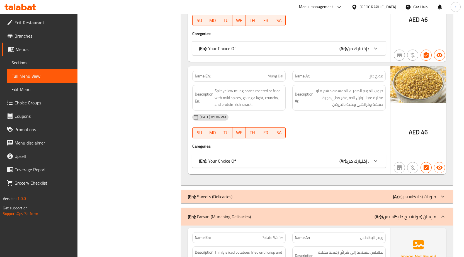
scroll to position [530, 0]
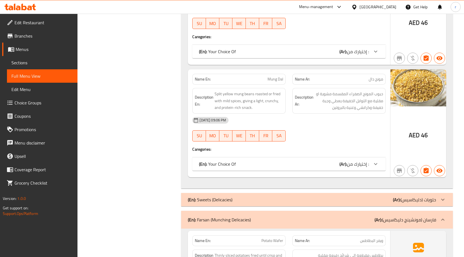
click at [379, 163] on icon at bounding box center [376, 164] width 7 height 7
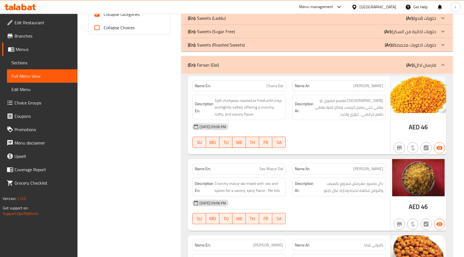
scroll to position [112, 0]
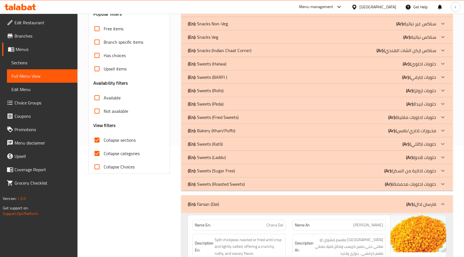
click at [98, 154] on input "Collapse categories" at bounding box center [96, 153] width 13 height 13
checkbox input "false"
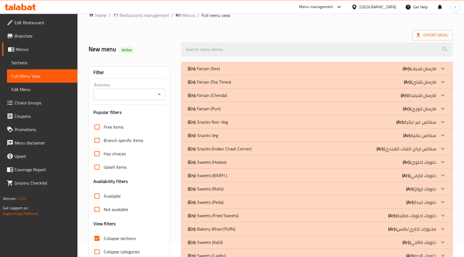
scroll to position [0, 0]
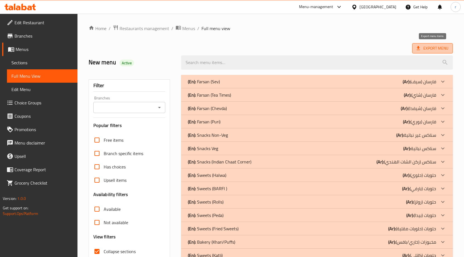
click at [434, 49] on span "Export Menu" at bounding box center [433, 48] width 32 height 7
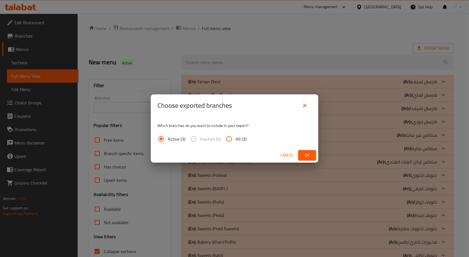
click at [241, 138] on span "All (3)" at bounding box center [240, 139] width 11 height 7
click at [235, 138] on input "All (3)" at bounding box center [228, 139] width 13 height 13
radio input "true"
click at [302, 154] on span "Ok" at bounding box center [306, 155] width 9 height 7
